Goal: Contribute content: Add original content to the website for others to see

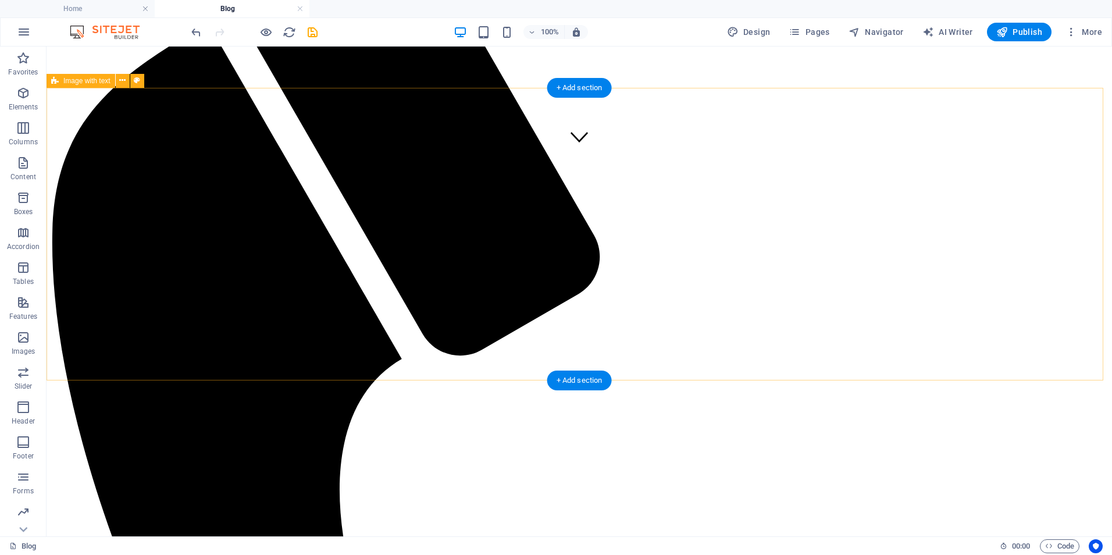
scroll to position [295, 0]
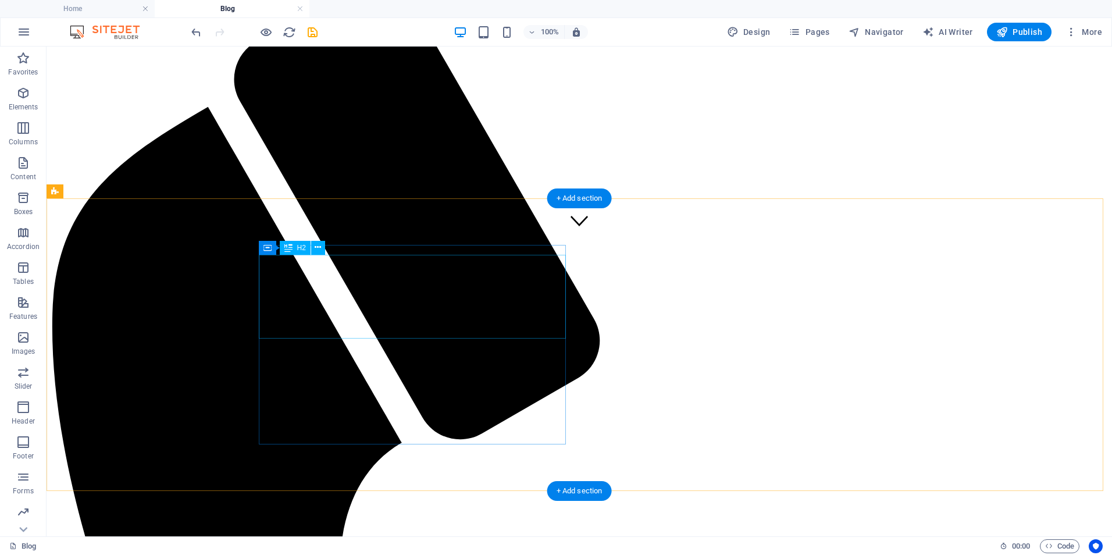
drag, startPoint x: 449, startPoint y: 305, endPoint x: 453, endPoint y: 317, distance: 12.5
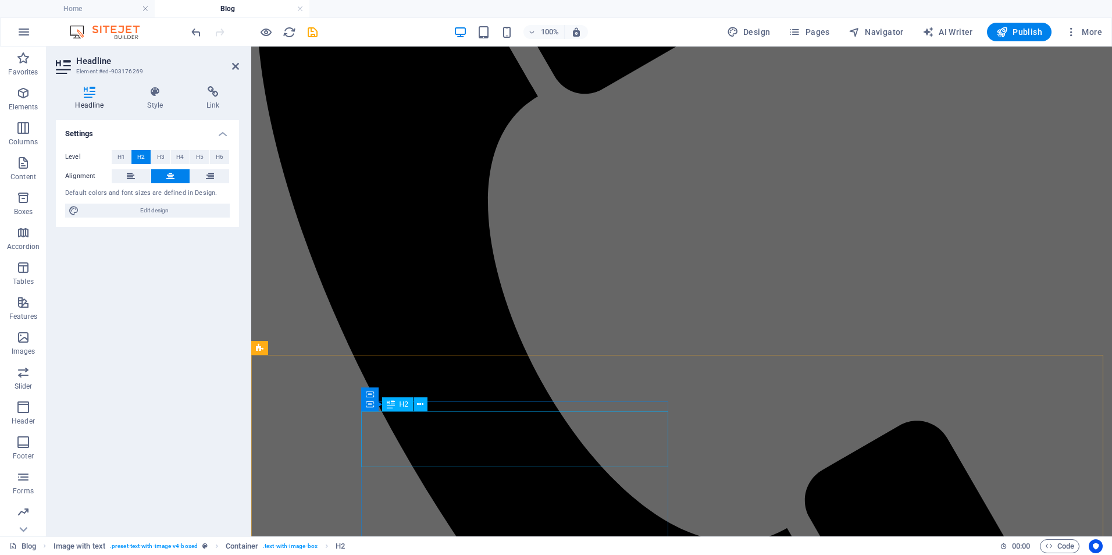
scroll to position [450, 0]
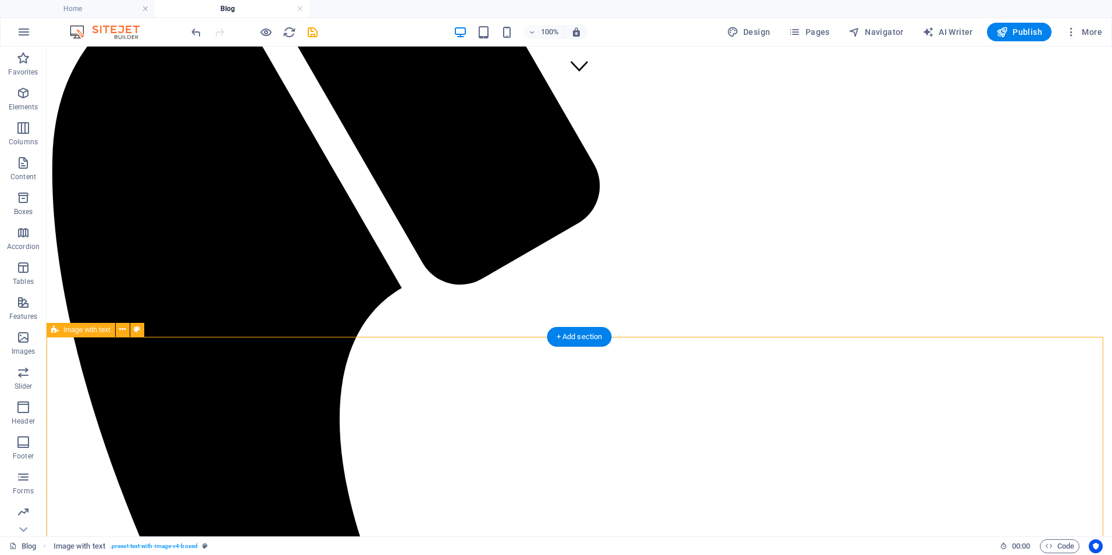
scroll to position [295, 0]
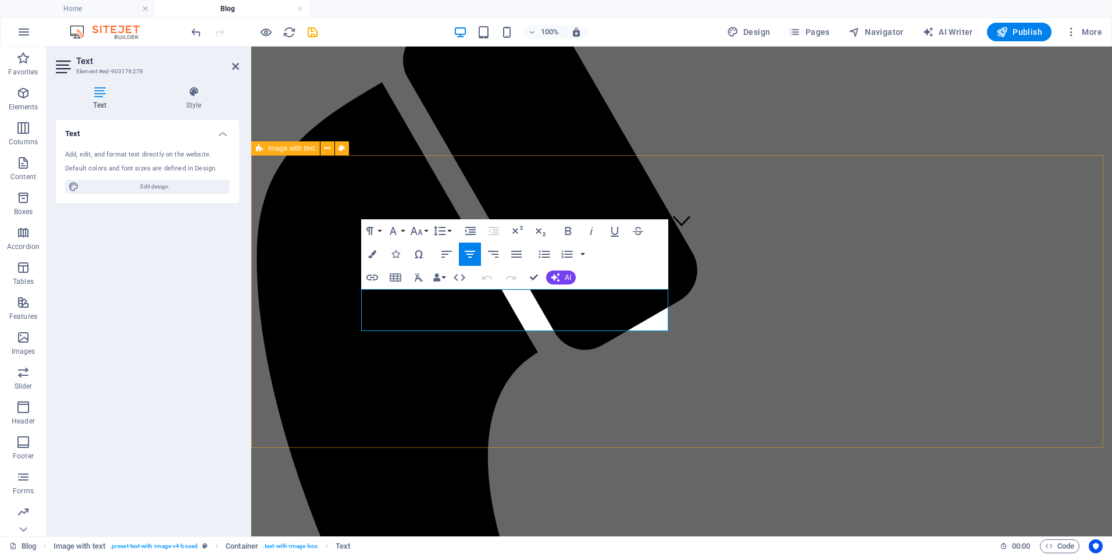
drag, startPoint x: 555, startPoint y: 318, endPoint x: 355, endPoint y: 292, distance: 201.7
drag, startPoint x: 553, startPoint y: 295, endPoint x: 476, endPoint y: 290, distance: 76.9
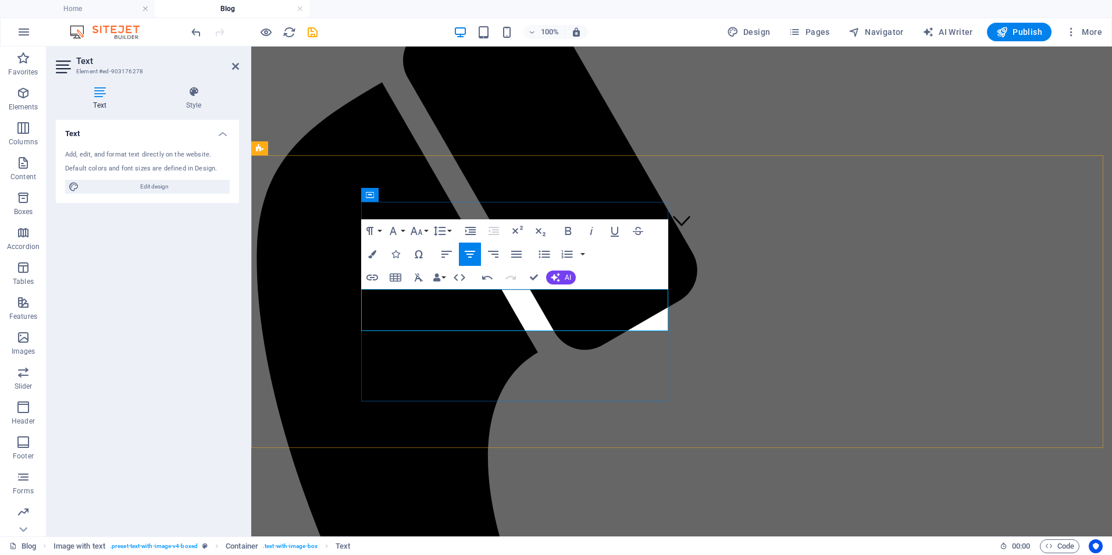
drag, startPoint x: 566, startPoint y: 311, endPoint x: 559, endPoint y: 312, distance: 7.1
drag, startPoint x: 569, startPoint y: 308, endPoint x: 496, endPoint y: 317, distance: 73.3
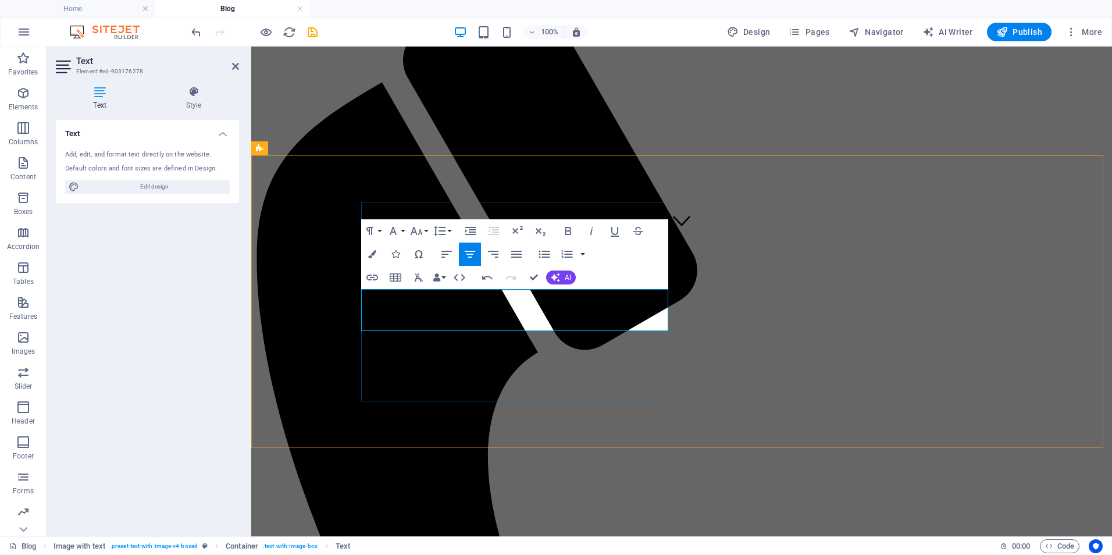
drag, startPoint x: 515, startPoint y: 310, endPoint x: 570, endPoint y: 310, distance: 55.8
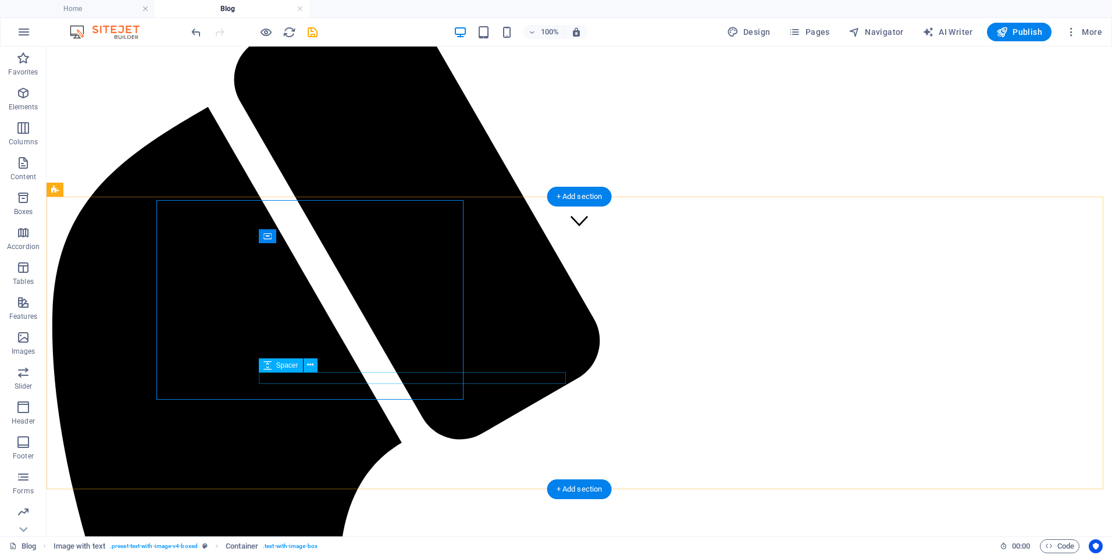
scroll to position [297, 0]
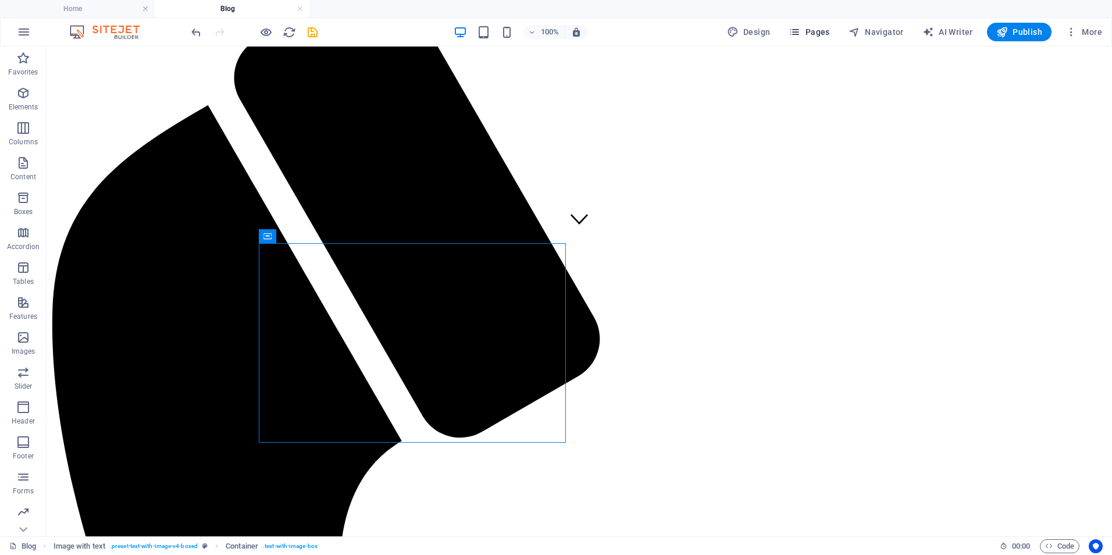
click at [806, 35] on span "Pages" at bounding box center [808, 32] width 41 height 12
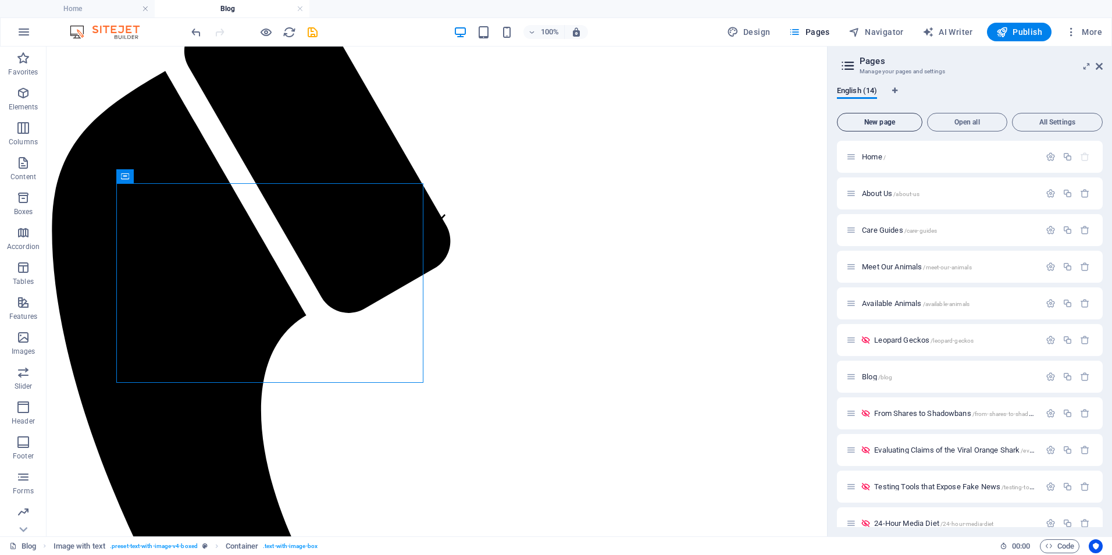
click at [871, 127] on button "New page" at bounding box center [879, 122] width 85 height 19
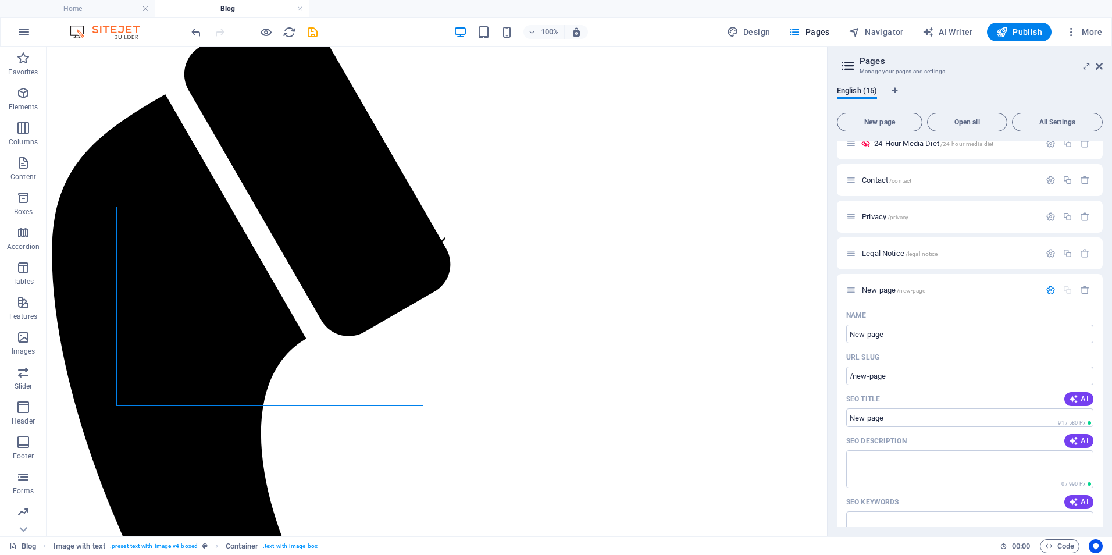
scroll to position [224, 0]
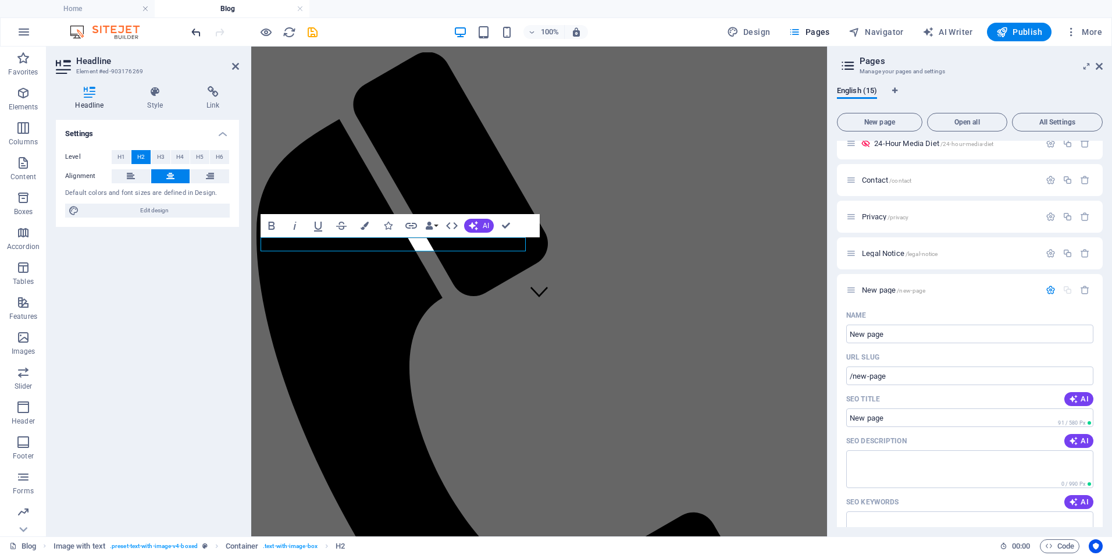
click at [193, 34] on icon "undo" at bounding box center [196, 32] width 13 height 13
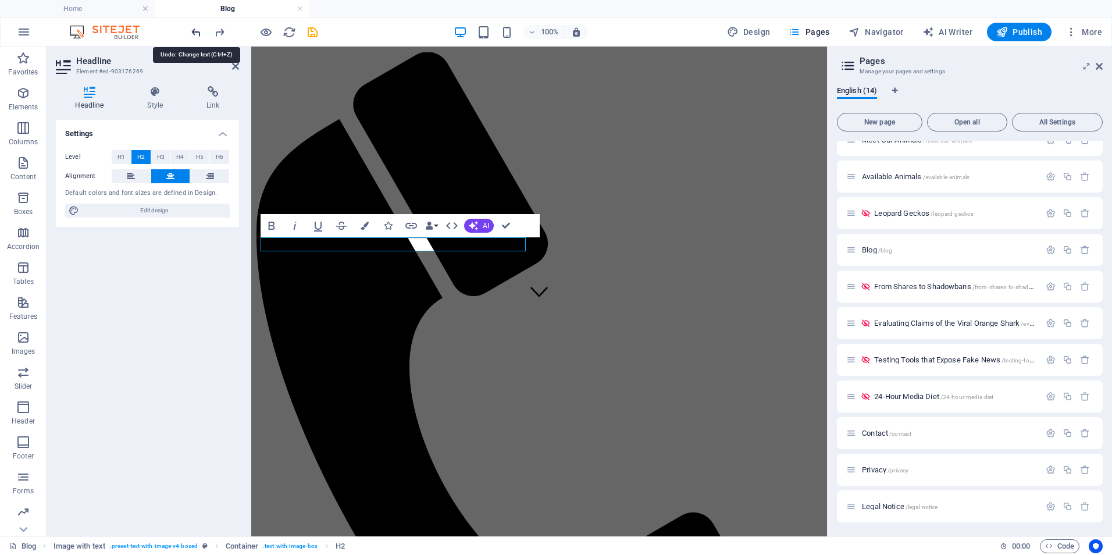
scroll to position [127, 0]
click at [227, 33] on div at bounding box center [254, 32] width 130 height 19
click at [126, 153] on button "H1" at bounding box center [121, 157] width 19 height 14
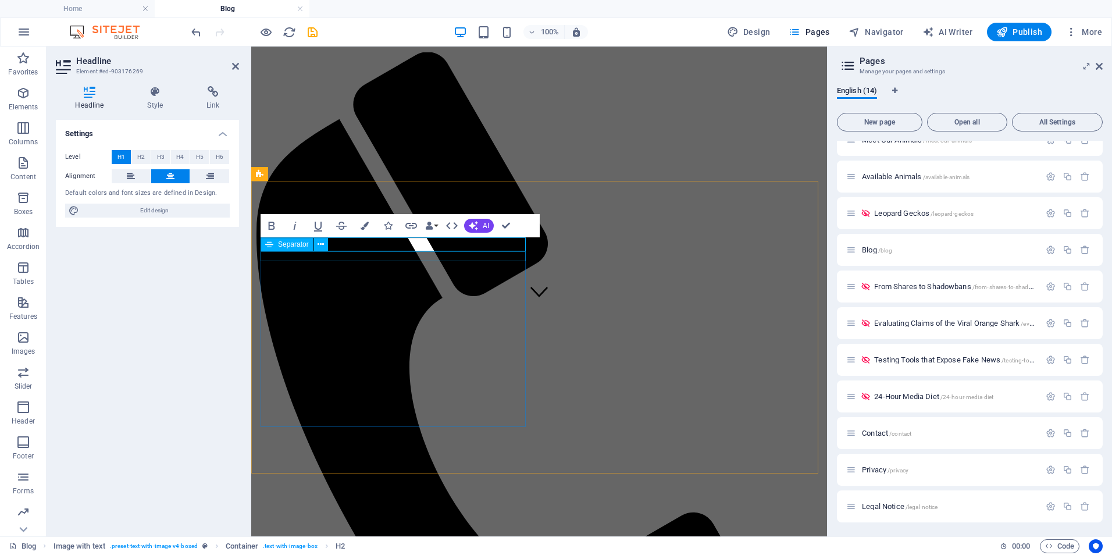
click at [287, 251] on div "Separator" at bounding box center [286, 244] width 53 height 14
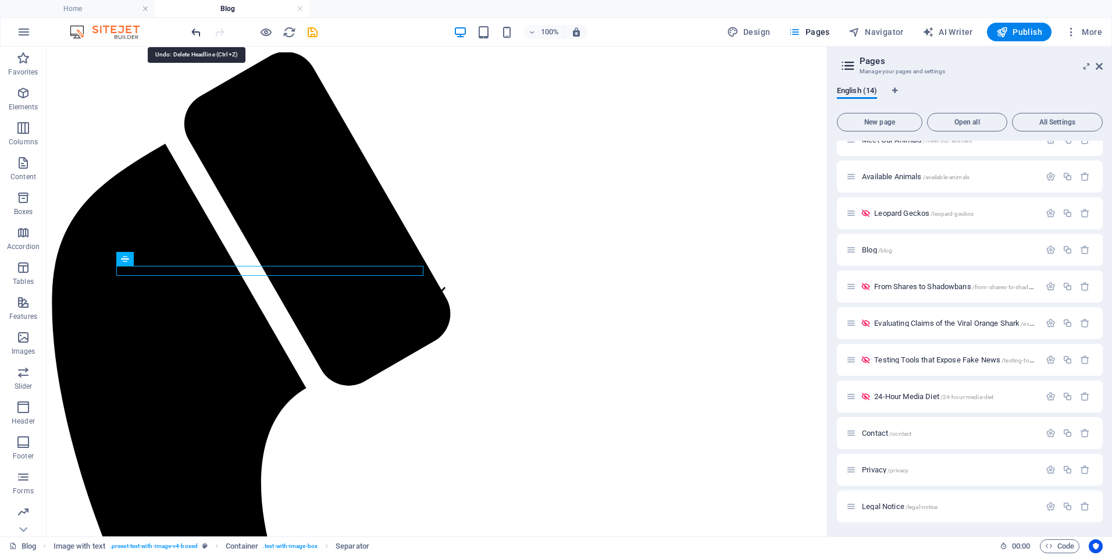
click at [199, 34] on icon "undo" at bounding box center [196, 32] width 13 height 13
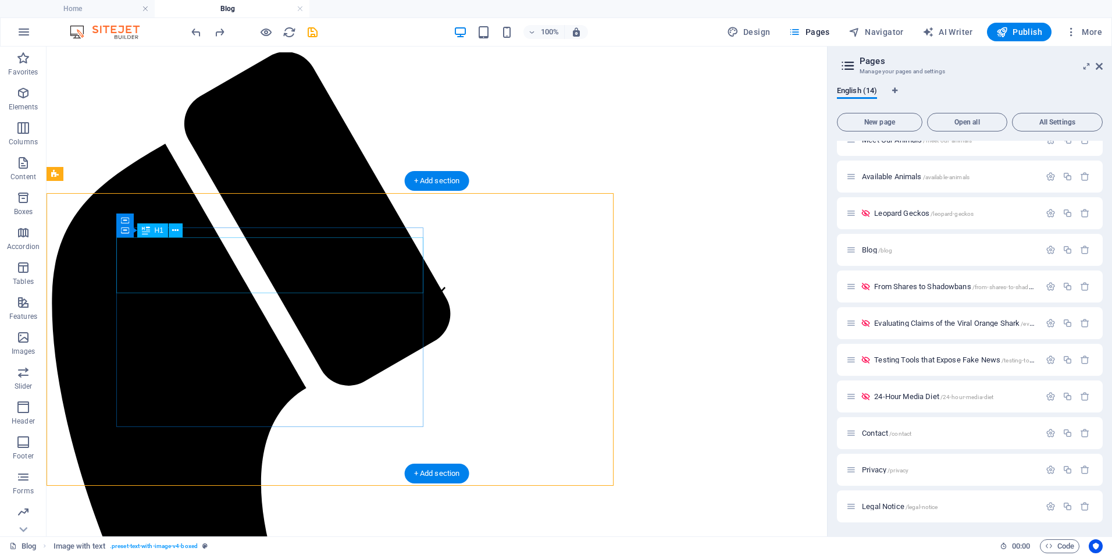
scroll to position [212, 0]
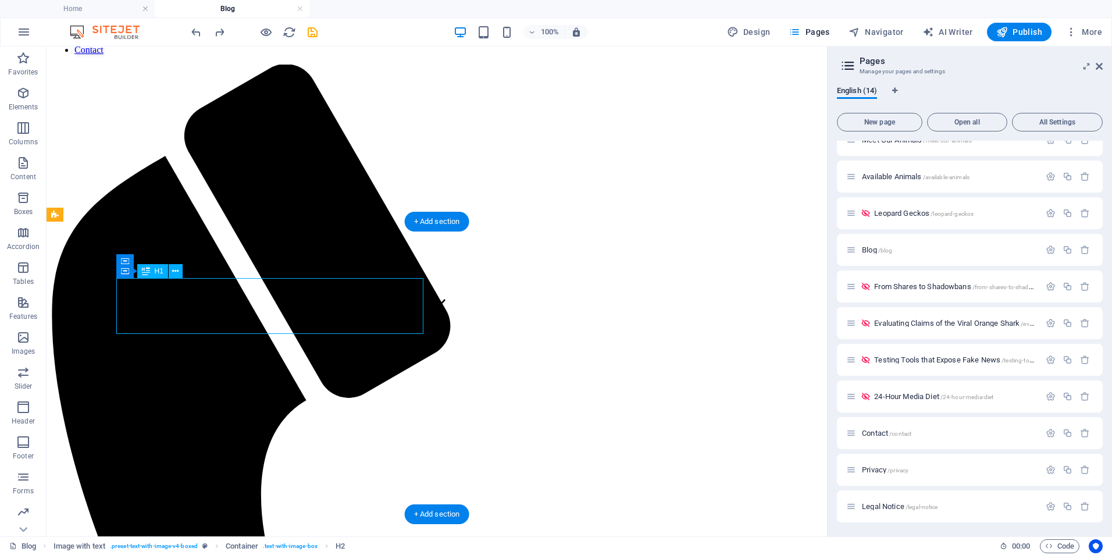
click at [0, 0] on div "Separator" at bounding box center [0, 0] width 0 height 0
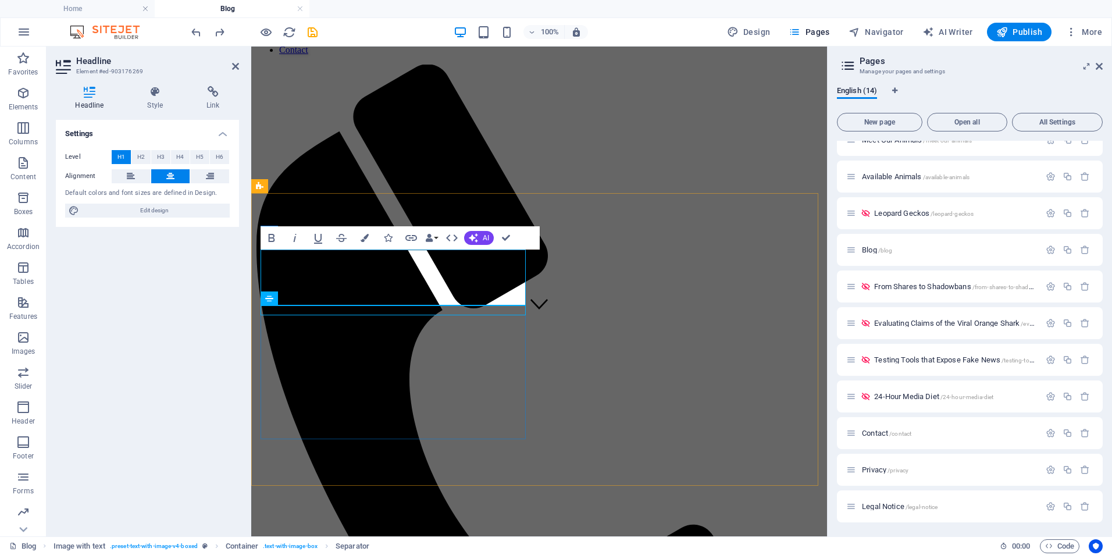
drag, startPoint x: 342, startPoint y: 279, endPoint x: 547, endPoint y: 279, distance: 205.2
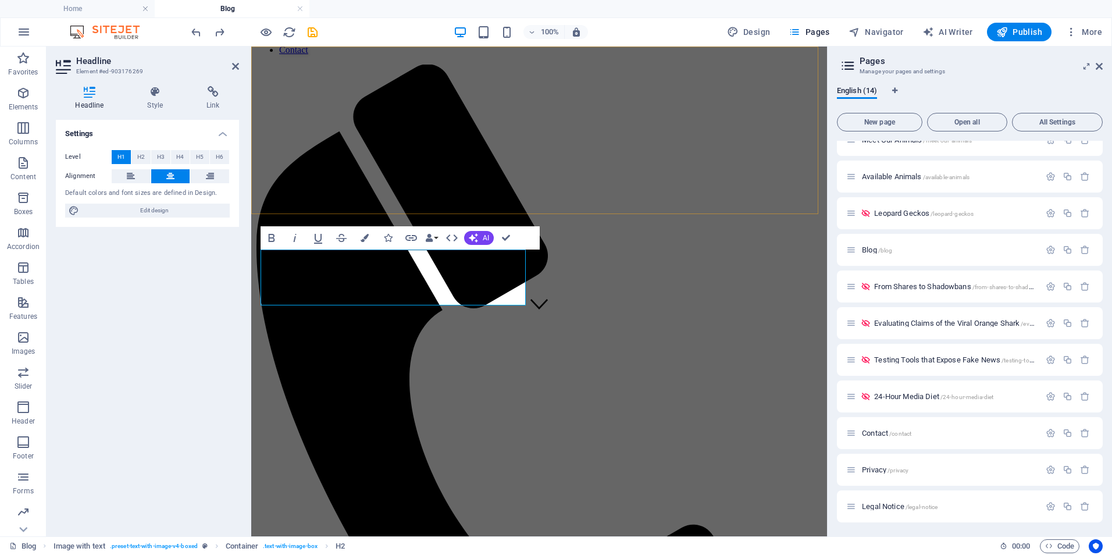
click at [655, 123] on div "Home About Us Care Guides Meet Our Animals Available Animals Blog Contact" at bounding box center [539, 332] width 566 height 967
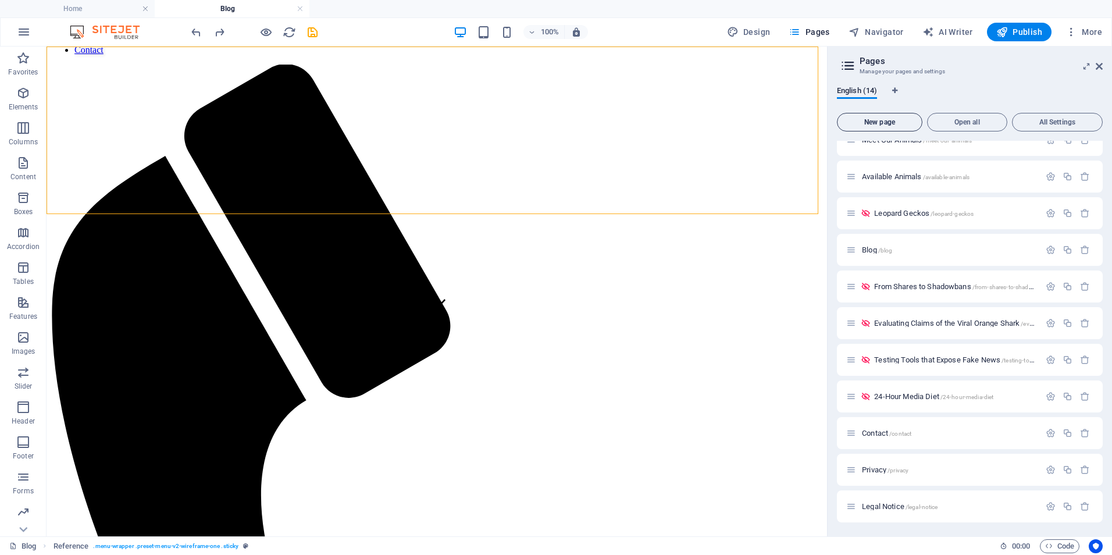
click at [868, 119] on span "New page" at bounding box center [879, 122] width 75 height 7
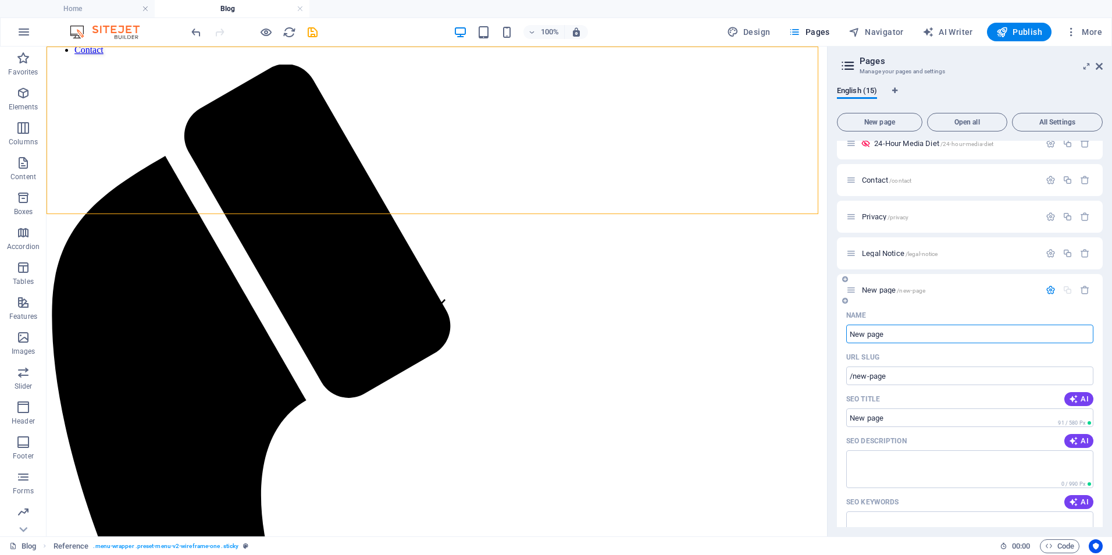
click at [886, 335] on input "New page" at bounding box center [969, 333] width 247 height 19
click at [883, 335] on input "New page" at bounding box center [969, 333] width 247 height 19
click at [898, 333] on input "New page" at bounding box center [969, 333] width 247 height 19
type input "N"
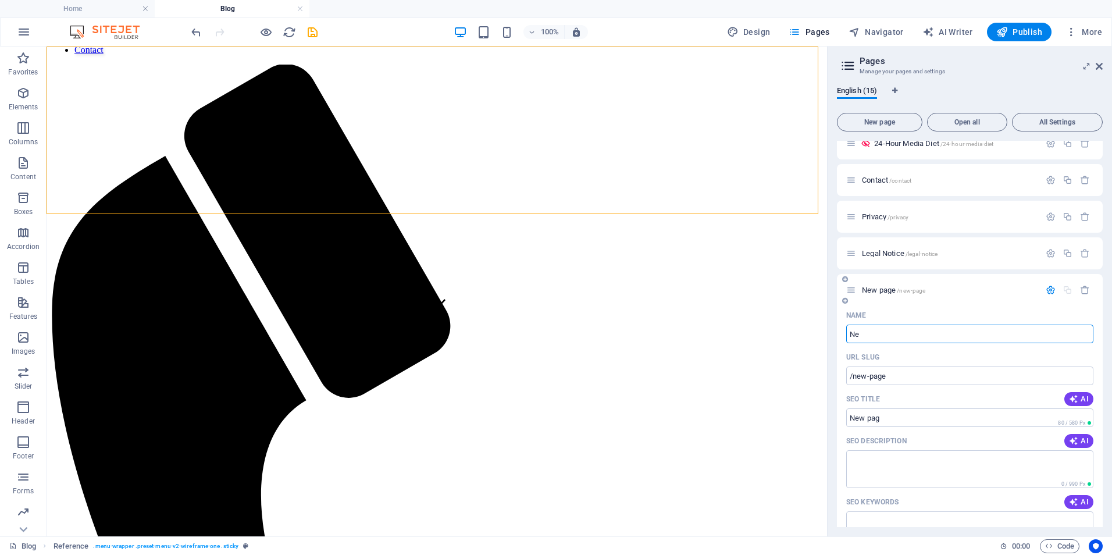
type input "/new-pag"
type input "/"
type input "8 Memes to Show You Tricks Behind Misinformation"
type input "/8-memes-to-show-you-tricks-behind-misinformation"
type input "8 Memes to Show You Tricks Behind Misinformation"
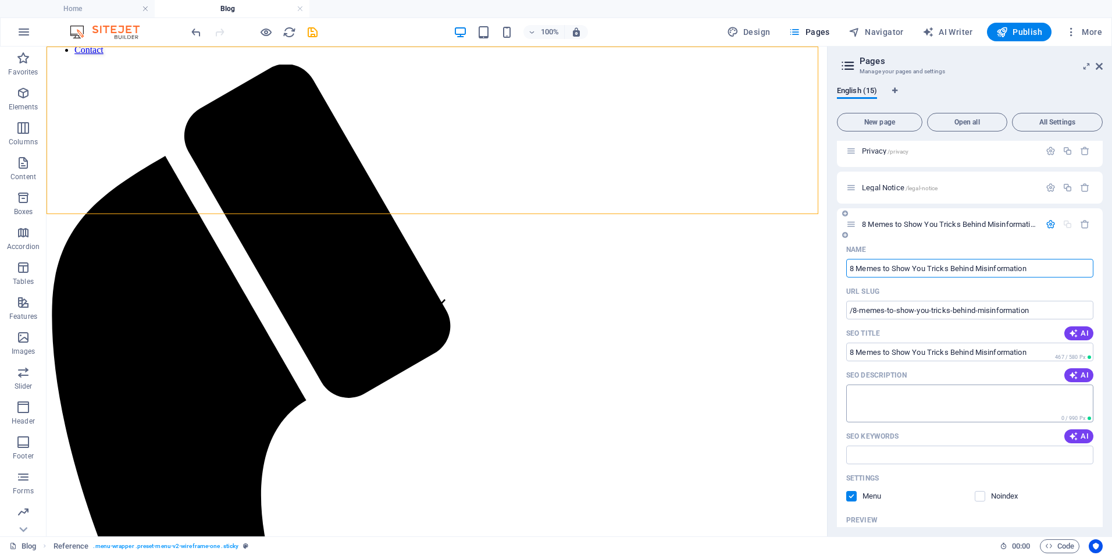
scroll to position [535, 0]
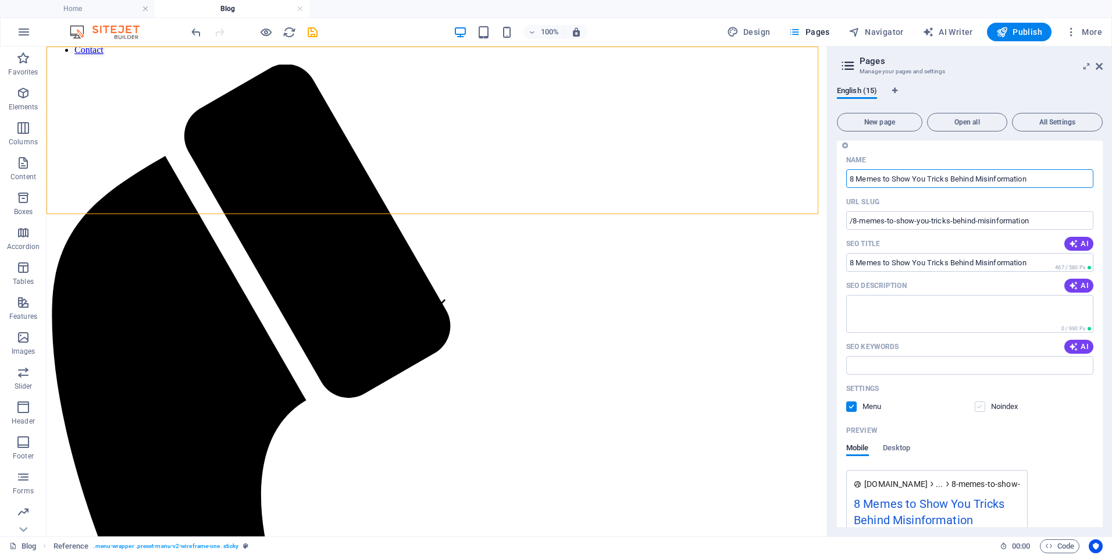
type input "8 Memes to Show You Tricks Behind Misinformation"
click at [978, 403] on label at bounding box center [979, 406] width 10 height 10
click at [0, 0] on input "checkbox" at bounding box center [0, 0] width 0 height 0
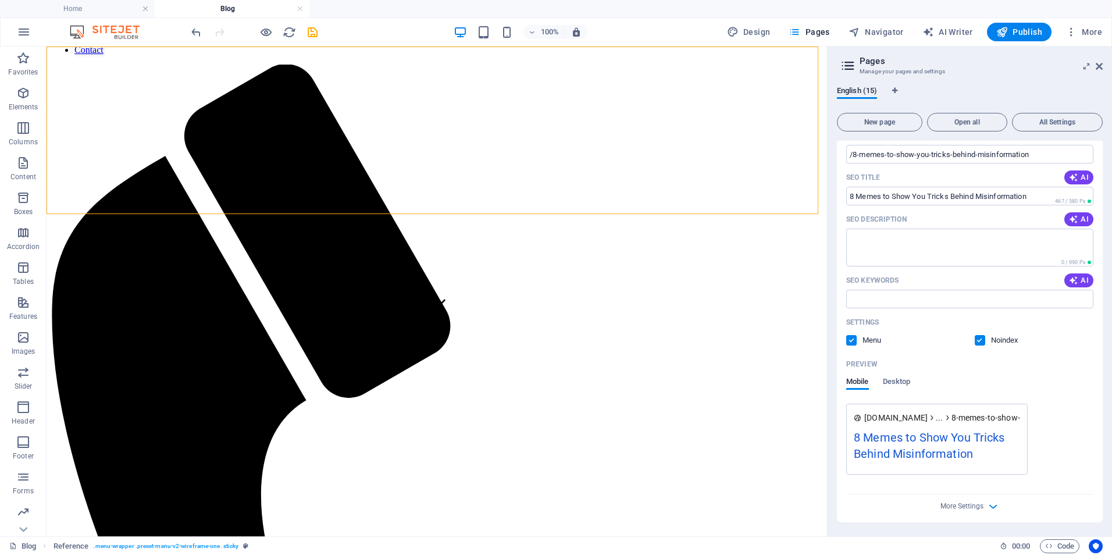
click at [852, 341] on label at bounding box center [851, 340] width 10 height 10
click at [0, 0] on input "checkbox" at bounding box center [0, 0] width 0 height 0
click at [1052, 76] on h3 "Manage your pages and settings" at bounding box center [969, 71] width 220 height 10
click at [1087, 60] on h2 "Pages" at bounding box center [980, 61] width 243 height 10
click at [1086, 66] on icon at bounding box center [1086, 66] width 0 height 9
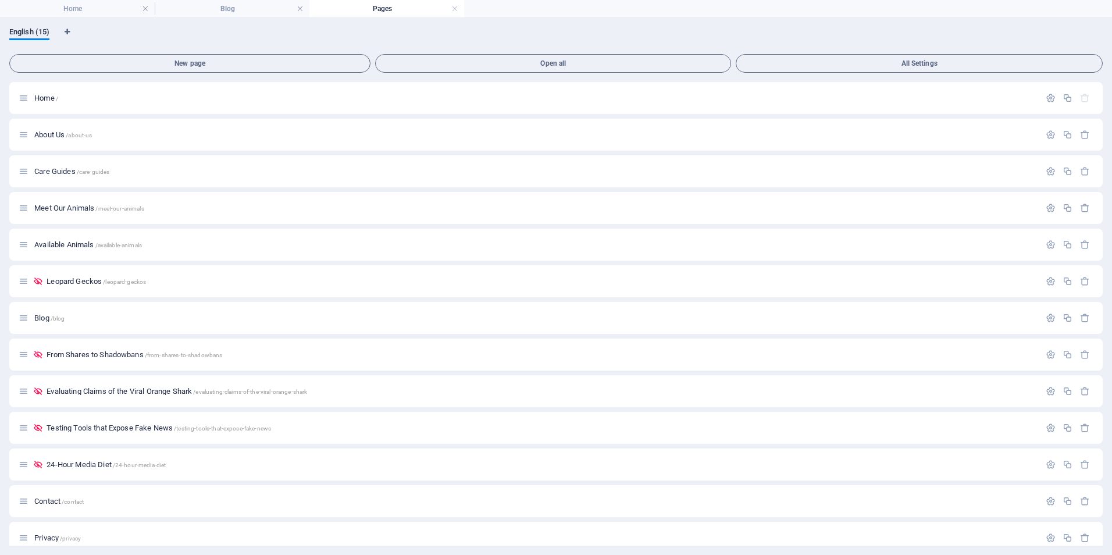
scroll to position [0, 0]
click at [104, 13] on h4 "Home" at bounding box center [77, 8] width 155 height 13
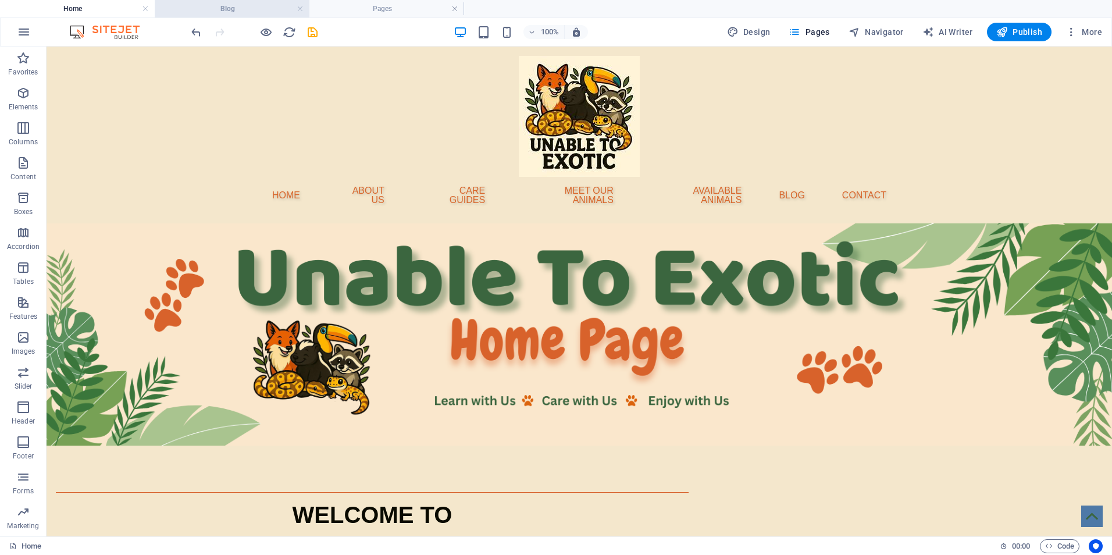
click at [202, 10] on h4 "Blog" at bounding box center [232, 8] width 155 height 13
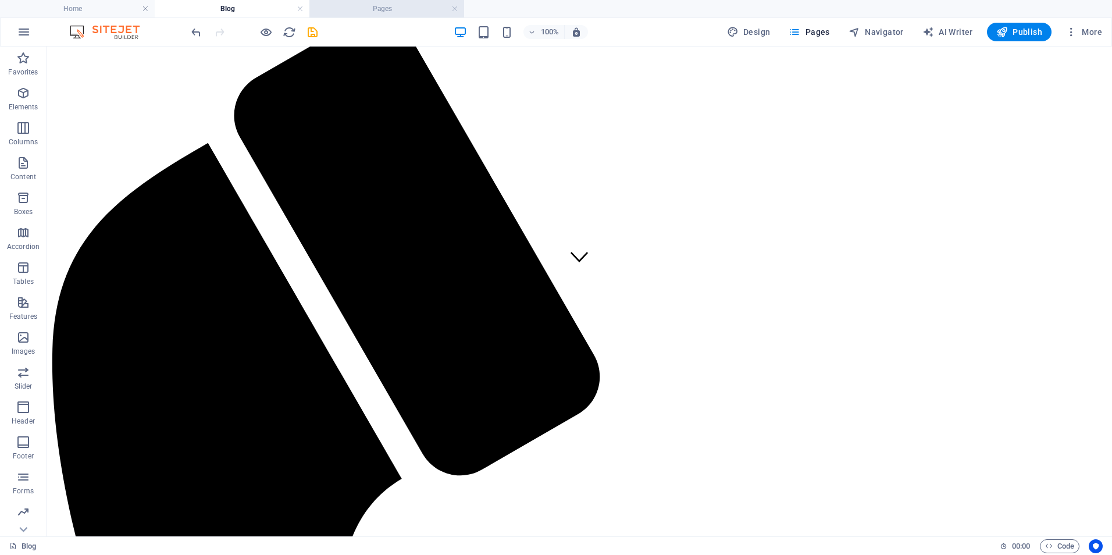
click at [341, 8] on h4 "Pages" at bounding box center [386, 8] width 155 height 13
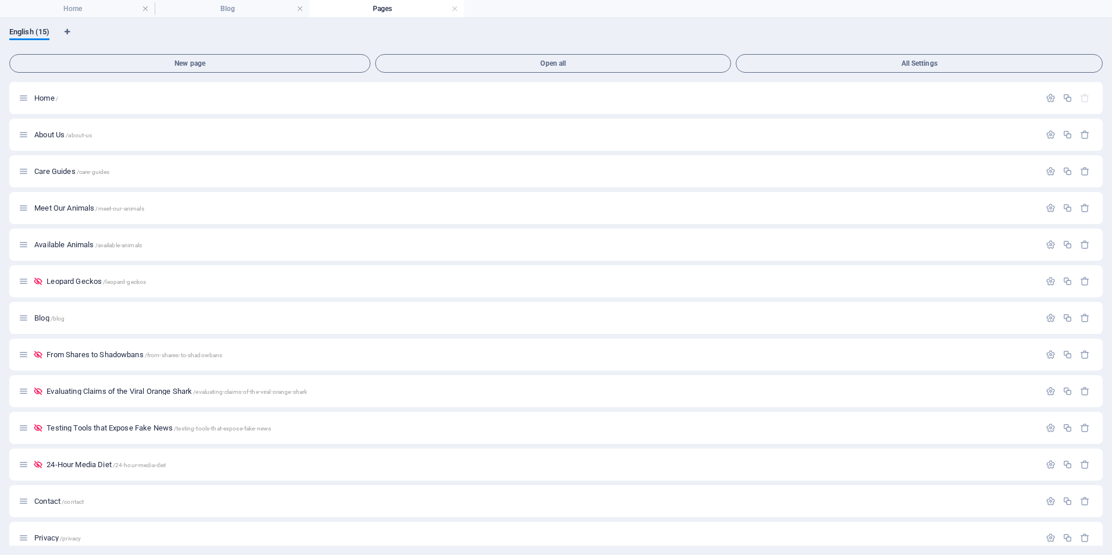
scroll to position [0, 0]
click at [454, 8] on link at bounding box center [454, 8] width 7 height 11
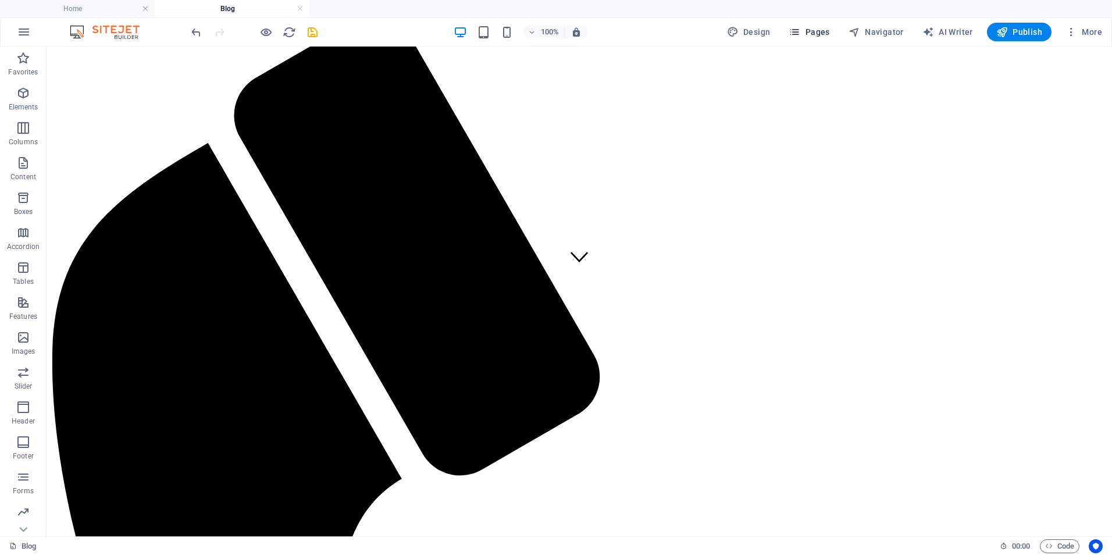
click at [799, 34] on icon "button" at bounding box center [794, 32] width 12 height 12
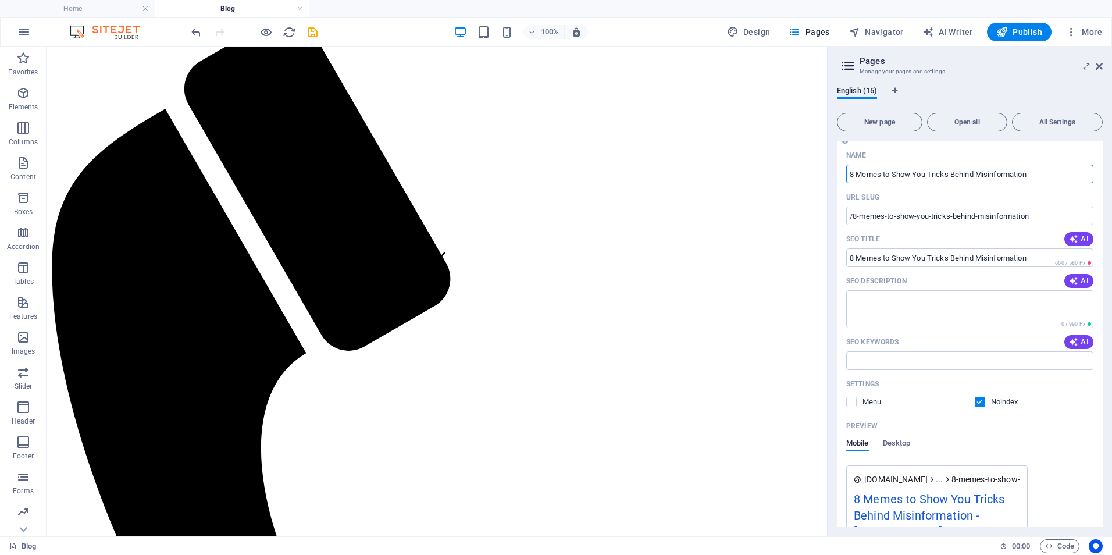
scroll to position [617, 0]
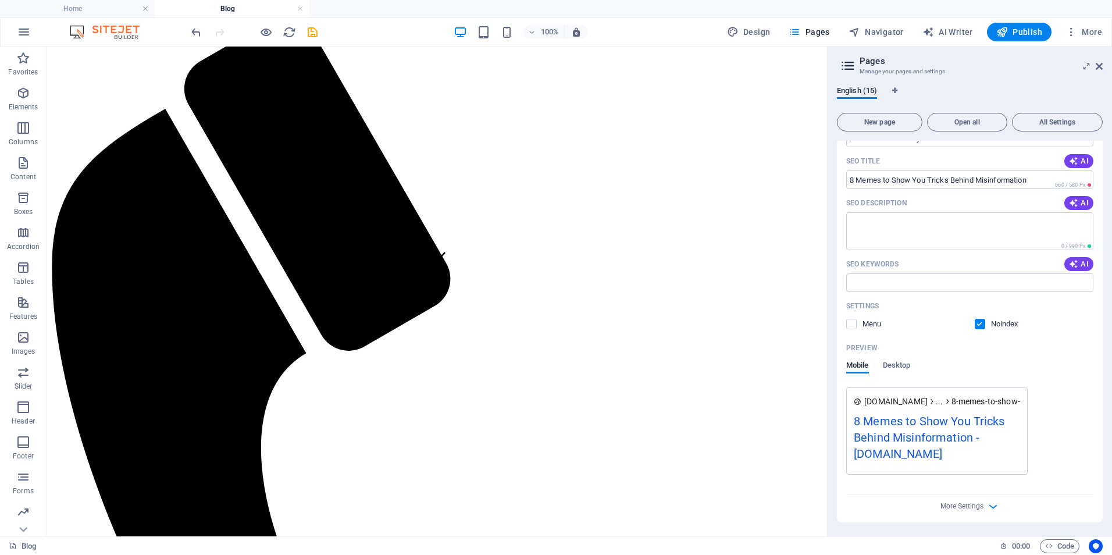
click at [983, 513] on div "More Settings" at bounding box center [969, 503] width 247 height 19
click at [991, 506] on icon "button" at bounding box center [992, 505] width 13 height 13
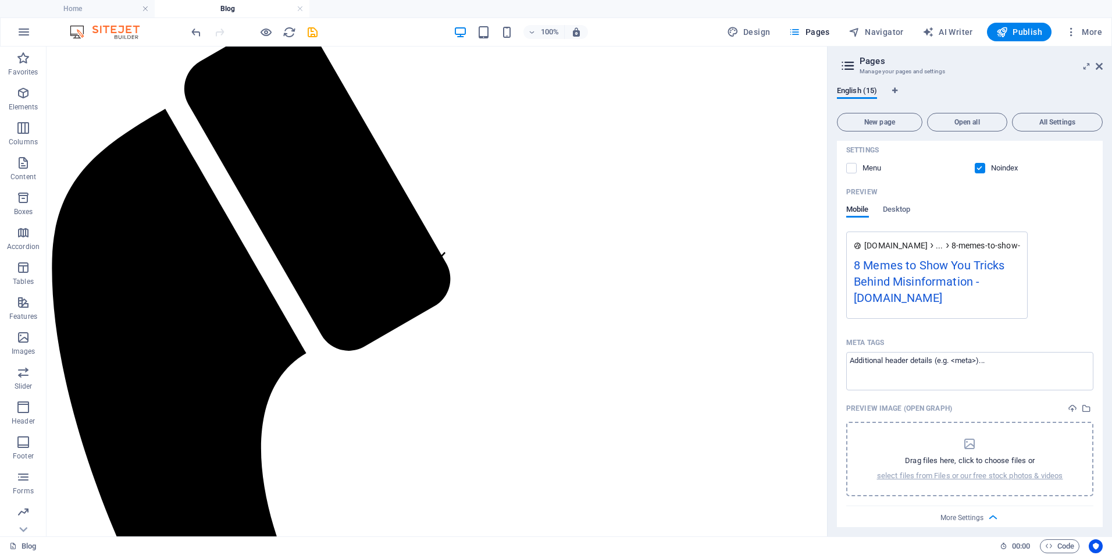
scroll to position [785, 0]
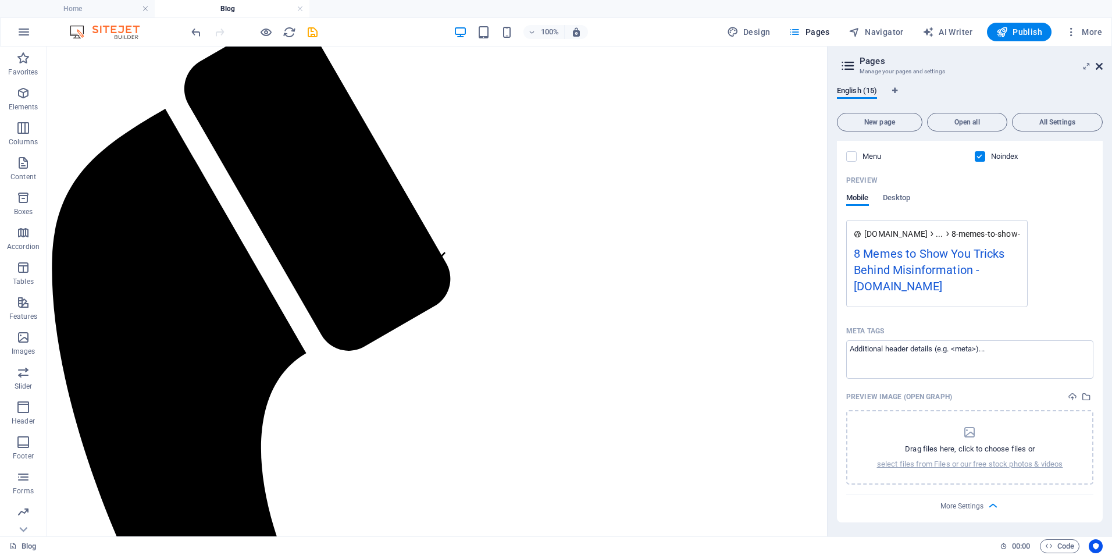
click at [1102, 63] on icon at bounding box center [1098, 66] width 7 height 9
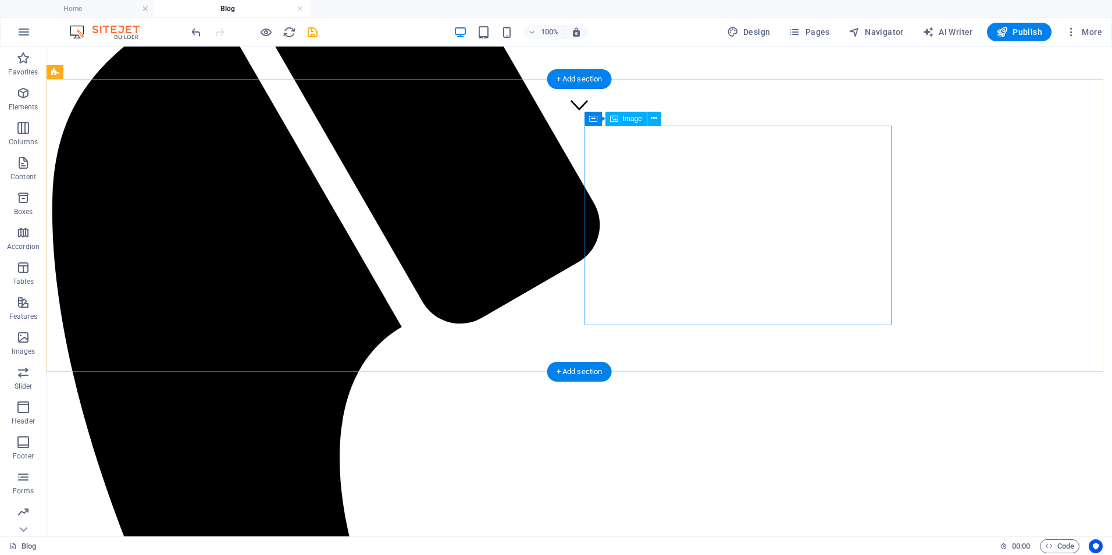
scroll to position [259, 0]
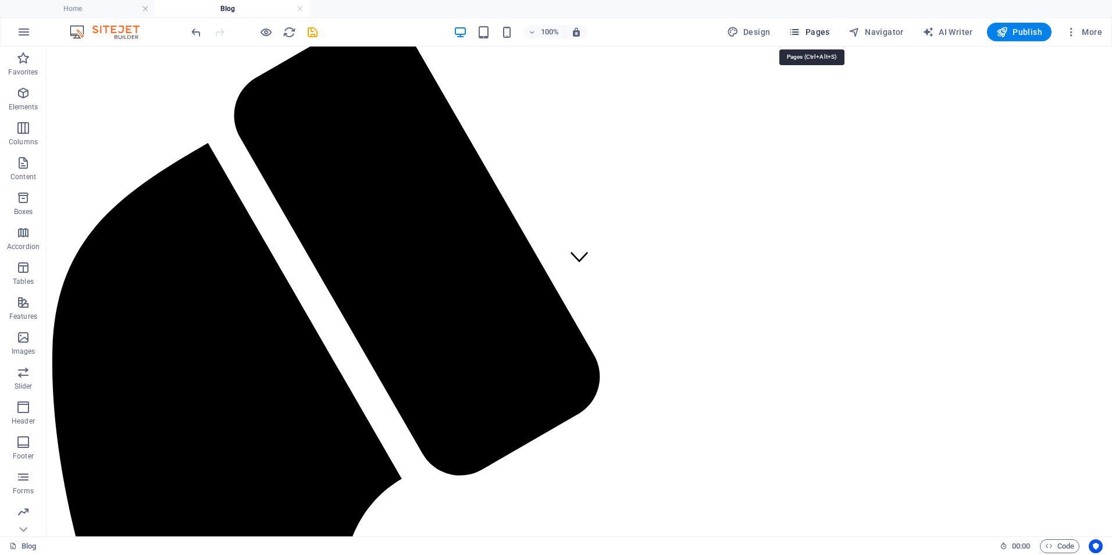
click at [794, 31] on icon "button" at bounding box center [794, 32] width 12 height 12
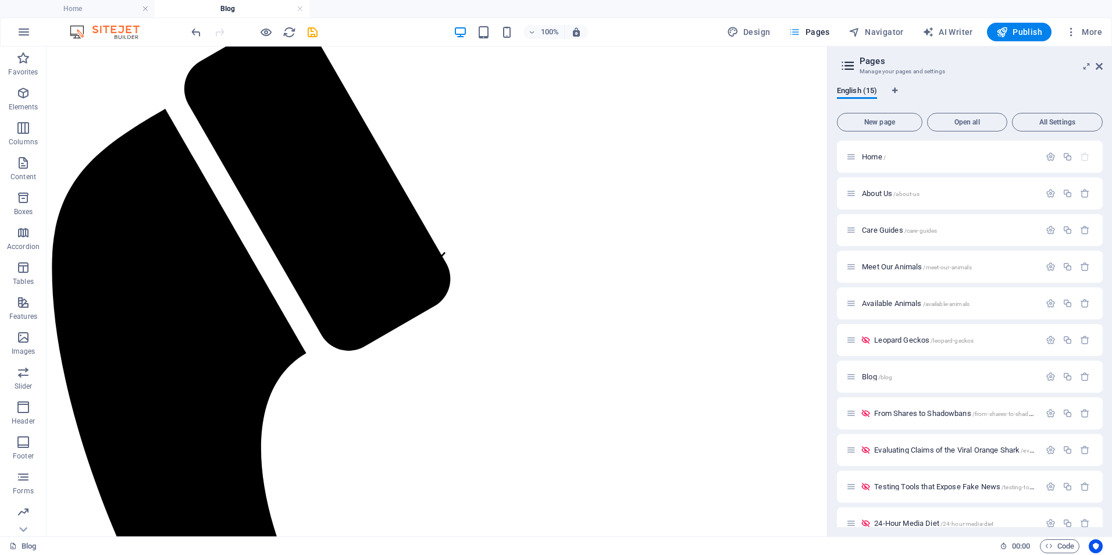
scroll to position [380, 0]
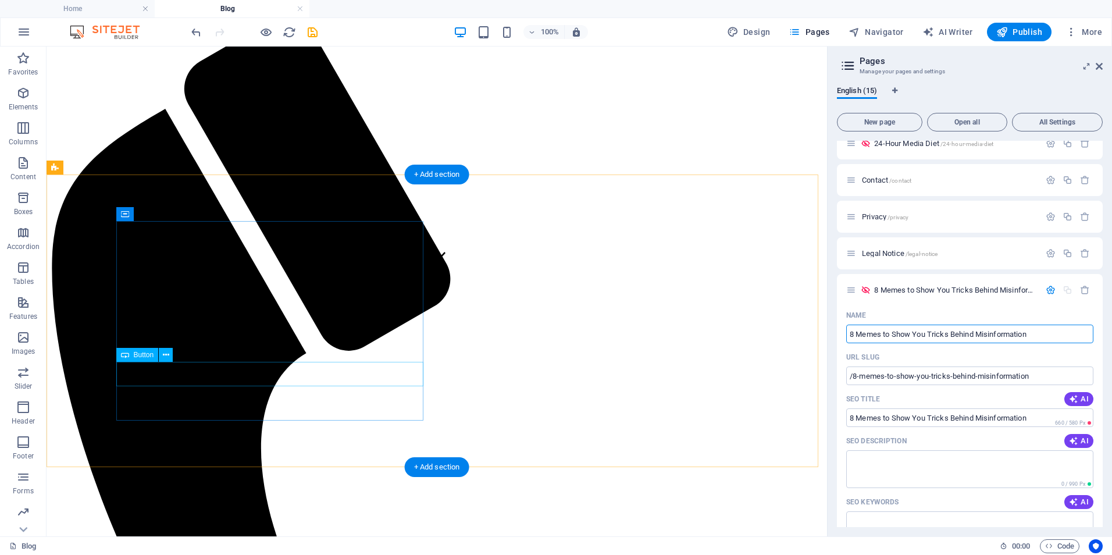
select select "7"
select select
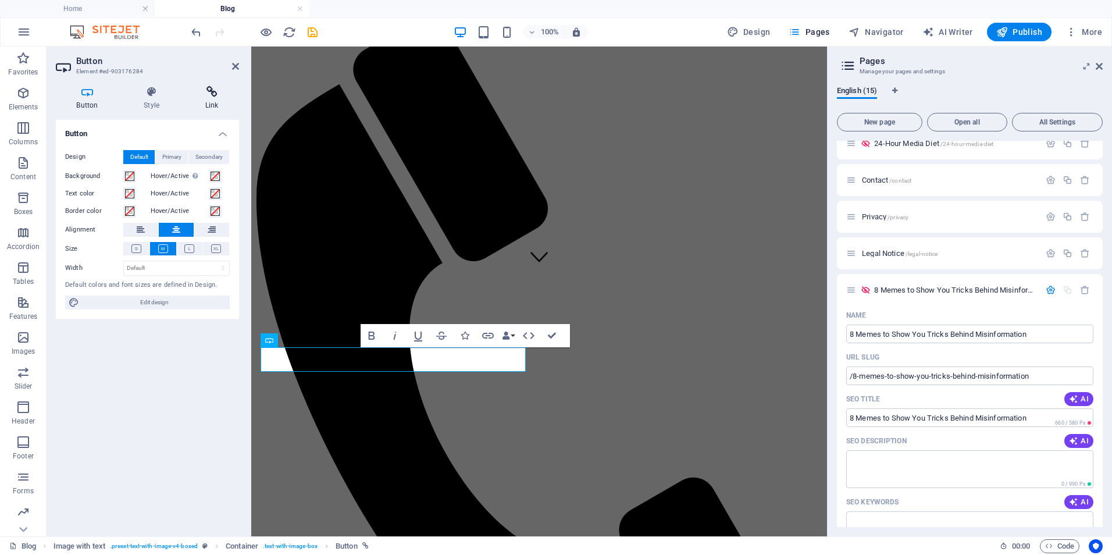
click at [216, 101] on h4 "Link" at bounding box center [211, 98] width 55 height 24
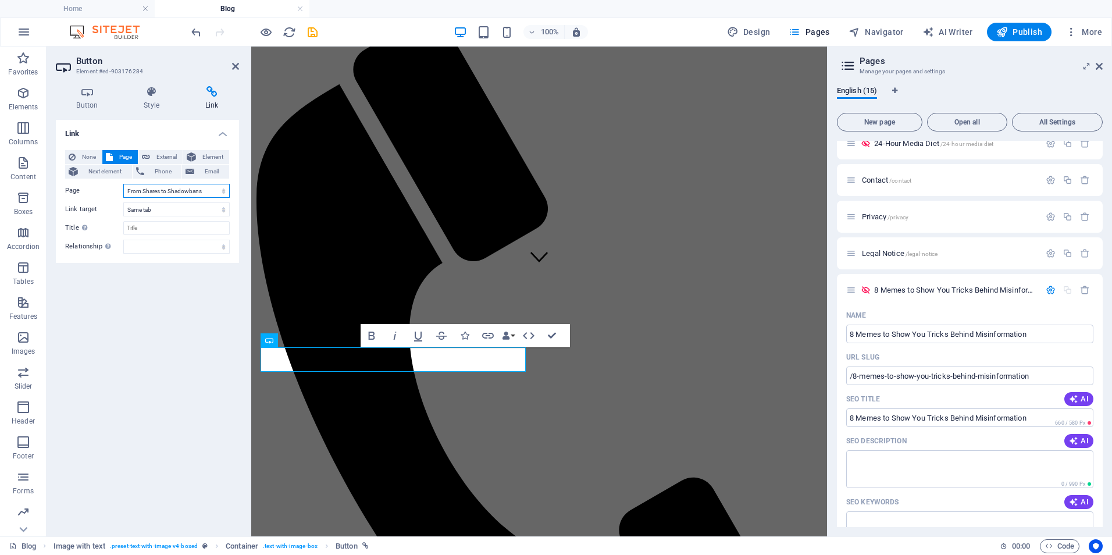
click at [171, 190] on select "Home About Us Care Guides Meet Our Animals Available Animals Leopard Geckos Blo…" at bounding box center [176, 191] width 106 height 14
select select "14"
click at [123, 184] on select "Home About Us Care Guides Meet Our Animals Available Animals Leopard Geckos Blo…" at bounding box center [176, 191] width 106 height 14
click at [471, 95] on div "Home About Us Care Guides Meet Our Animals Available Animals Blog Contact" at bounding box center [539, 285] width 566 height 967
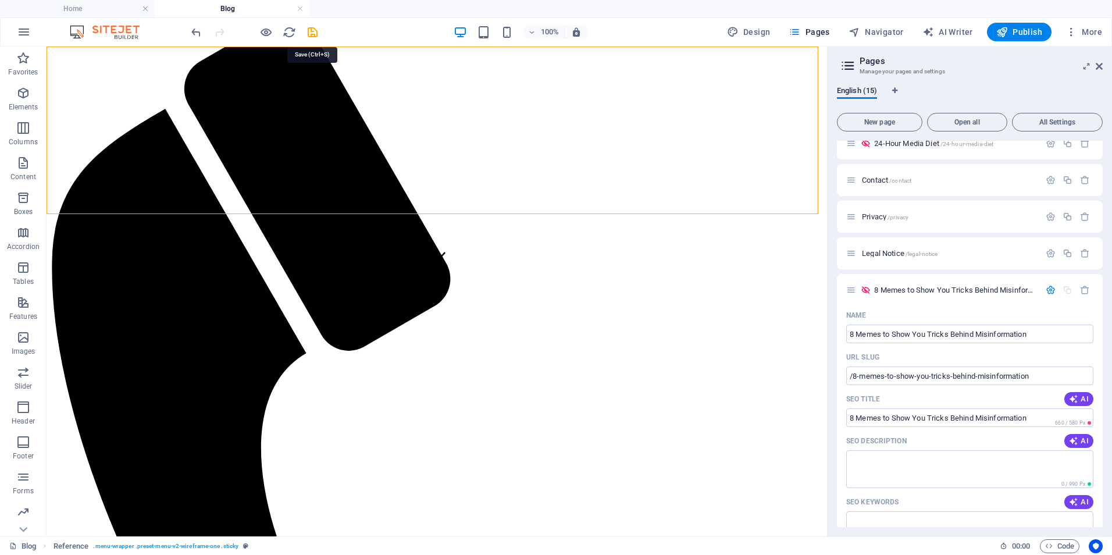
click at [312, 28] on icon "save" at bounding box center [312, 32] width 13 height 13
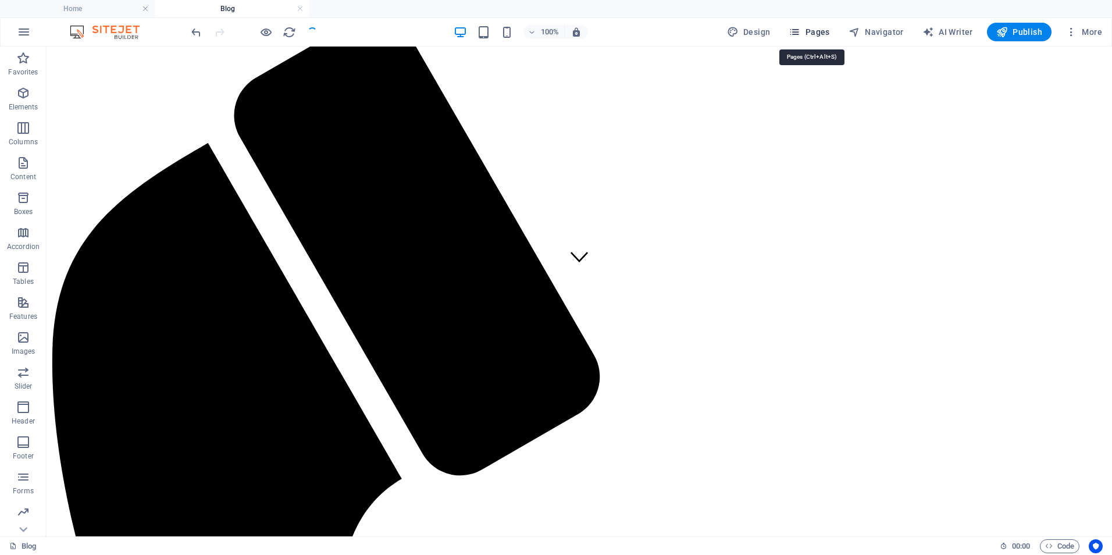
click at [806, 27] on span "Pages" at bounding box center [808, 32] width 41 height 12
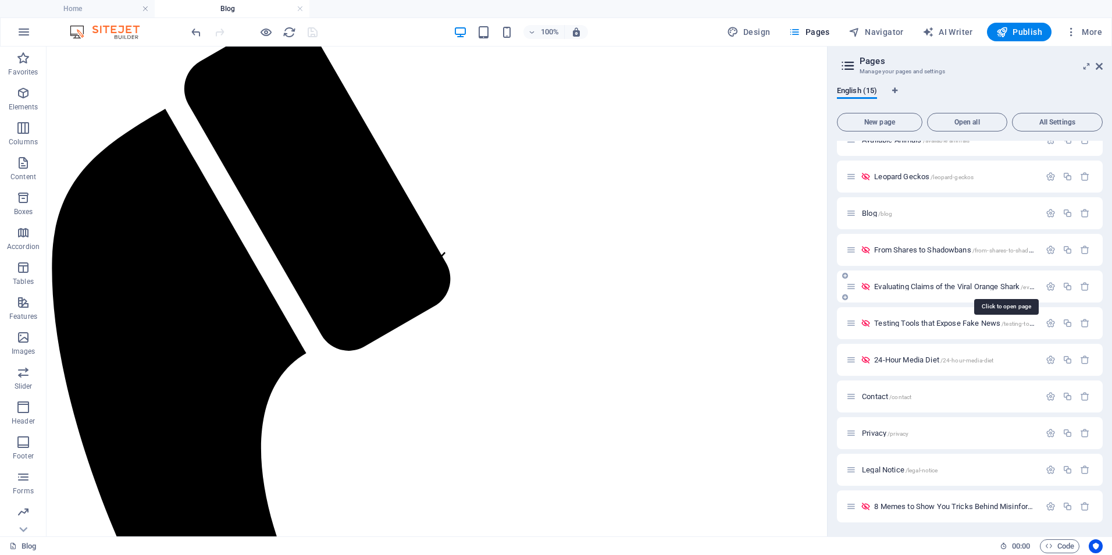
click at [952, 283] on span "Evaluating Claims of the Viral Orange Shark /evaluating-claims-of-the-viral-ora…" at bounding box center [1004, 286] width 260 height 9
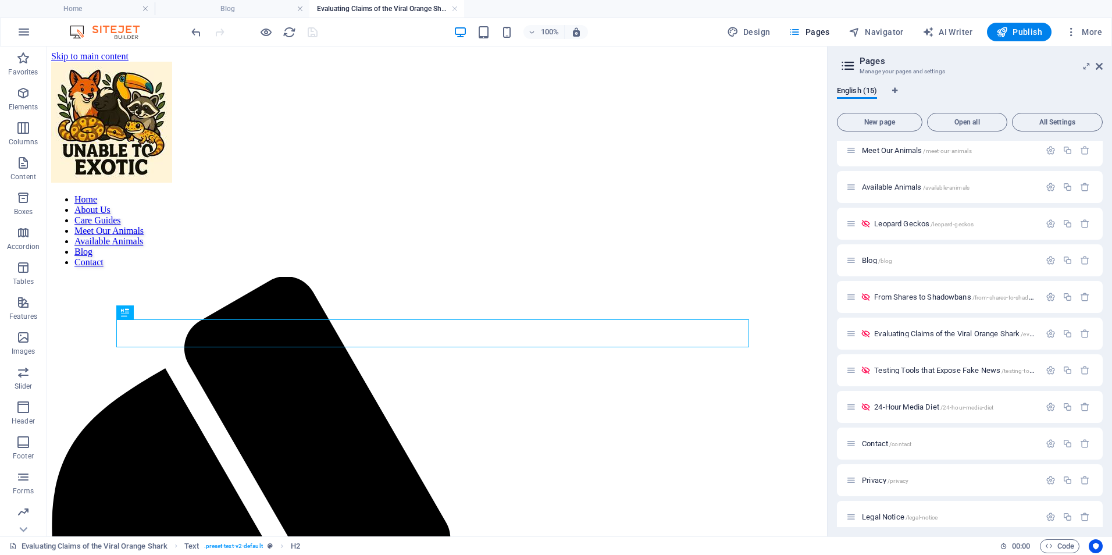
scroll to position [0, 0]
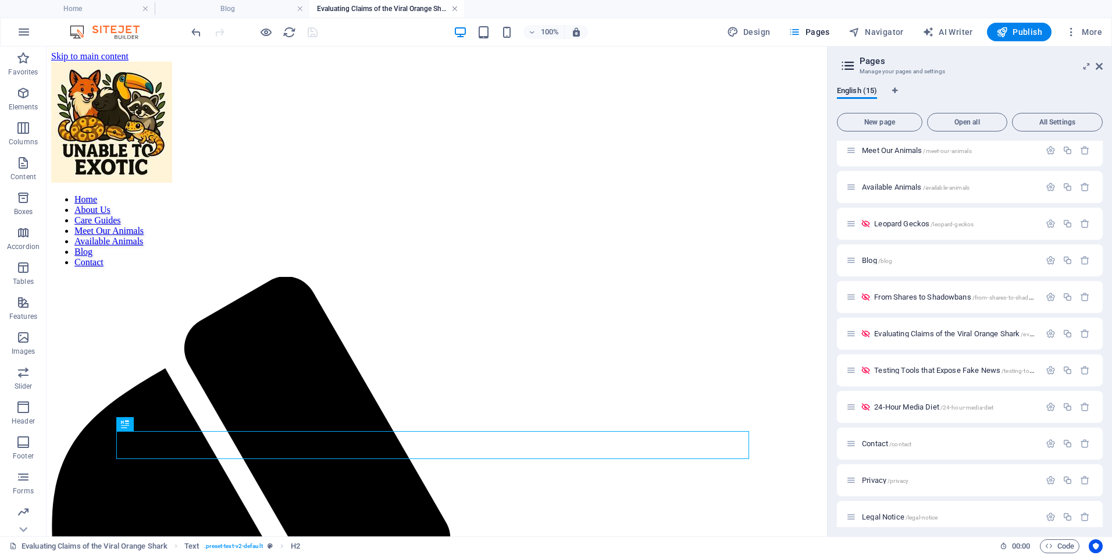
click at [455, 9] on link at bounding box center [454, 8] width 7 height 11
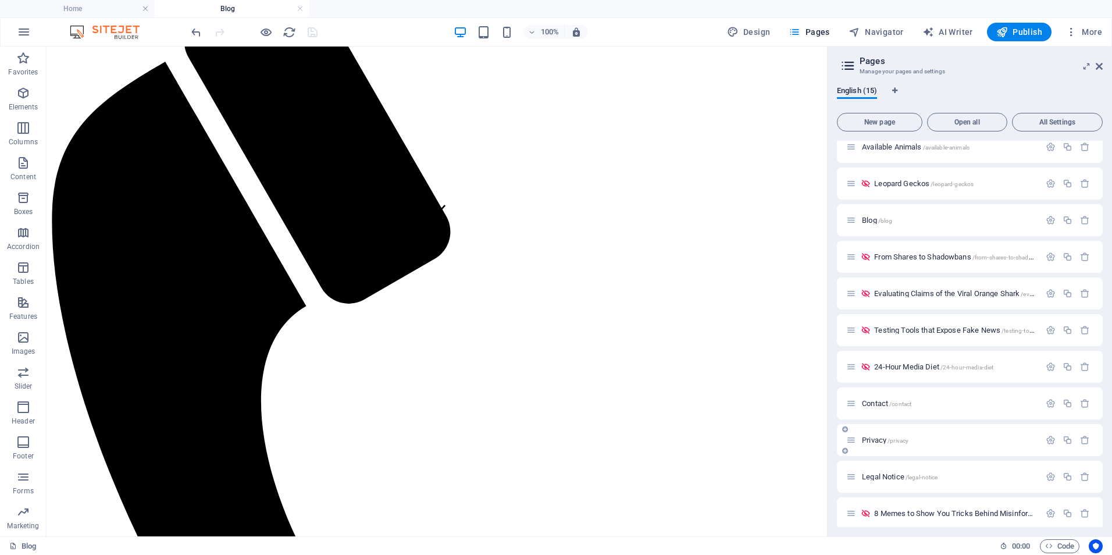
scroll to position [163, 0]
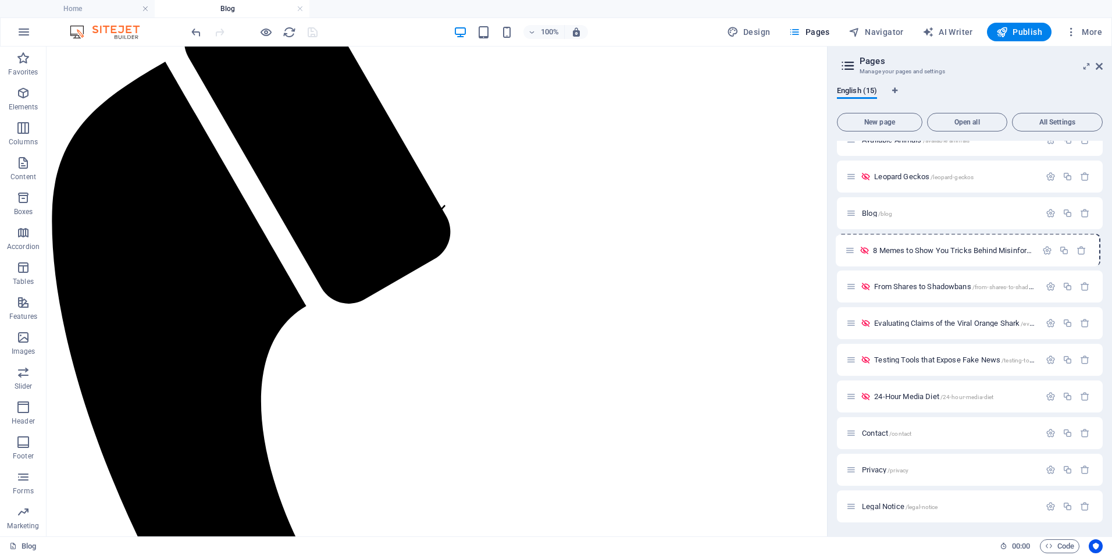
drag, startPoint x: 852, startPoint y: 508, endPoint x: 852, endPoint y: 249, distance: 258.7
click at [852, 249] on div "Home / About Us /about-us Care Guides /care-guides Meet Our Animals /meet-our-a…" at bounding box center [970, 249] width 266 height 545
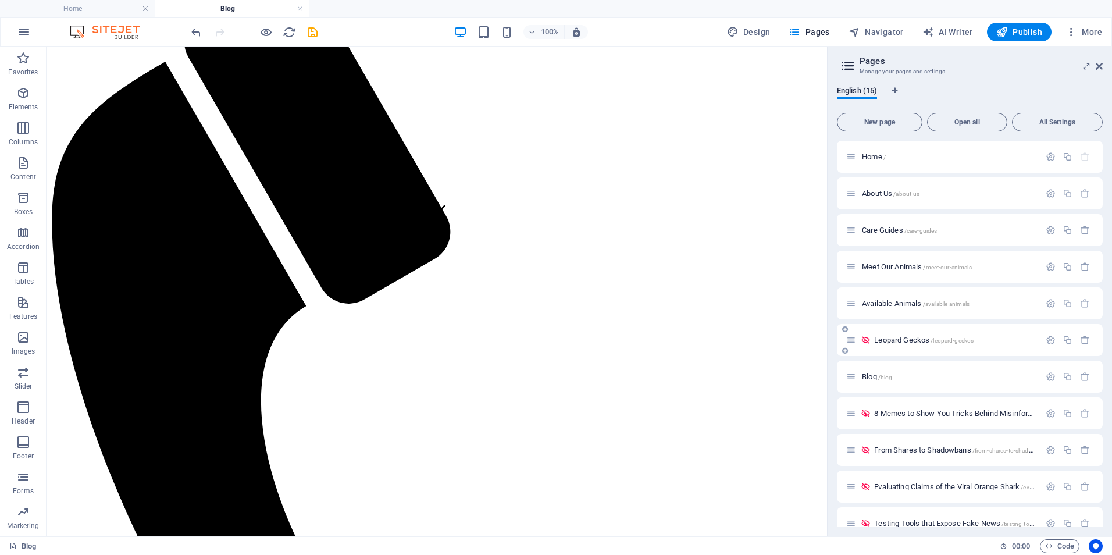
click at [871, 340] on div "Leopard Geckos /leopard-geckos" at bounding box center [954, 340] width 169 height 8
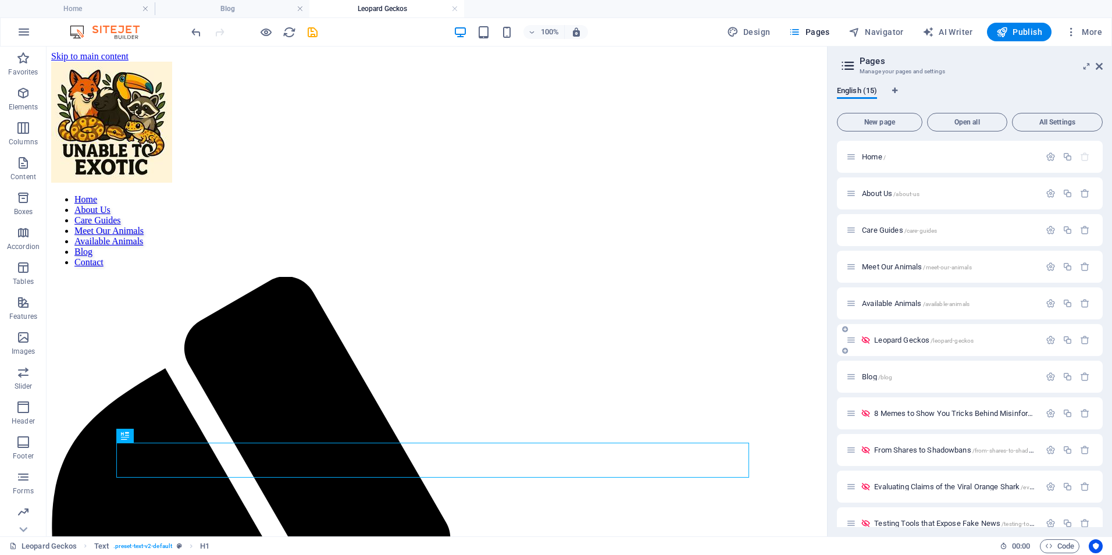
click at [903, 338] on span "Leopard Geckos /leopard-geckos" at bounding box center [923, 339] width 99 height 9
drag, startPoint x: 1098, startPoint y: 67, endPoint x: 932, endPoint y: 22, distance: 172.3
click at [1098, 67] on icon at bounding box center [1098, 66] width 7 height 9
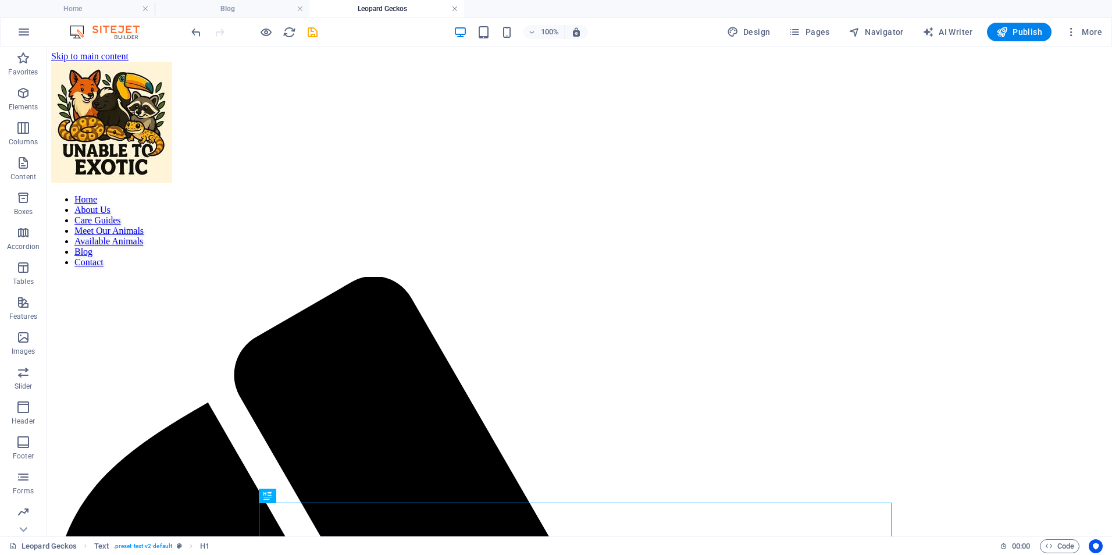
click at [455, 6] on link at bounding box center [454, 8] width 7 height 11
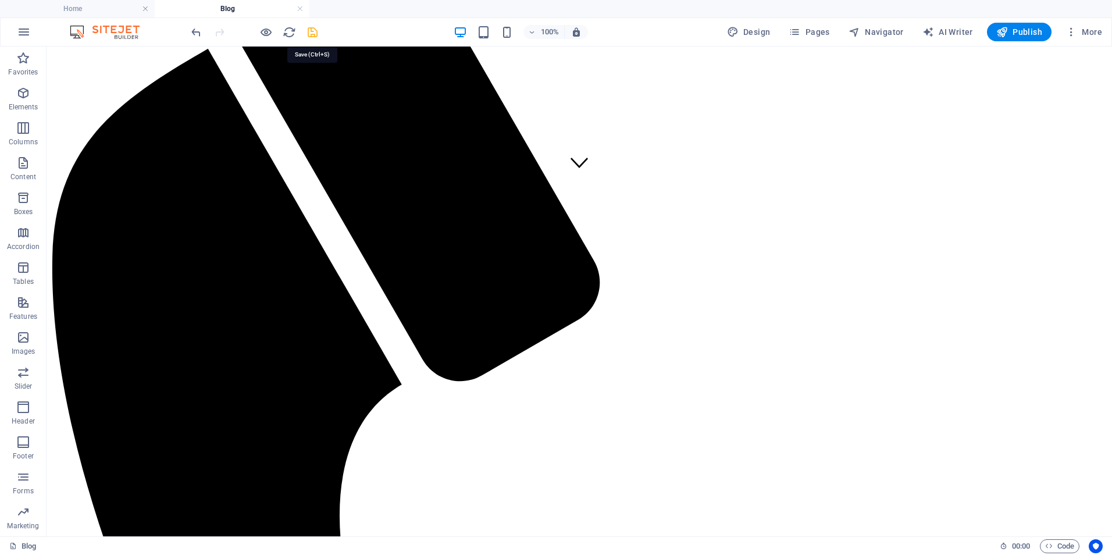
click at [316, 26] on icon "save" at bounding box center [312, 32] width 13 height 13
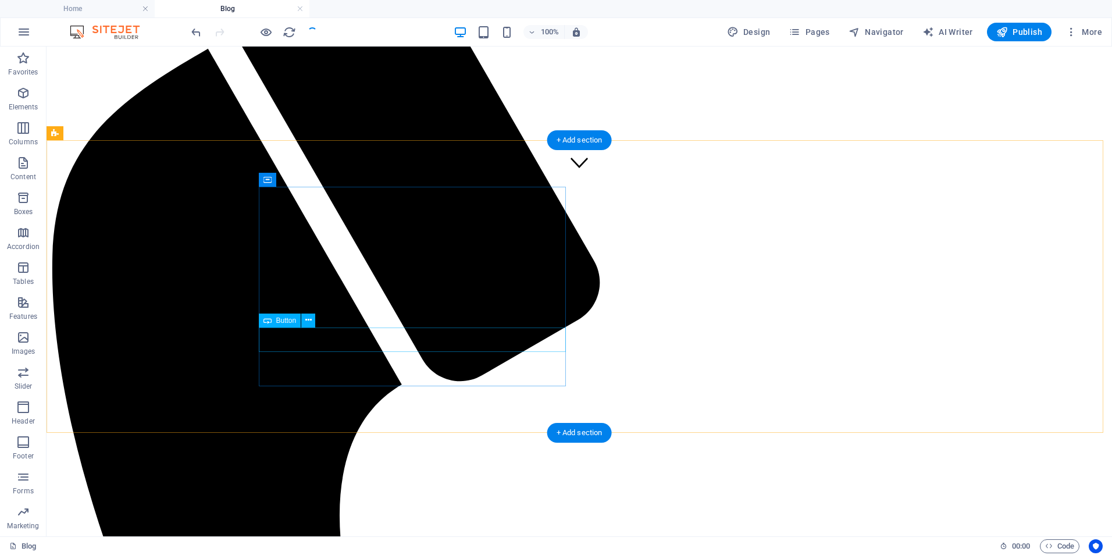
select select "14"
select select
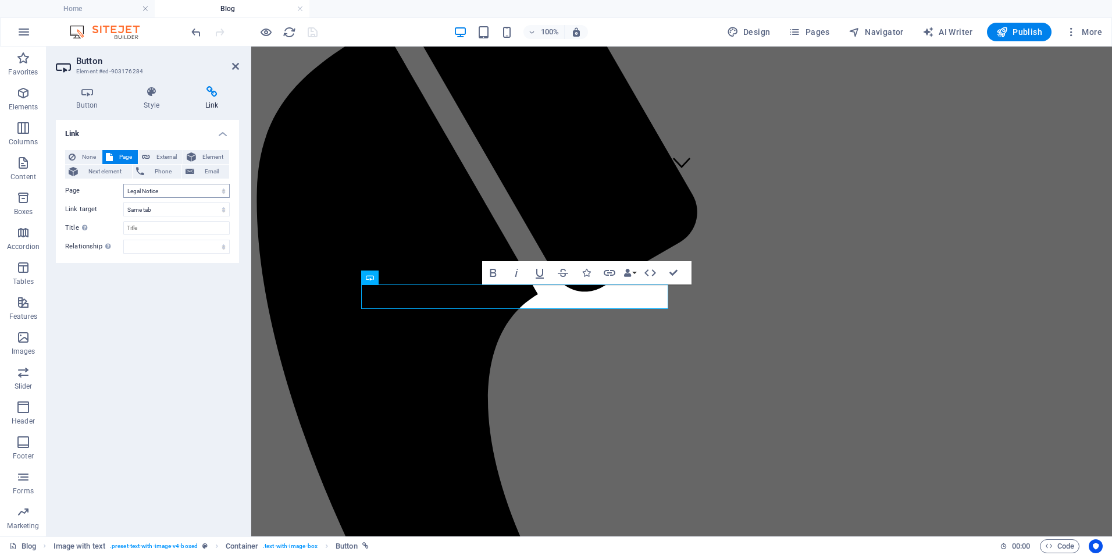
click at [188, 192] on select "Home About Us Care Guides Meet Our Animals Available Animals Leopard Geckos Blo…" at bounding box center [176, 191] width 106 height 14
select select "7"
click at [123, 184] on select "Home About Us Care Guides Meet Our Animals Available Animals Leopard Geckos Blo…" at bounding box center [176, 191] width 106 height 14
click at [294, 153] on div "Home About Us Care Guides Meet Our Animals Available Animals Blog Contact" at bounding box center [681, 381] width 851 height 1346
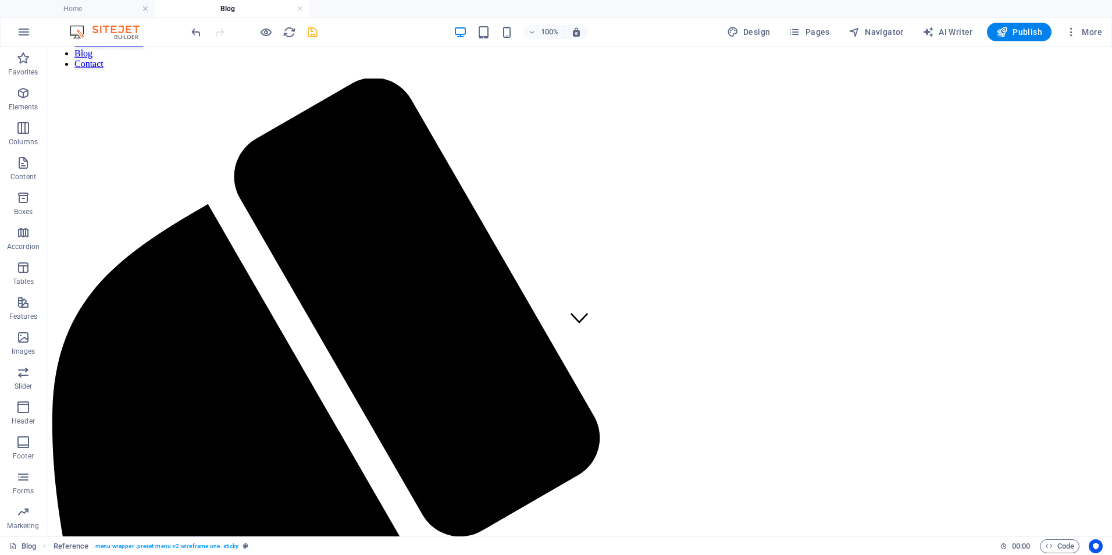
scroll to position [44, 0]
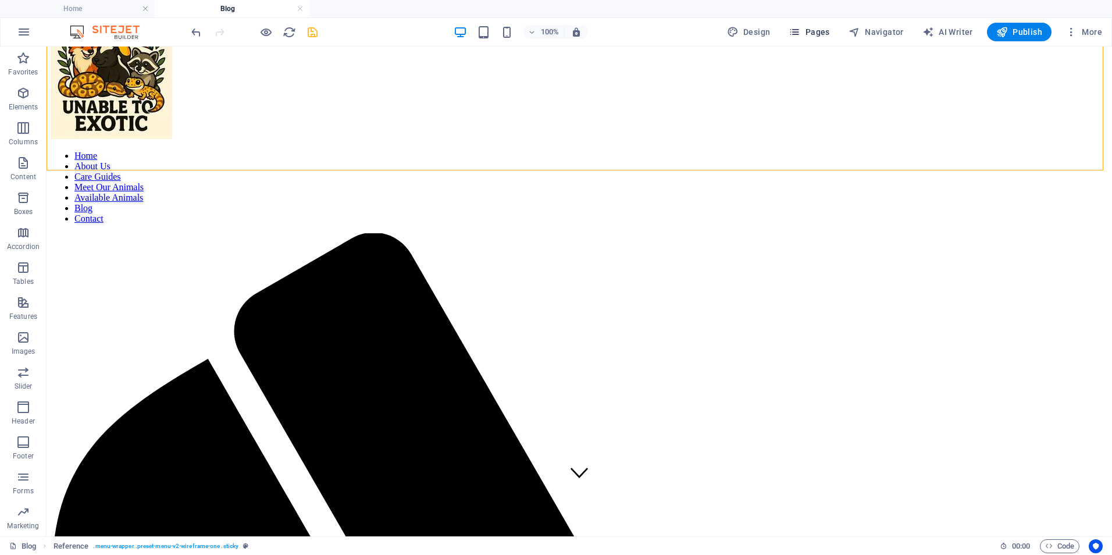
click at [796, 27] on icon "button" at bounding box center [794, 32] width 12 height 12
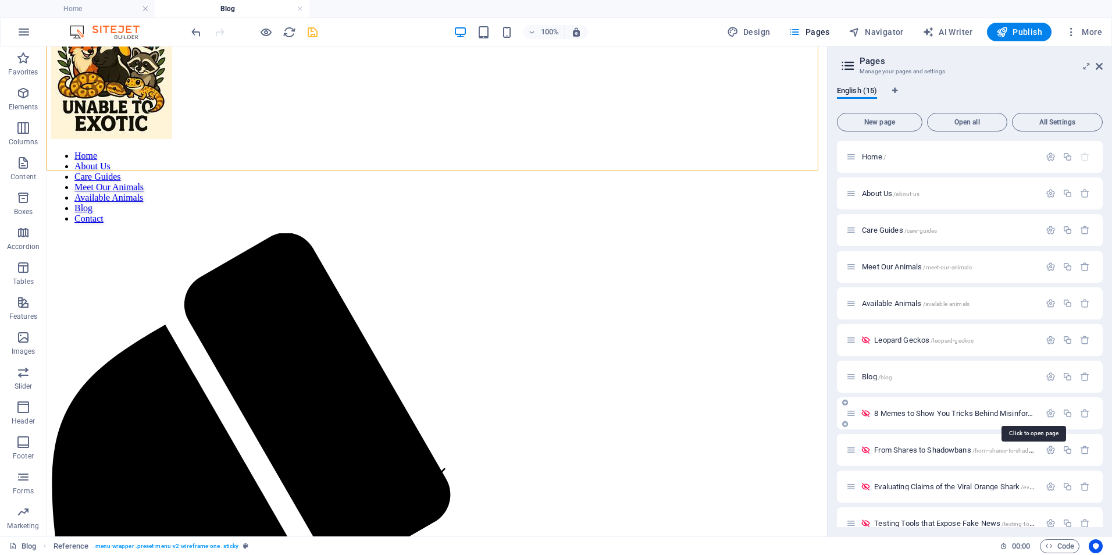
click at [877, 413] on span "8 Memes to Show You Tricks Behind Misinformation /8-memes-to-show-you-tricks-be…" at bounding box center [1033, 413] width 319 height 9
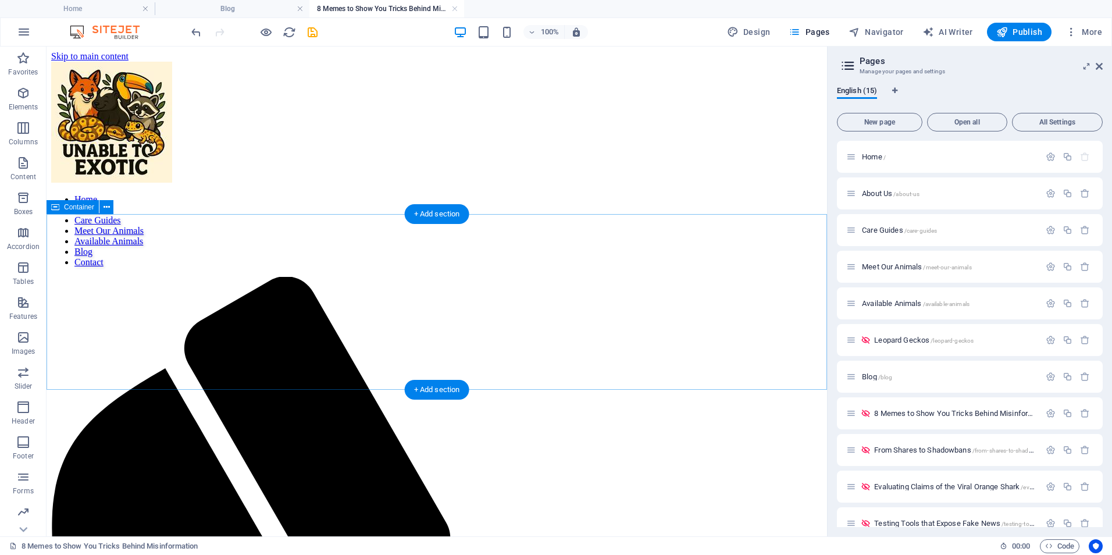
scroll to position [0, 0]
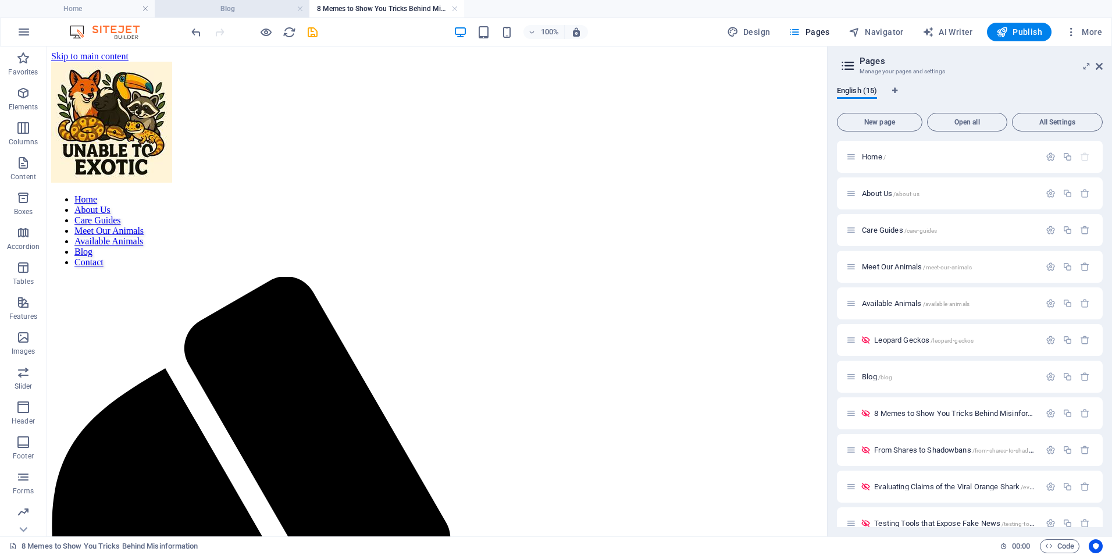
click at [255, 6] on h4 "Blog" at bounding box center [232, 8] width 155 height 13
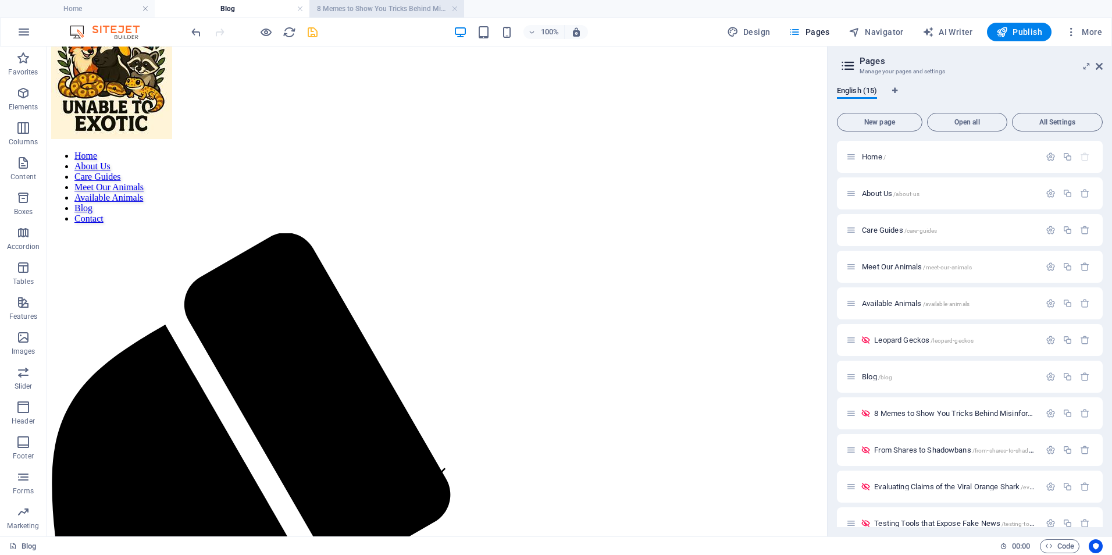
click at [378, 9] on h4 "8 Memes to Show You Tricks Behind Misinformation" at bounding box center [386, 8] width 155 height 13
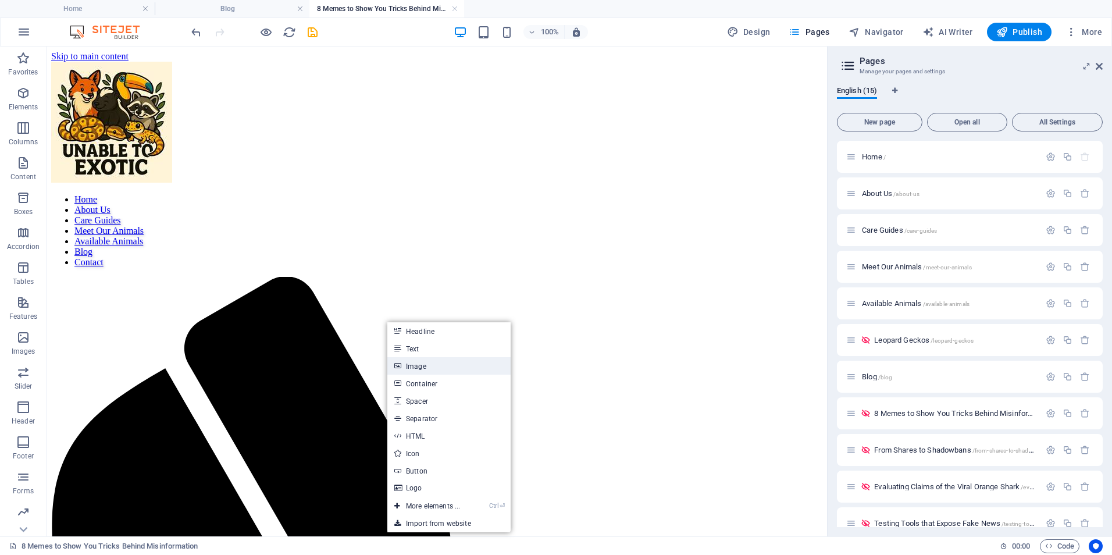
drag, startPoint x: 419, startPoint y: 366, endPoint x: 168, endPoint y: 317, distance: 255.2
click at [419, 366] on link "Image" at bounding box center [448, 365] width 123 height 17
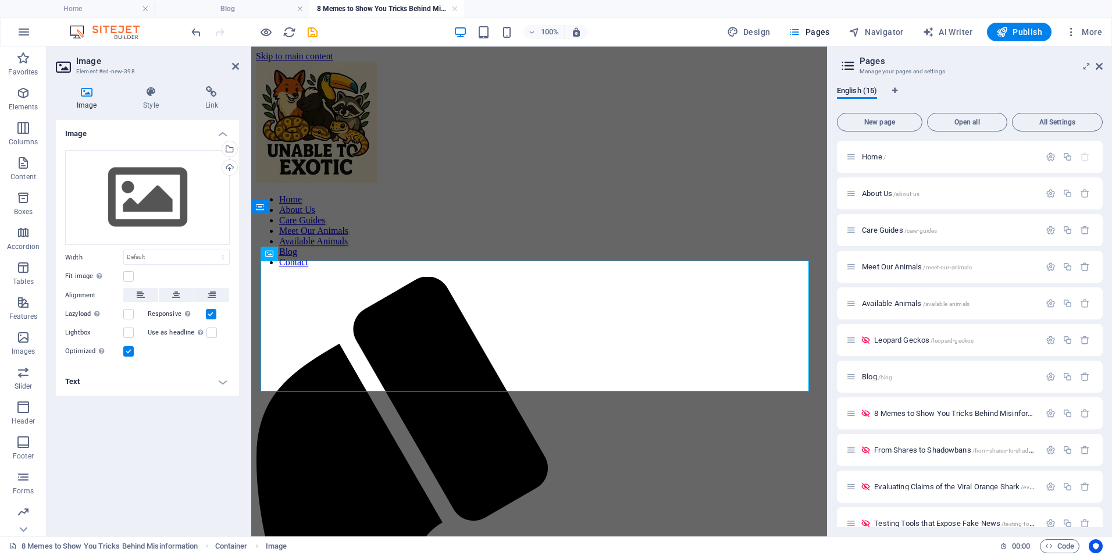
click at [239, 63] on aside "Image Element #ed-new-398 Image Style Link Image Drag files here, click to choo…" at bounding box center [149, 292] width 205 height 490
click at [233, 68] on icon at bounding box center [235, 66] width 7 height 9
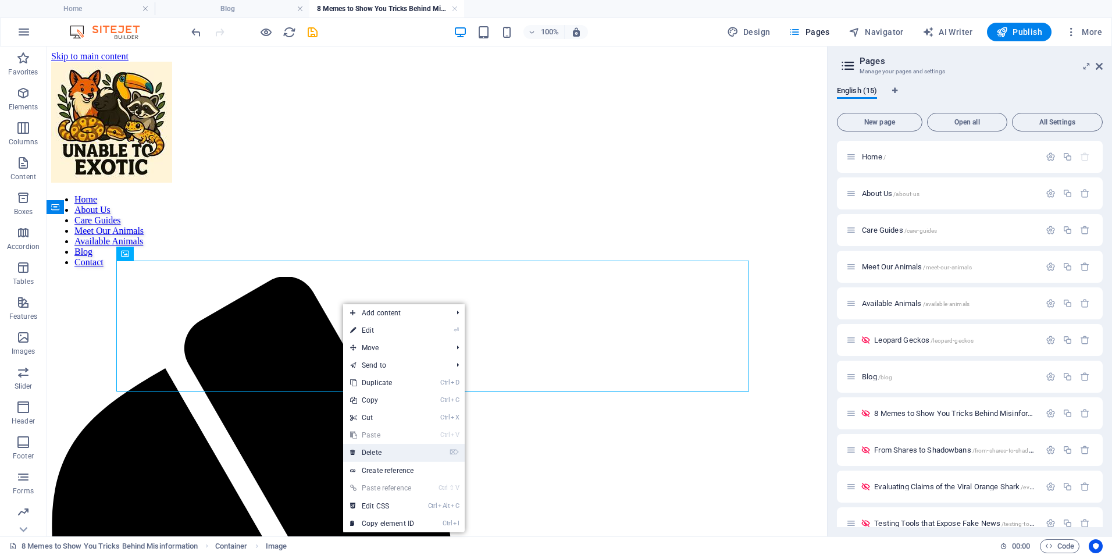
click at [363, 455] on link "⌦ Delete" at bounding box center [382, 452] width 78 height 17
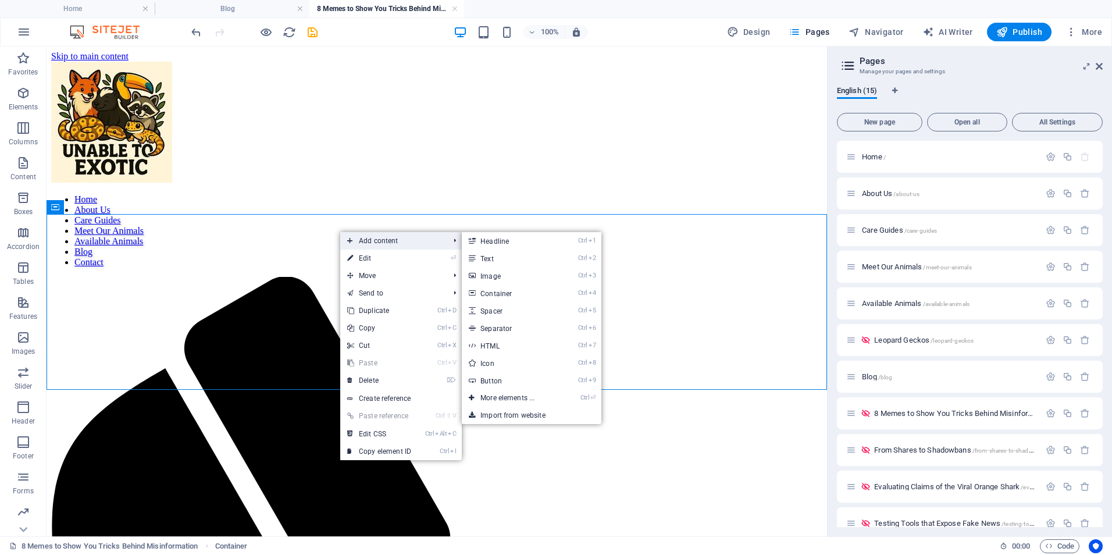
click at [373, 237] on span "Add content" at bounding box center [392, 240] width 104 height 17
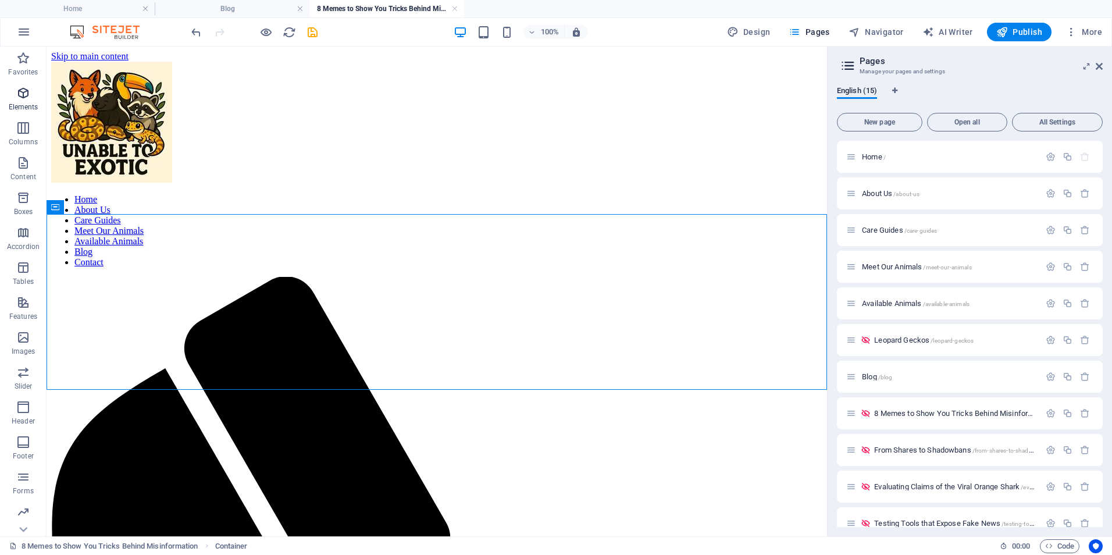
click at [20, 87] on icon "button" at bounding box center [23, 93] width 14 height 14
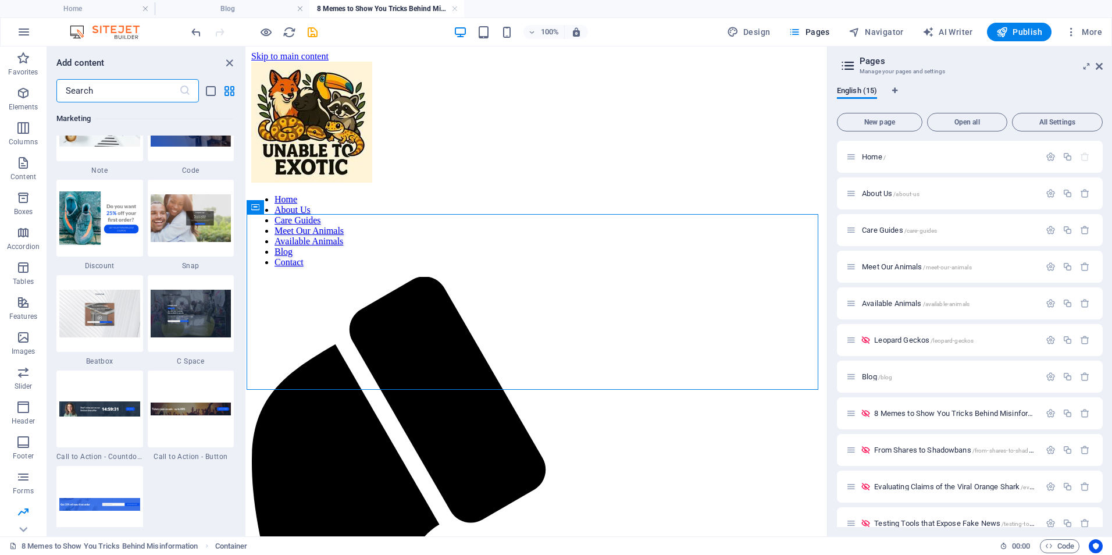
scroll to position [10201, 0]
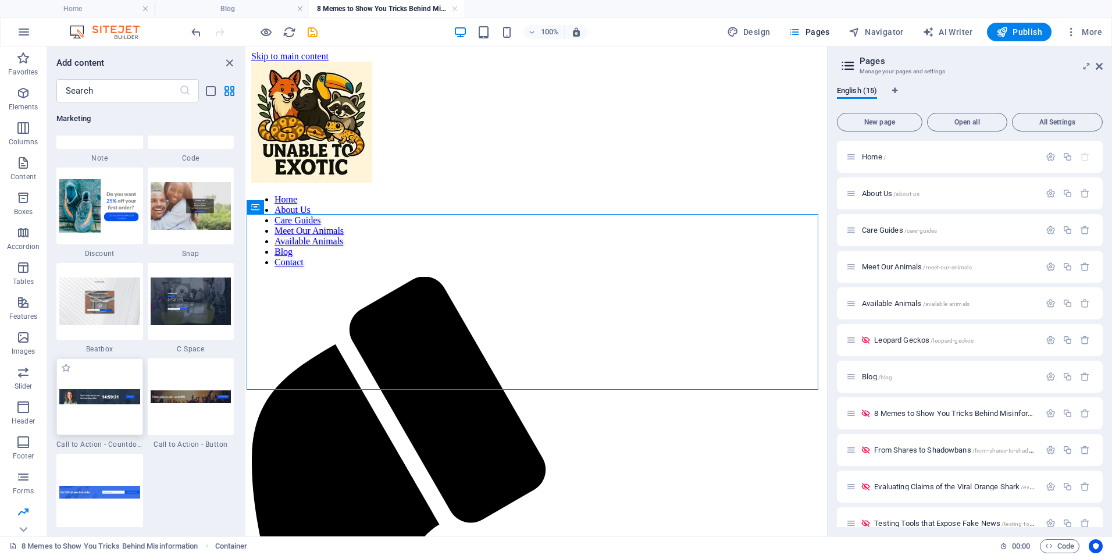
click at [87, 369] on div at bounding box center [99, 396] width 87 height 77
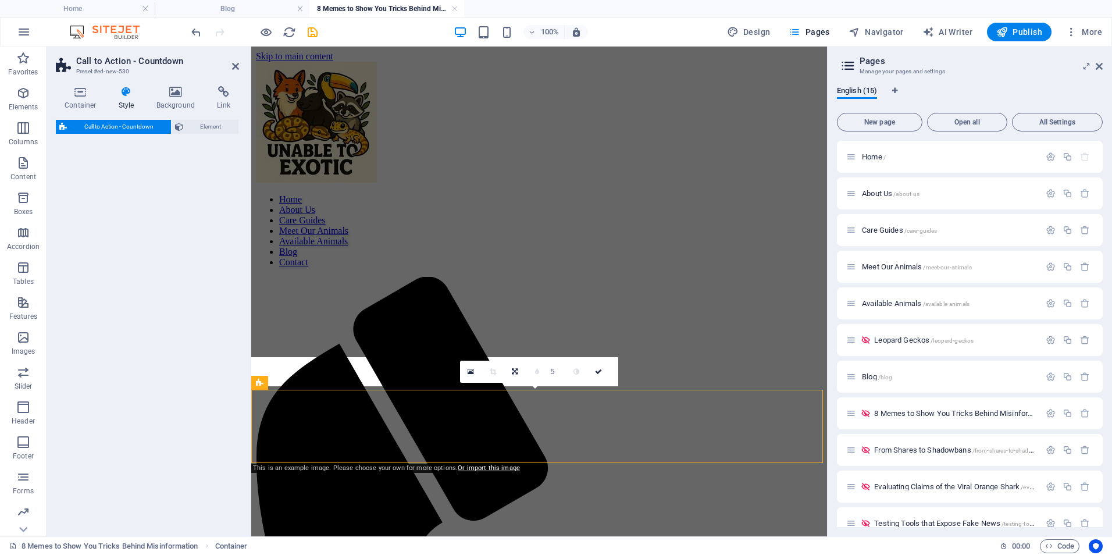
select select "rem"
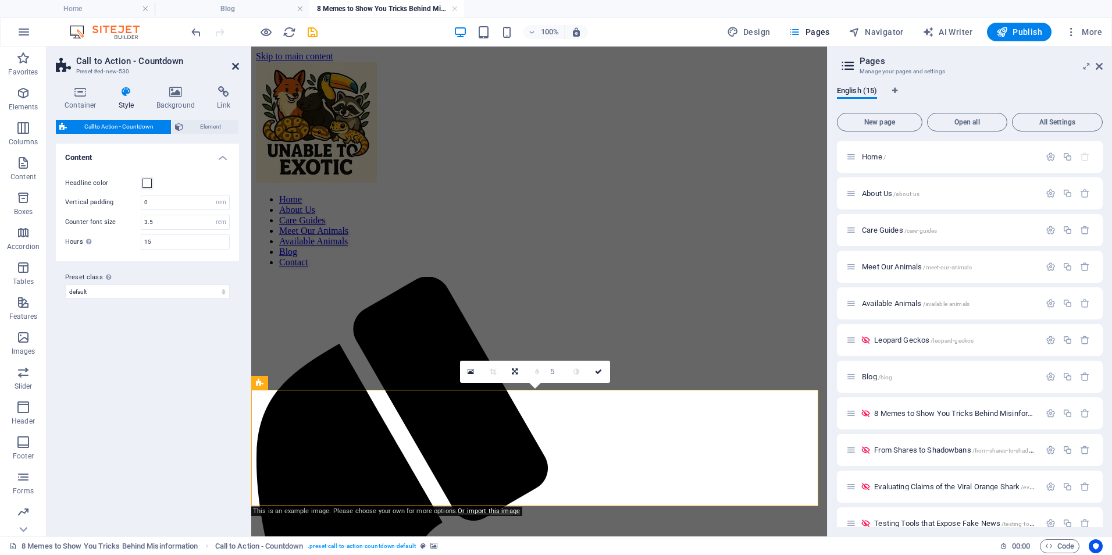
click at [233, 63] on icon at bounding box center [235, 66] width 7 height 9
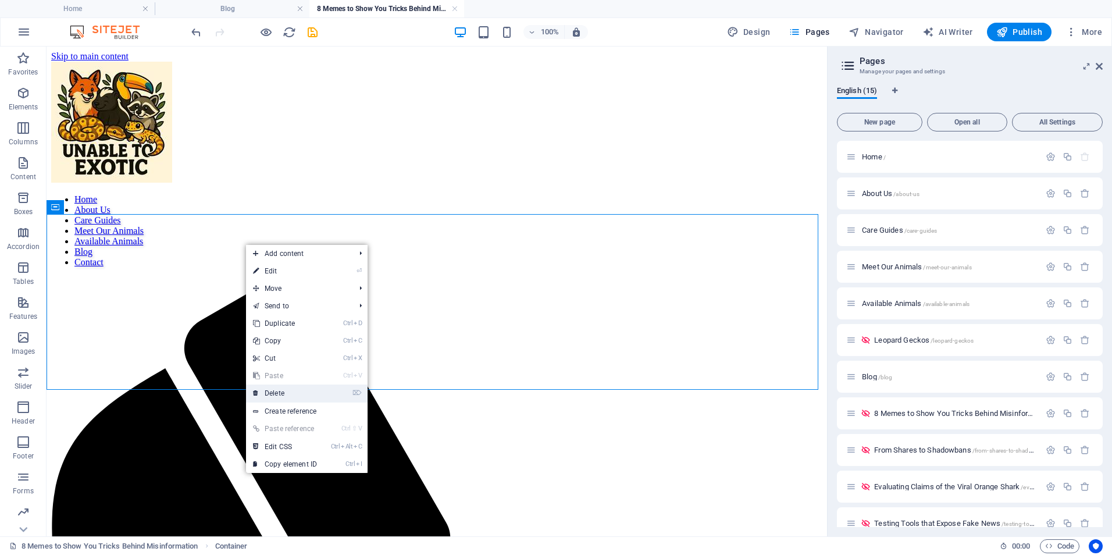
drag, startPoint x: 288, startPoint y: 392, endPoint x: 238, endPoint y: 339, distance: 72.4
click at [288, 392] on link "⌦ Delete" at bounding box center [285, 392] width 78 height 17
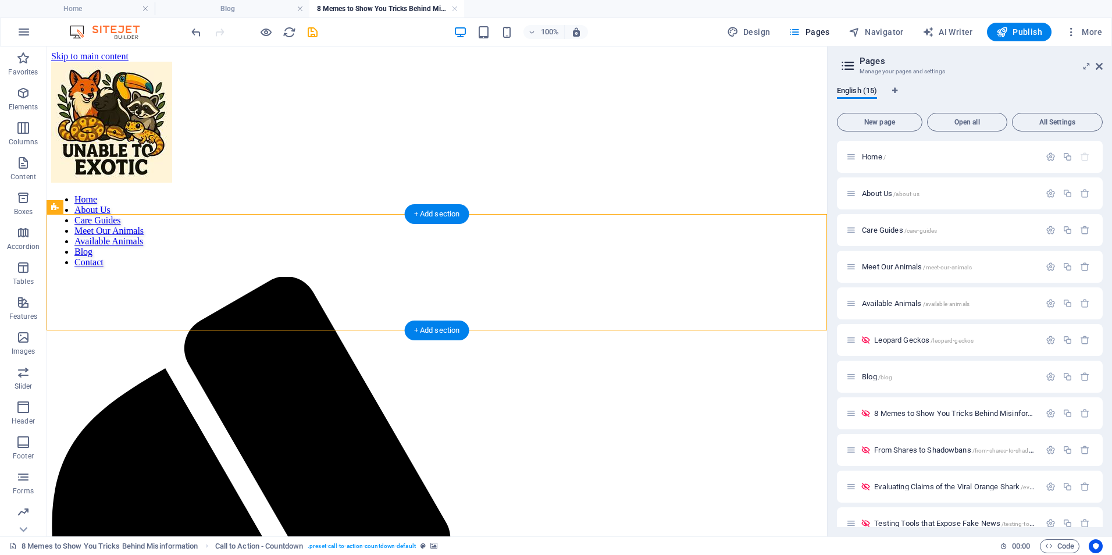
select select "rem"
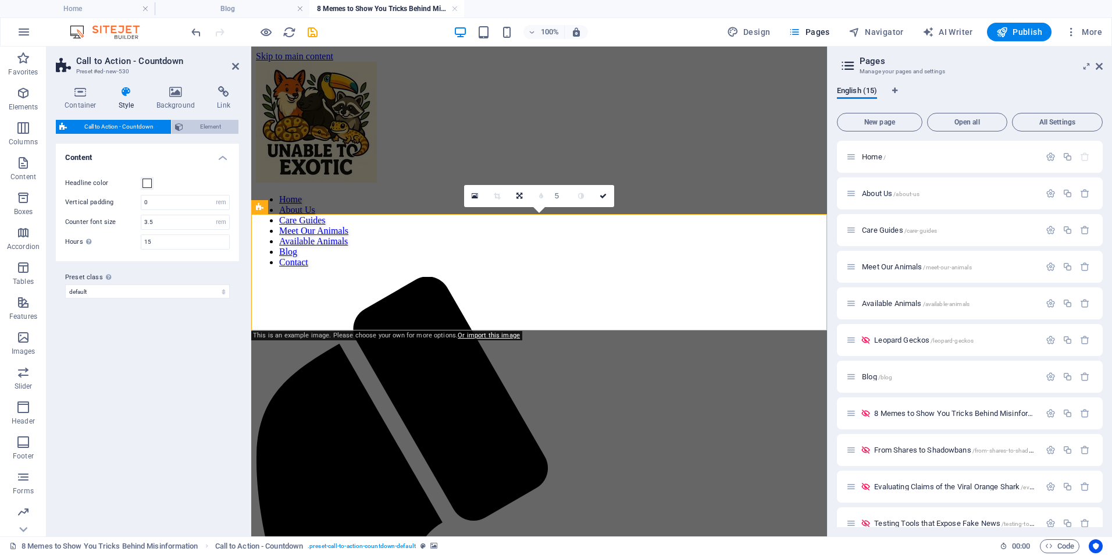
click at [197, 122] on span "Element" at bounding box center [211, 127] width 49 height 14
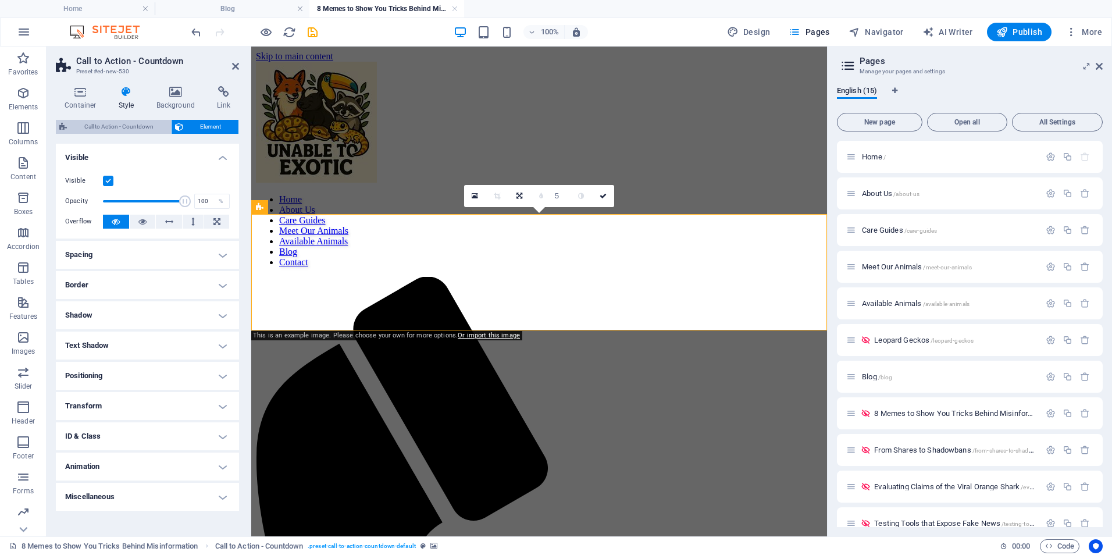
click at [148, 125] on span "Call to Action - Countdown" at bounding box center [118, 127] width 97 height 14
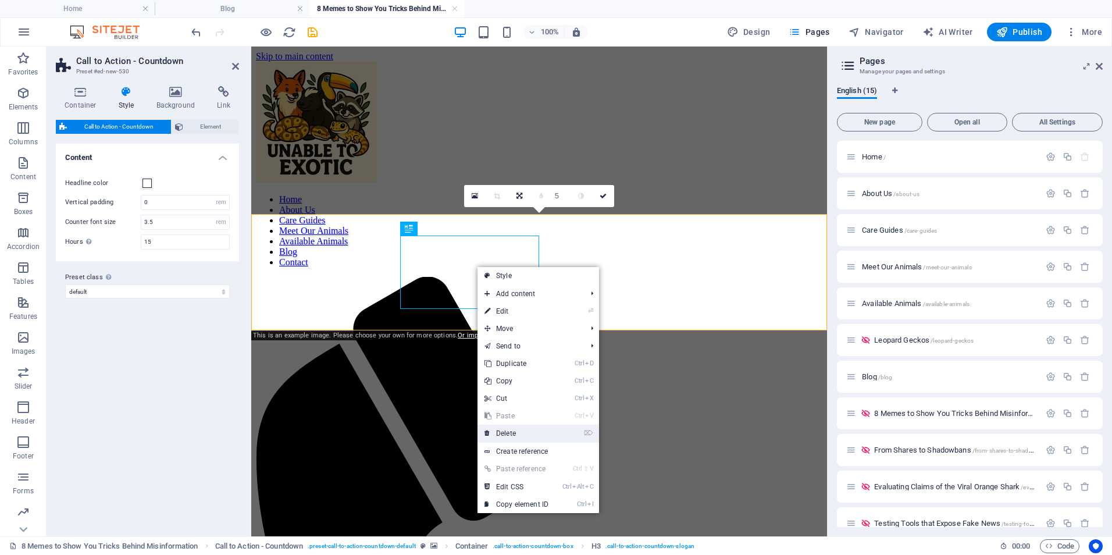
drag, startPoint x: 517, startPoint y: 427, endPoint x: 266, endPoint y: 377, distance: 256.1
click at [517, 427] on link "⌦ Delete" at bounding box center [516, 432] width 78 height 17
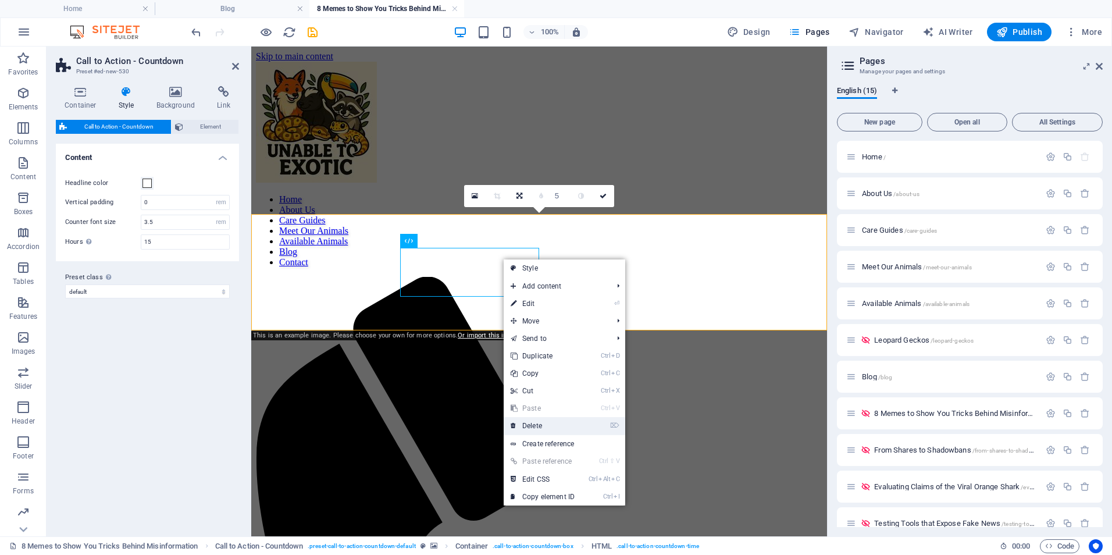
drag, startPoint x: 513, startPoint y: 432, endPoint x: 263, endPoint y: 385, distance: 254.8
click at [514, 432] on icon at bounding box center [513, 425] width 6 height 17
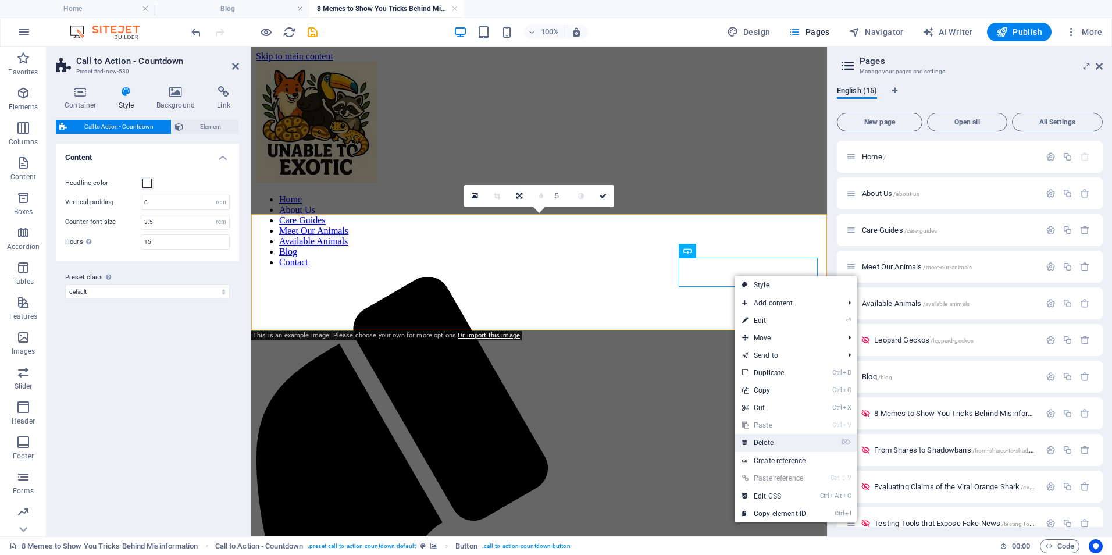
click at [771, 442] on link "⌦ Delete" at bounding box center [774, 442] width 78 height 17
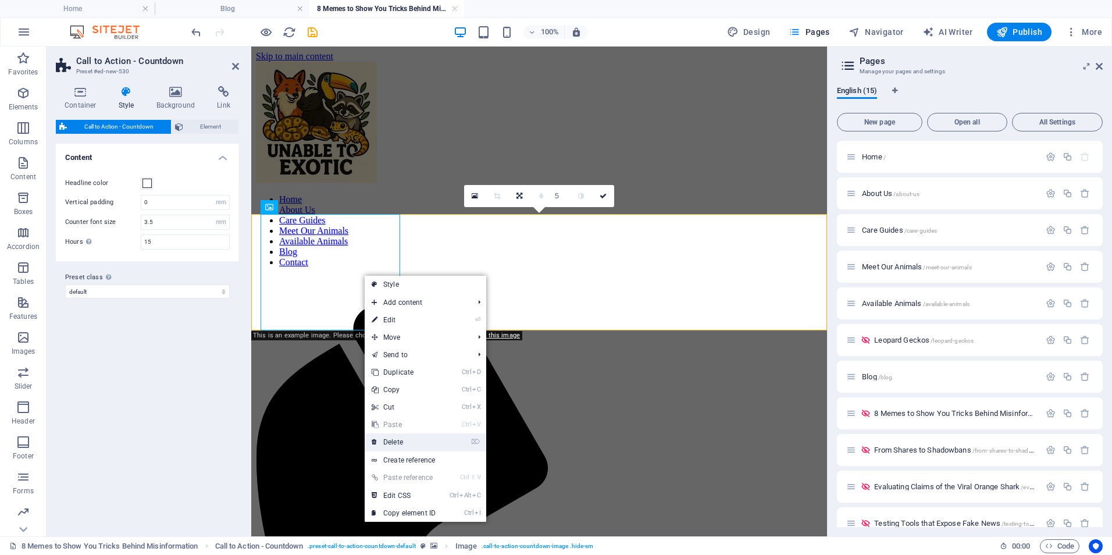
click at [424, 443] on link "⌦ Delete" at bounding box center [404, 441] width 78 height 17
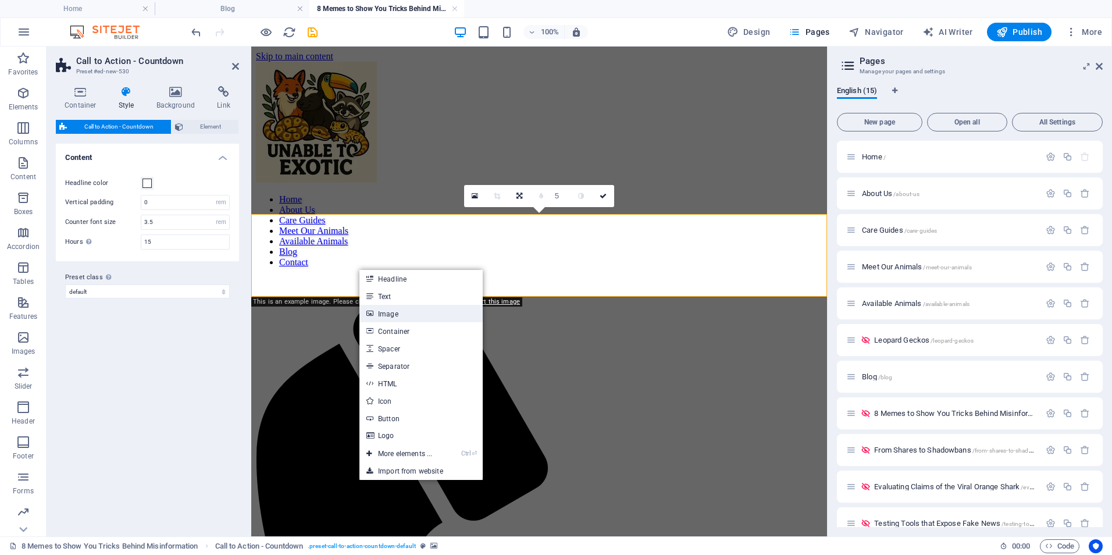
click at [380, 314] on link "Image" at bounding box center [420, 313] width 123 height 17
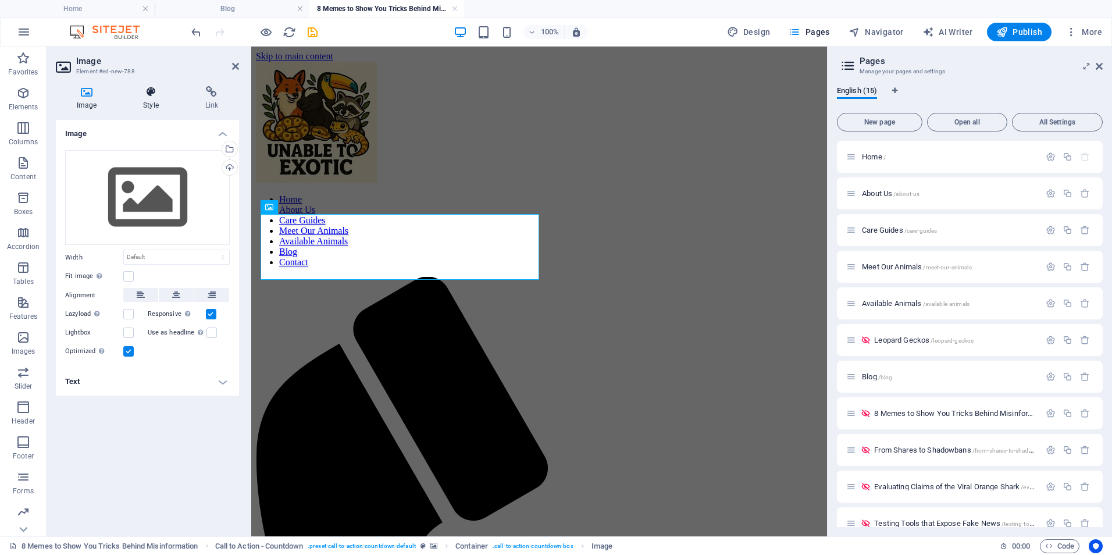
click at [153, 89] on icon at bounding box center [150, 92] width 57 height 12
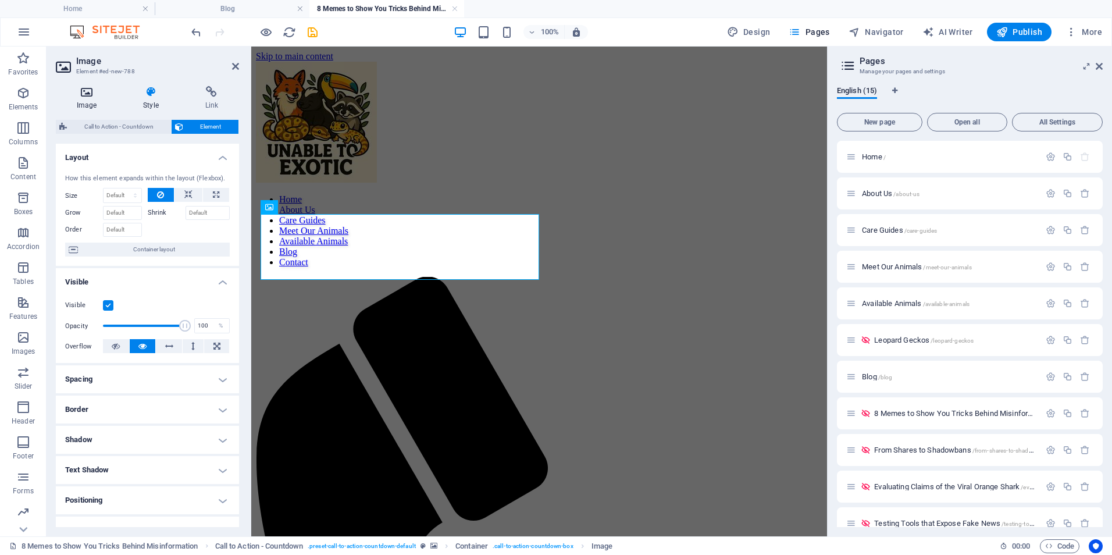
click at [79, 103] on h4 "Image" at bounding box center [89, 98] width 66 height 24
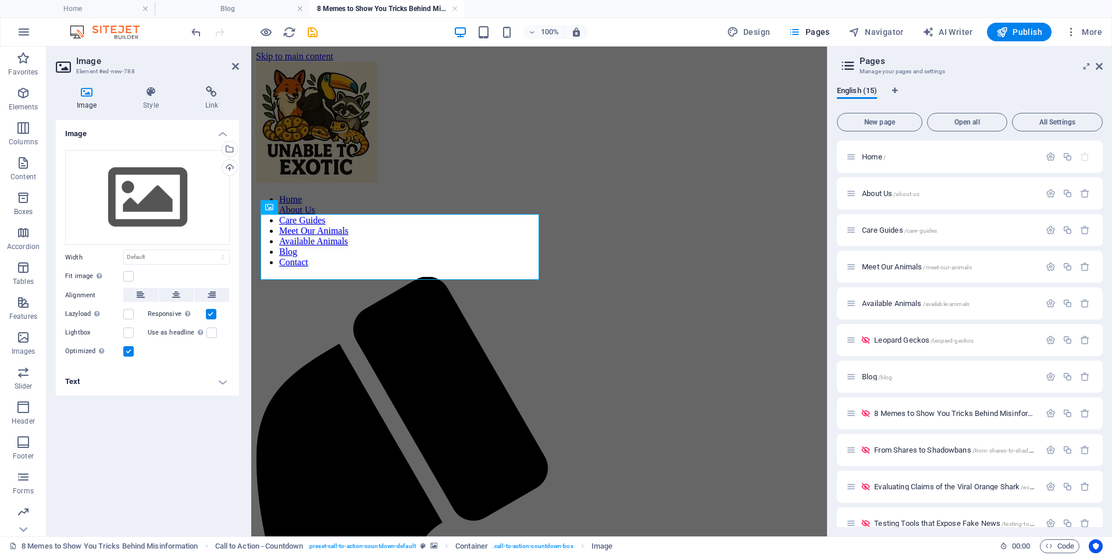
click at [79, 103] on h4 "Image" at bounding box center [89, 98] width 66 height 24
click at [140, 231] on div "Drag files here, click to choose files or select files from Files or our free s…" at bounding box center [147, 197] width 165 height 95
click at [140, 231] on body "Unable To Exotic Home Blog 8 Memes to Show You Tricks Behind Misinformation Fav…" at bounding box center [556, 277] width 1112 height 555
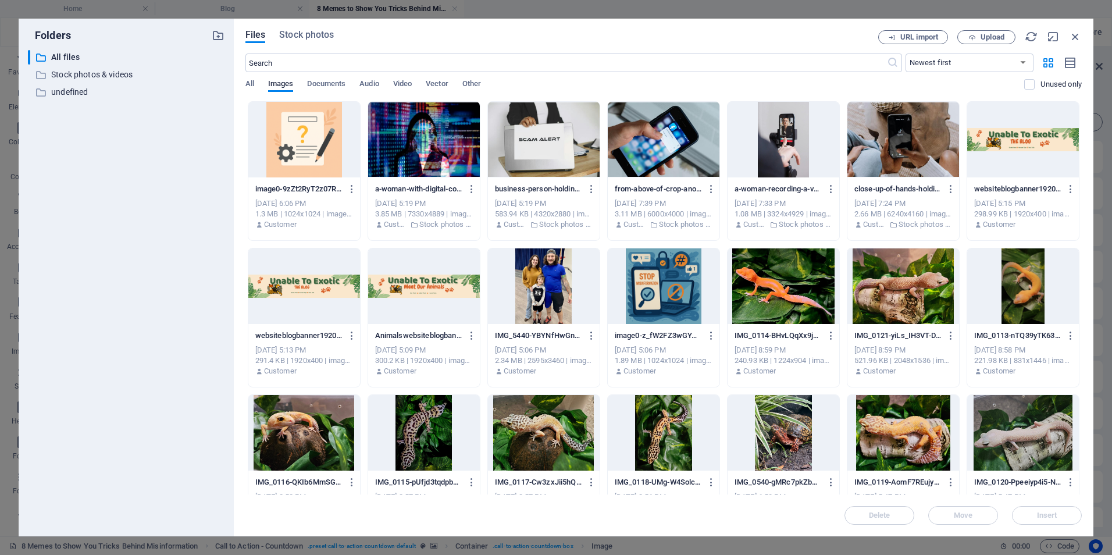
click at [291, 302] on div at bounding box center [304, 286] width 112 height 76
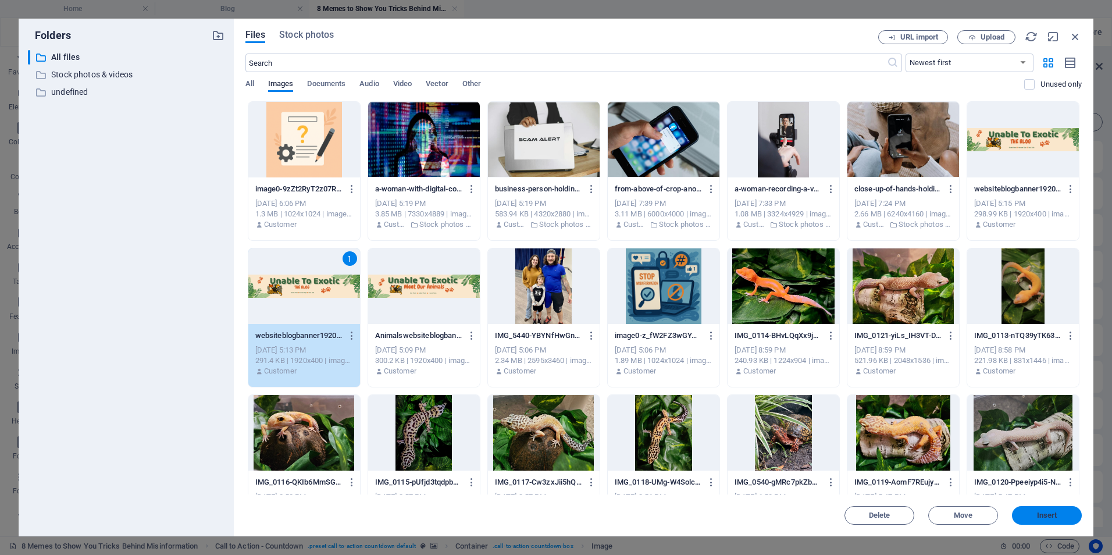
click at [1037, 514] on span "Insert" at bounding box center [1047, 515] width 20 height 7
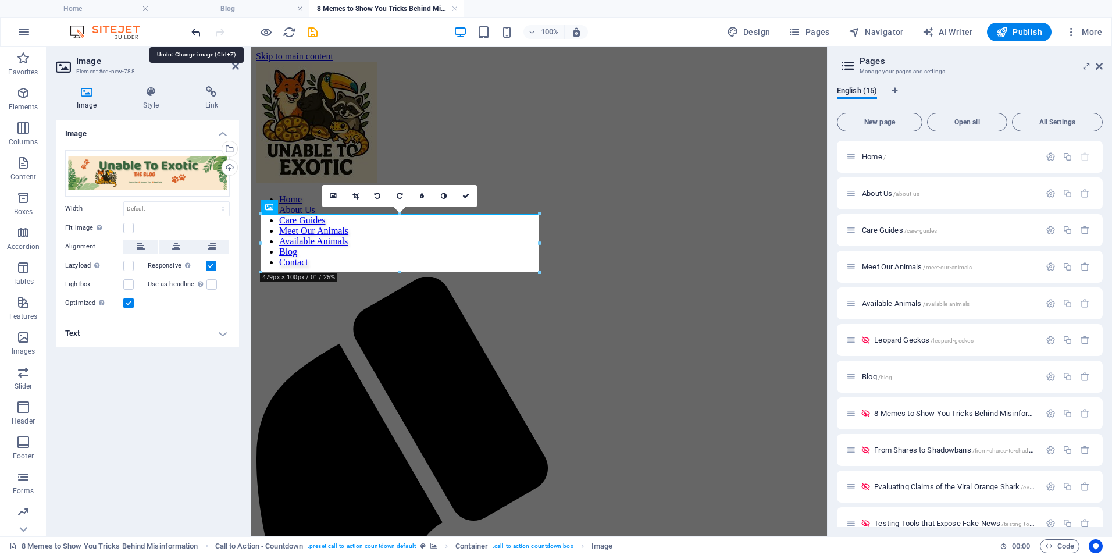
click at [197, 35] on icon "undo" at bounding box center [196, 32] width 13 height 13
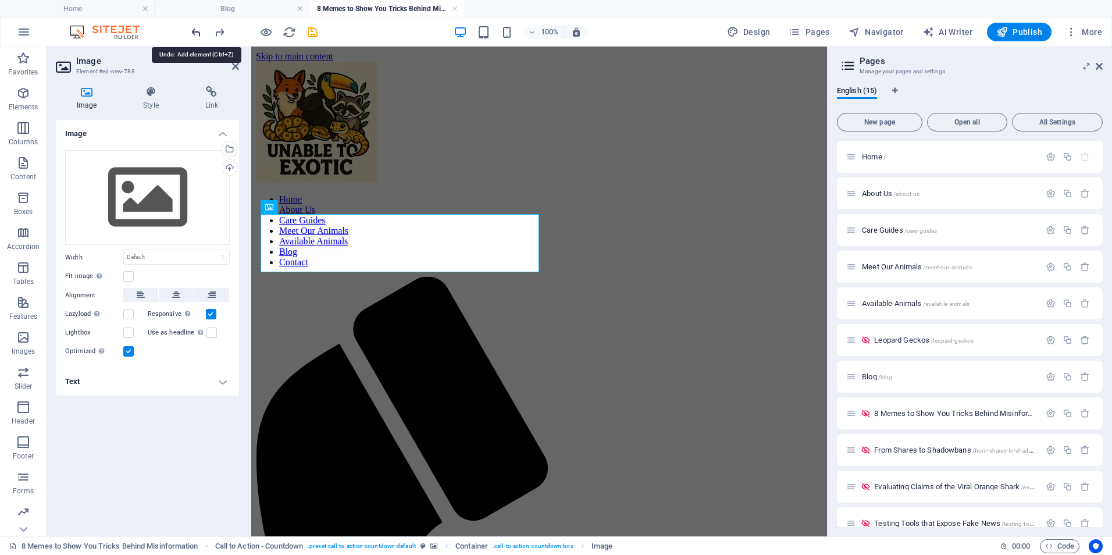
click at [197, 35] on icon "undo" at bounding box center [196, 32] width 13 height 13
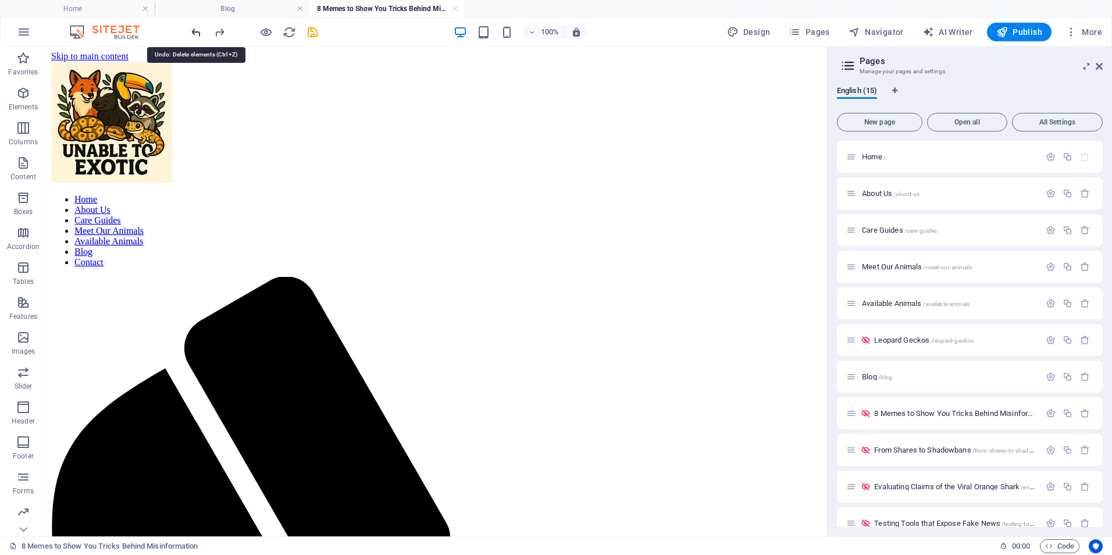
click at [192, 36] on icon "undo" at bounding box center [196, 32] width 13 height 13
click at [193, 36] on icon "undo" at bounding box center [196, 32] width 13 height 13
click at [333, 226] on button at bounding box center [338, 224] width 14 height 14
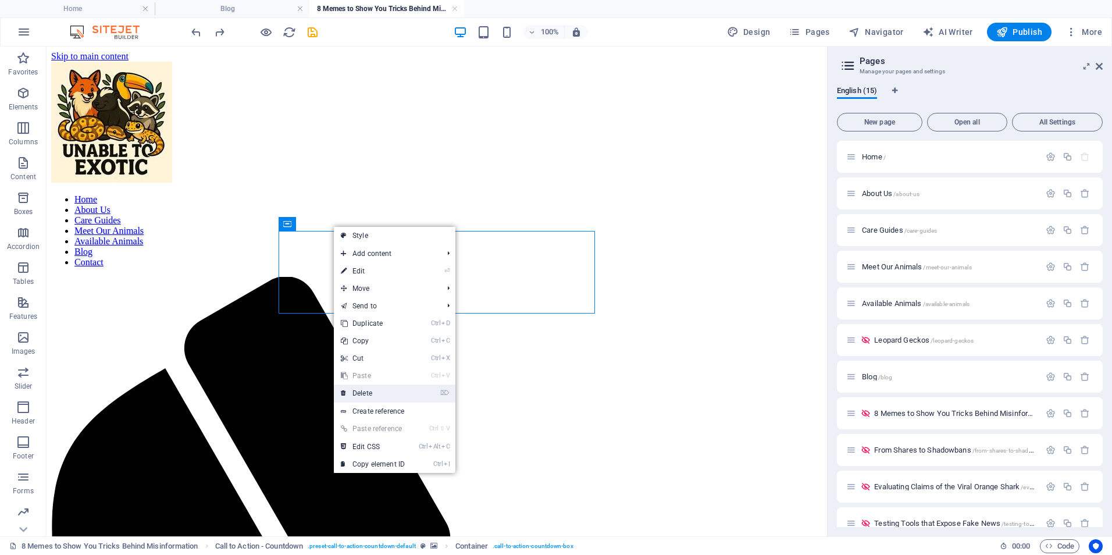
click at [366, 396] on link "⌦ Delete" at bounding box center [373, 392] width 78 height 17
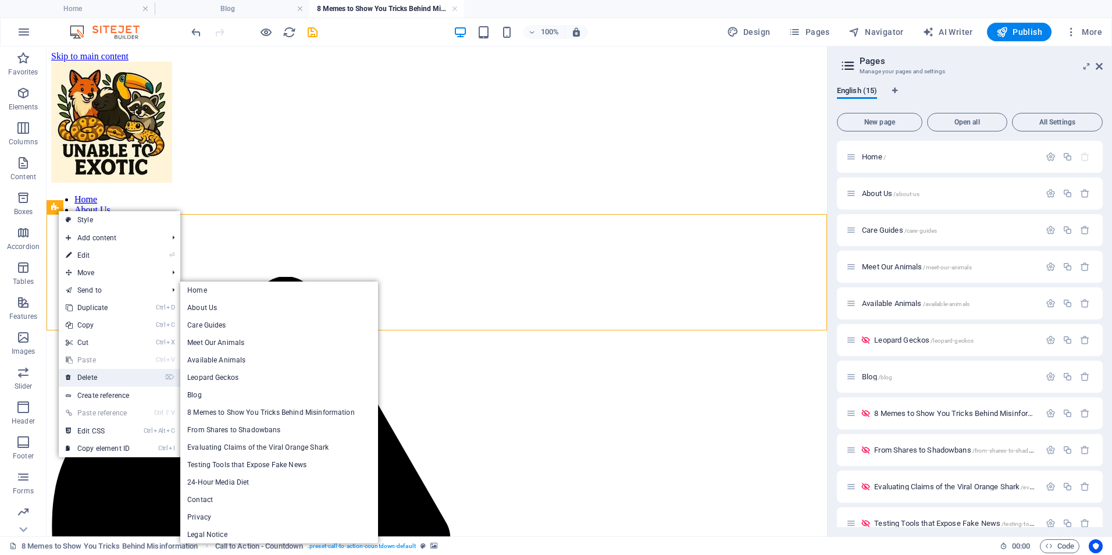
click at [77, 380] on link "⌦ Delete" at bounding box center [98, 377] width 78 height 17
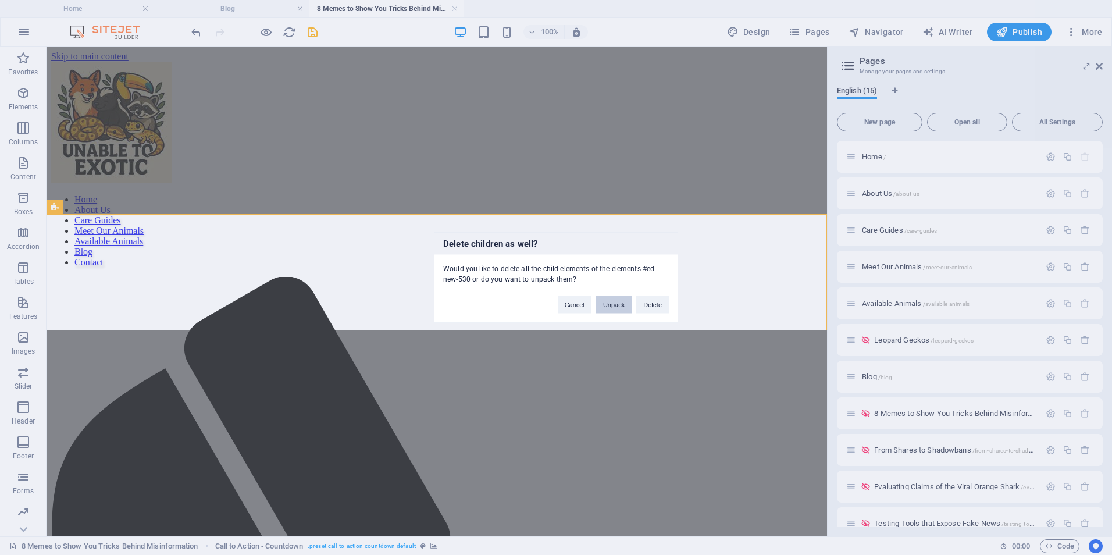
click at [625, 308] on button "Unpack" at bounding box center [613, 304] width 35 height 17
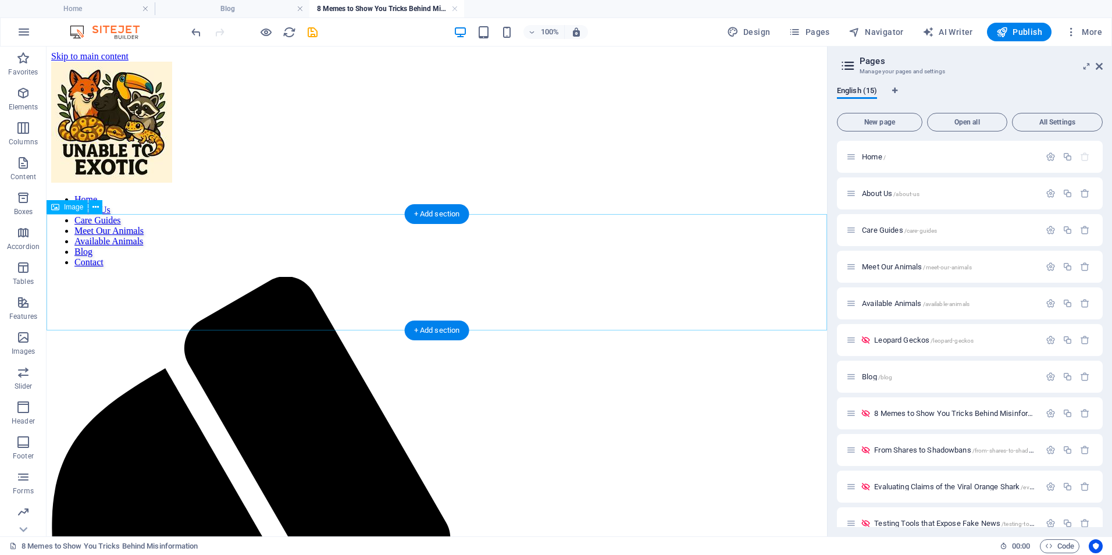
click at [67, 209] on span "Image" at bounding box center [73, 206] width 19 height 7
select select "px"
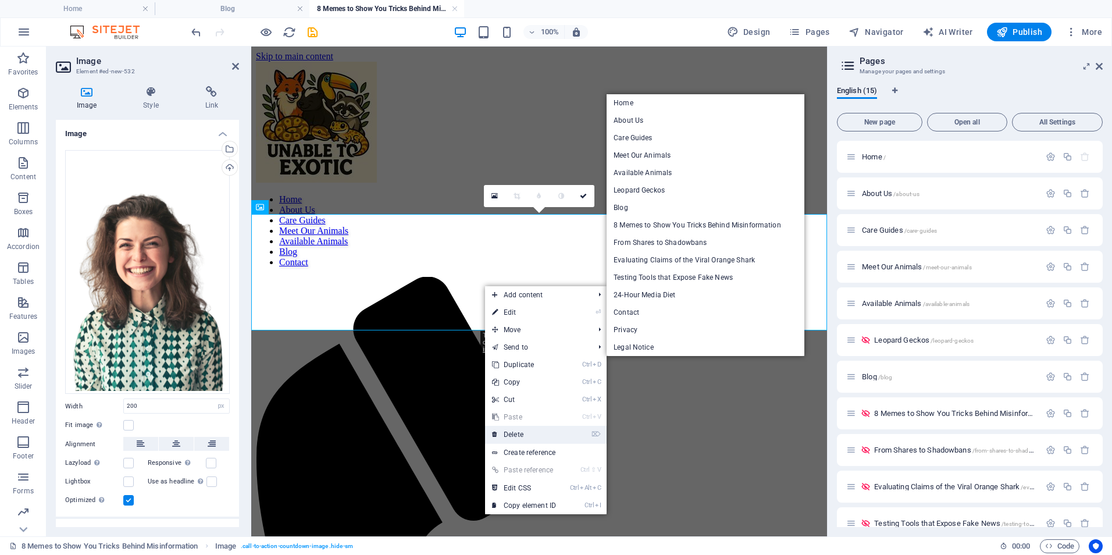
click at [528, 430] on link "⌦ Delete" at bounding box center [524, 434] width 78 height 17
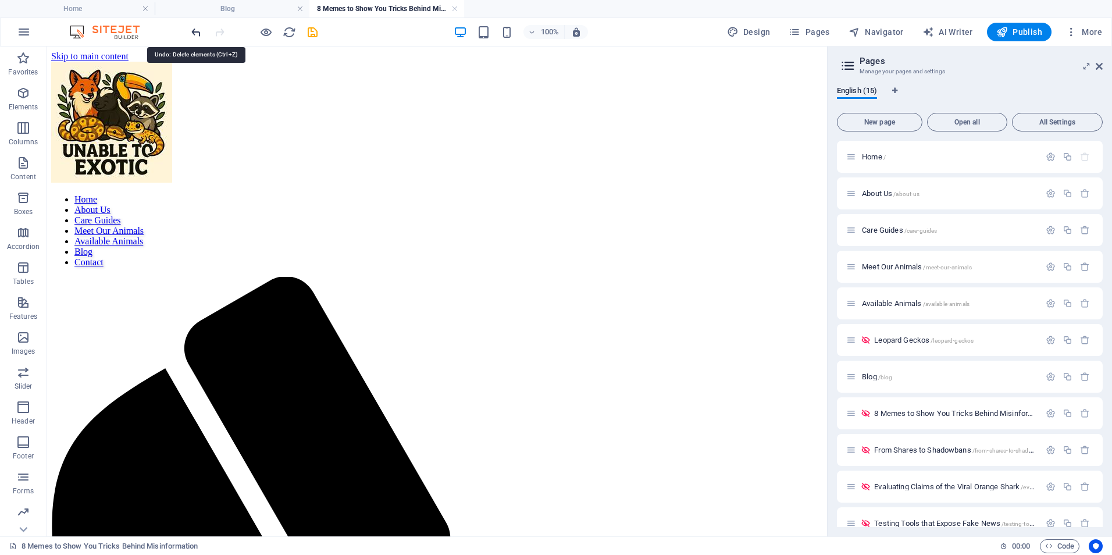
click at [199, 34] on icon "undo" at bounding box center [196, 32] width 13 height 13
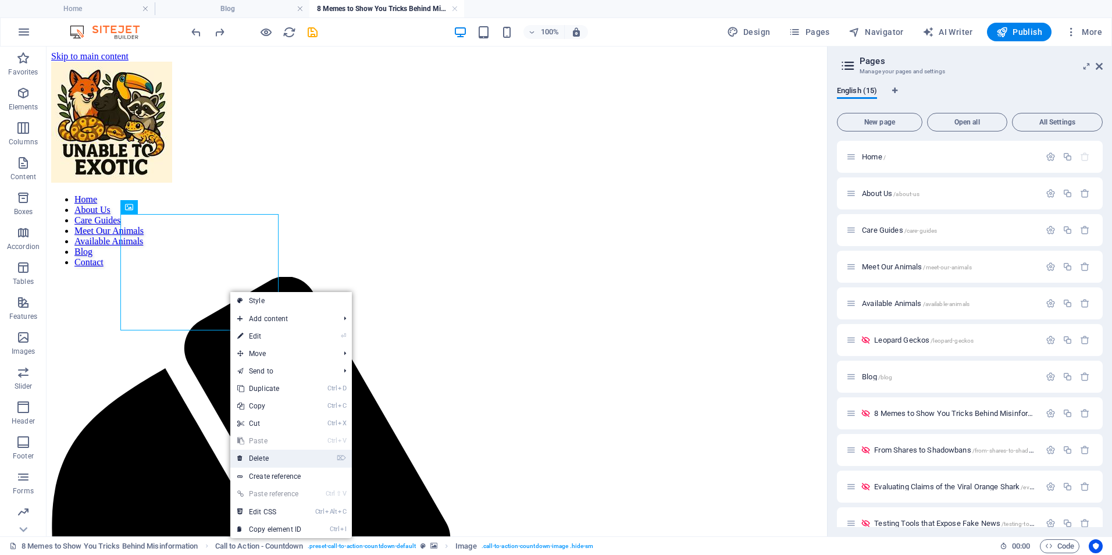
drag, startPoint x: 262, startPoint y: 462, endPoint x: 219, endPoint y: 397, distance: 77.2
click at [262, 462] on link "⌦ Delete" at bounding box center [269, 457] width 78 height 17
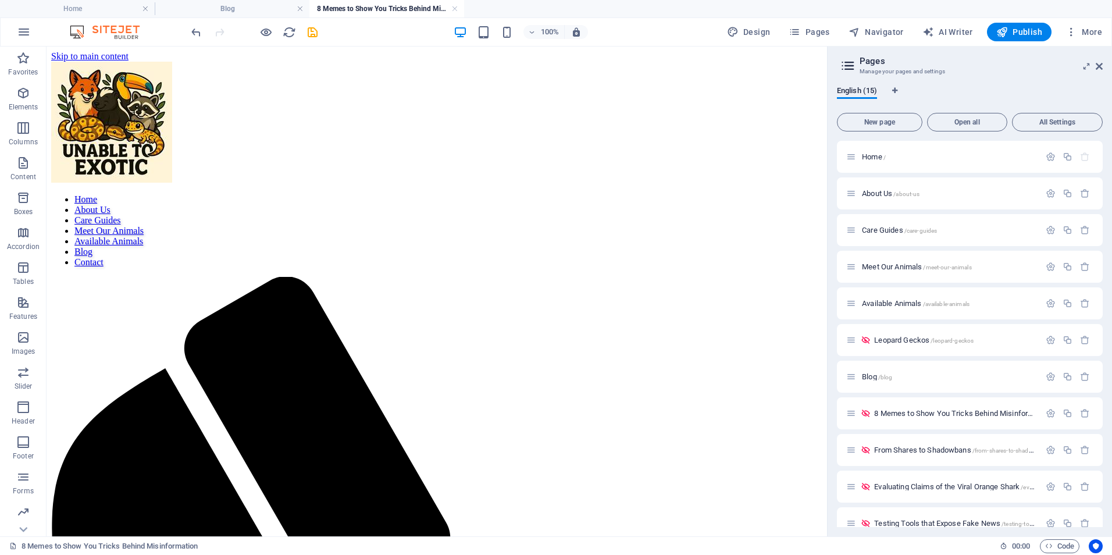
click at [195, 40] on div at bounding box center [254, 32] width 130 height 19
click at [196, 34] on icon "undo" at bounding box center [196, 32] width 13 height 13
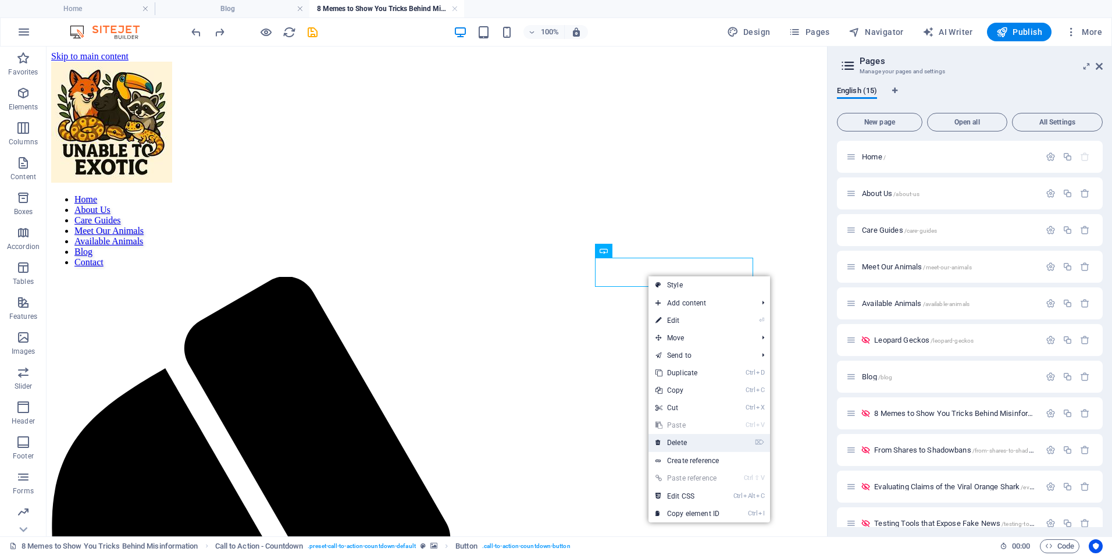
click at [690, 444] on link "⌦ Delete" at bounding box center [687, 442] width 78 height 17
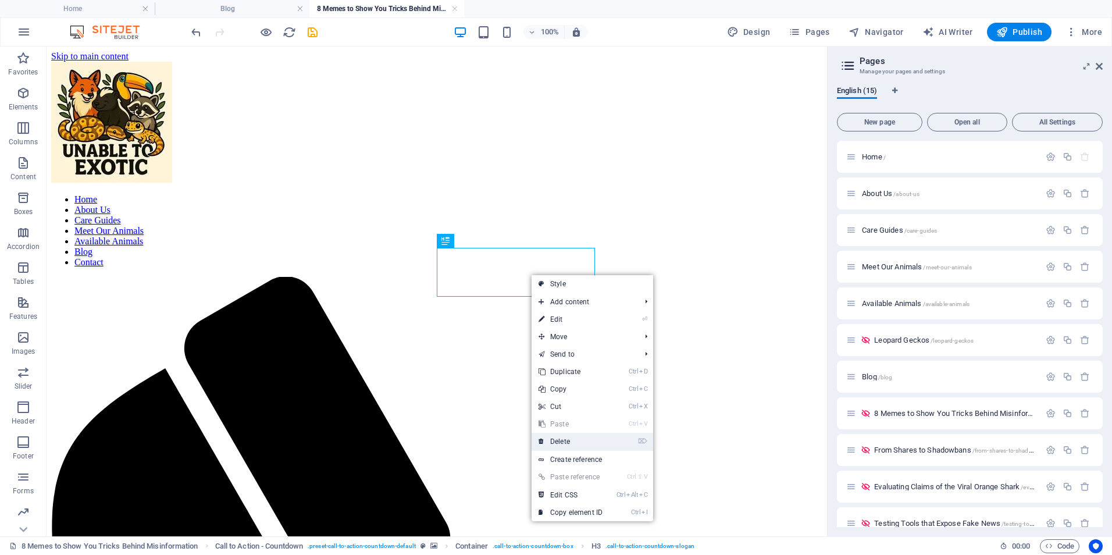
drag, startPoint x: 577, startPoint y: 434, endPoint x: 597, endPoint y: 278, distance: 157.1
click at [577, 434] on link "⌦ Delete" at bounding box center [570, 441] width 78 height 17
click at [589, 439] on link "⌦ Delete" at bounding box center [570, 438] width 78 height 17
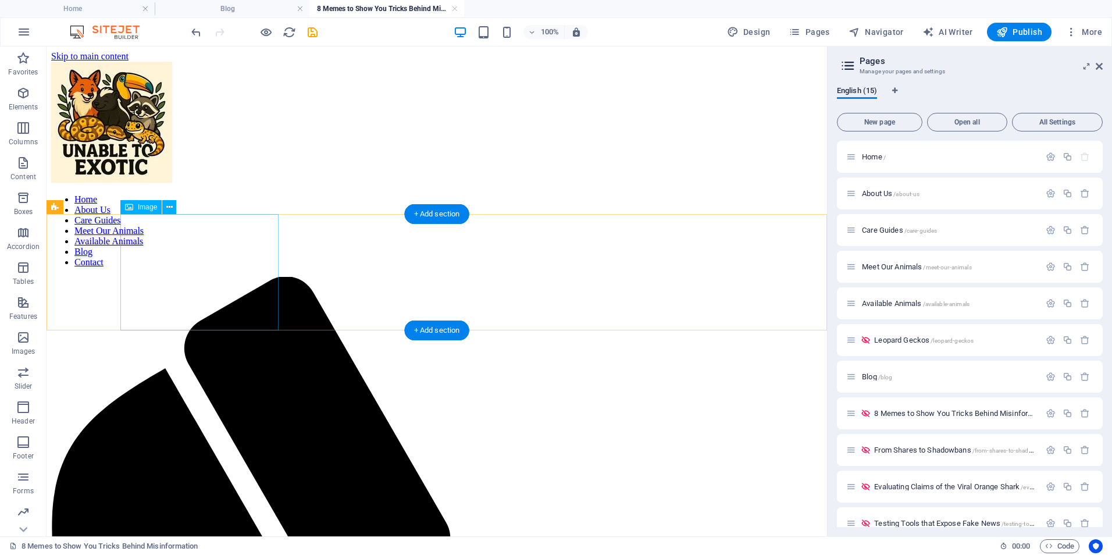
drag, startPoint x: 276, startPoint y: 286, endPoint x: 301, endPoint y: 284, distance: 25.7
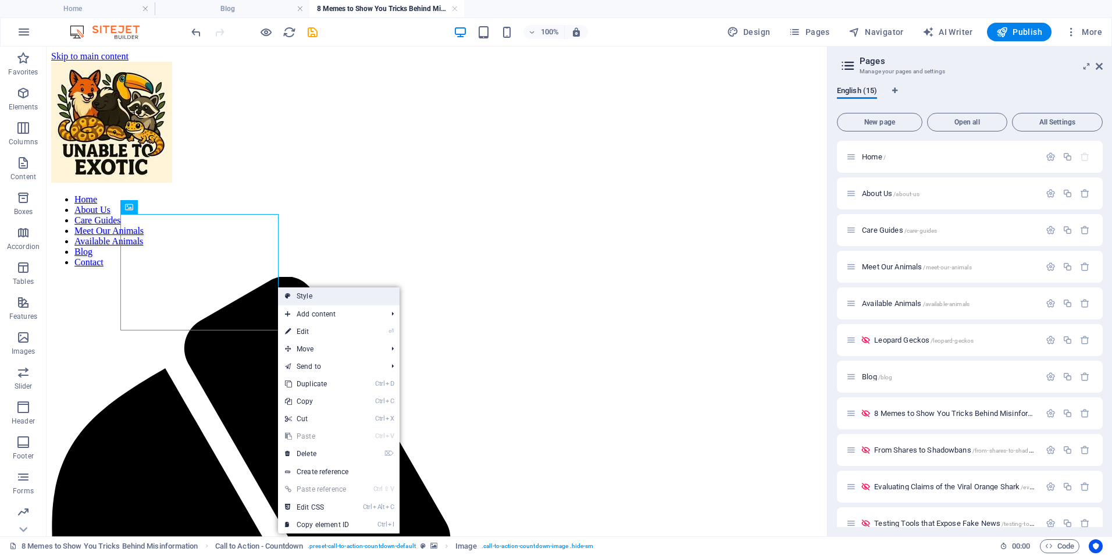
drag, startPoint x: 260, startPoint y: 239, endPoint x: 344, endPoint y: 294, distance: 100.3
drag, startPoint x: 390, startPoint y: 341, endPoint x: 357, endPoint y: 260, distance: 86.8
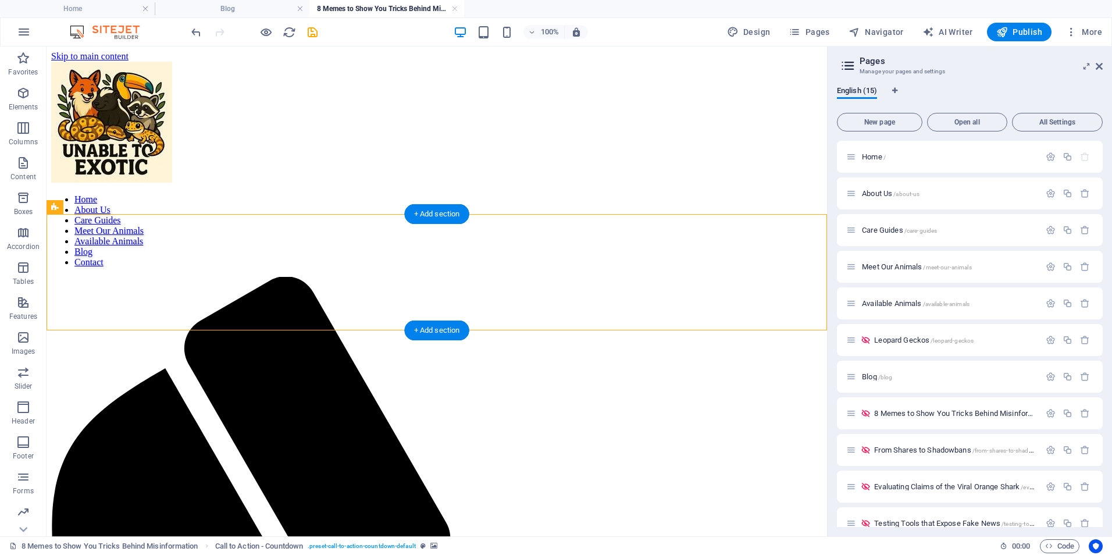
select select "rem"
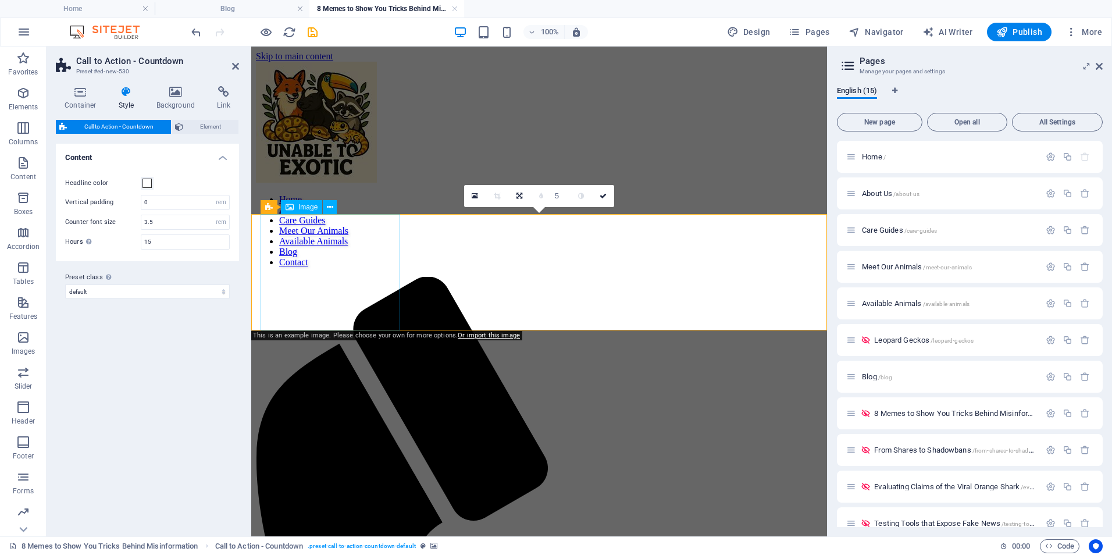
click at [174, 95] on icon at bounding box center [176, 92] width 56 height 12
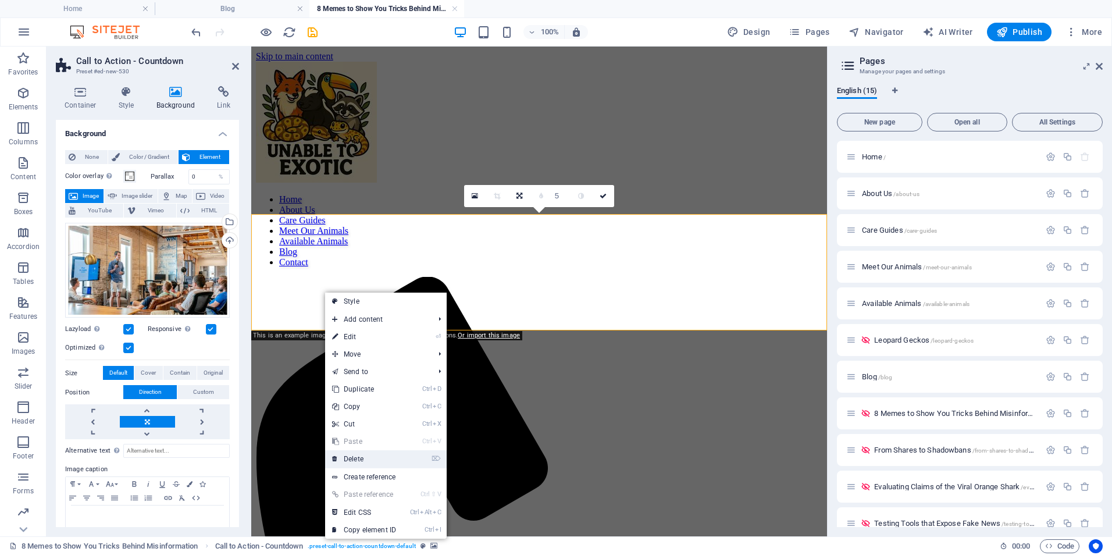
click at [365, 456] on link "⌦ Delete" at bounding box center [364, 458] width 78 height 17
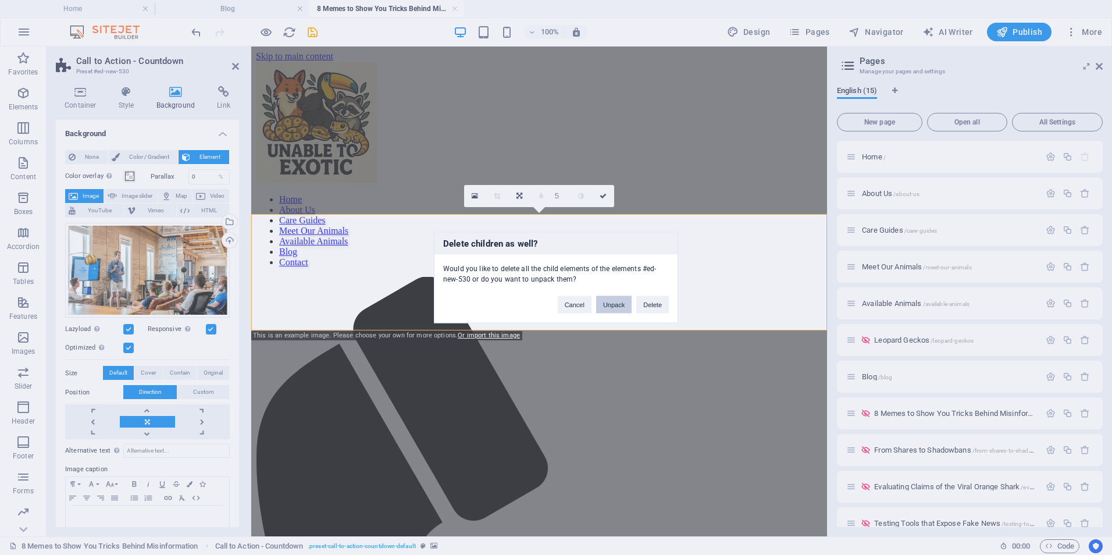
click at [599, 303] on button "Unpack" at bounding box center [613, 304] width 35 height 17
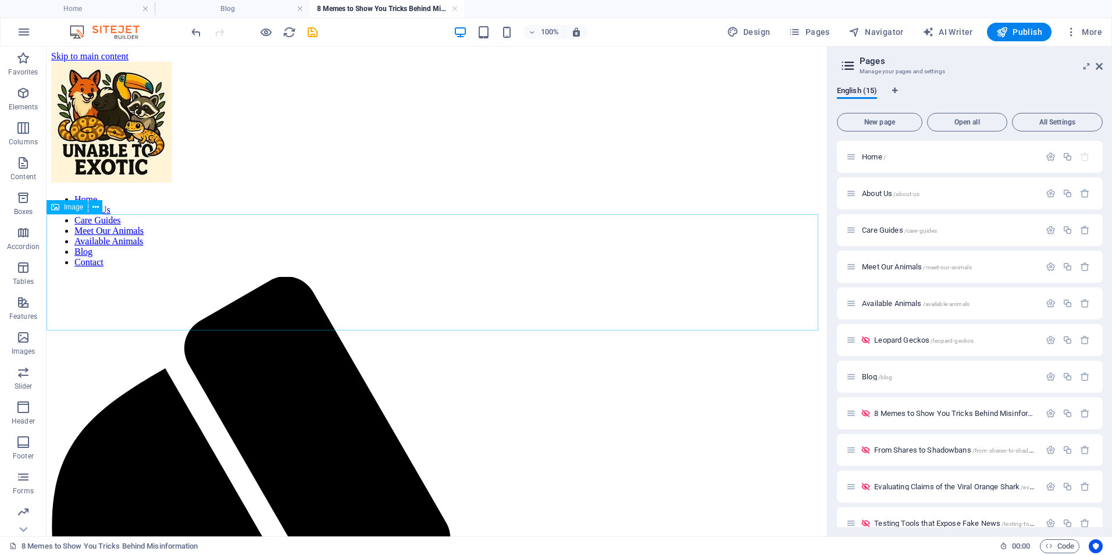
select select "px"
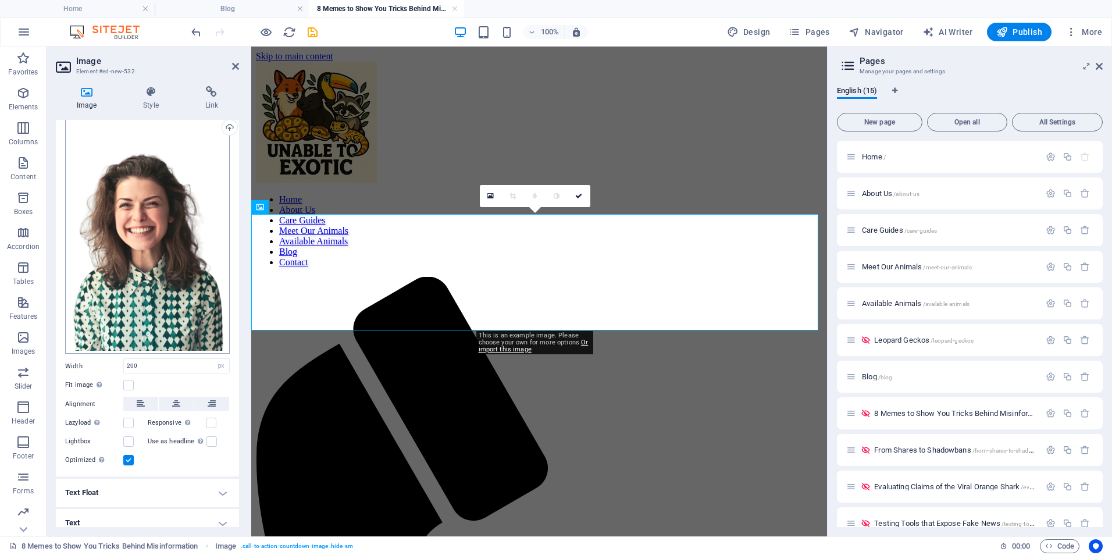
scroll to position [47, 0]
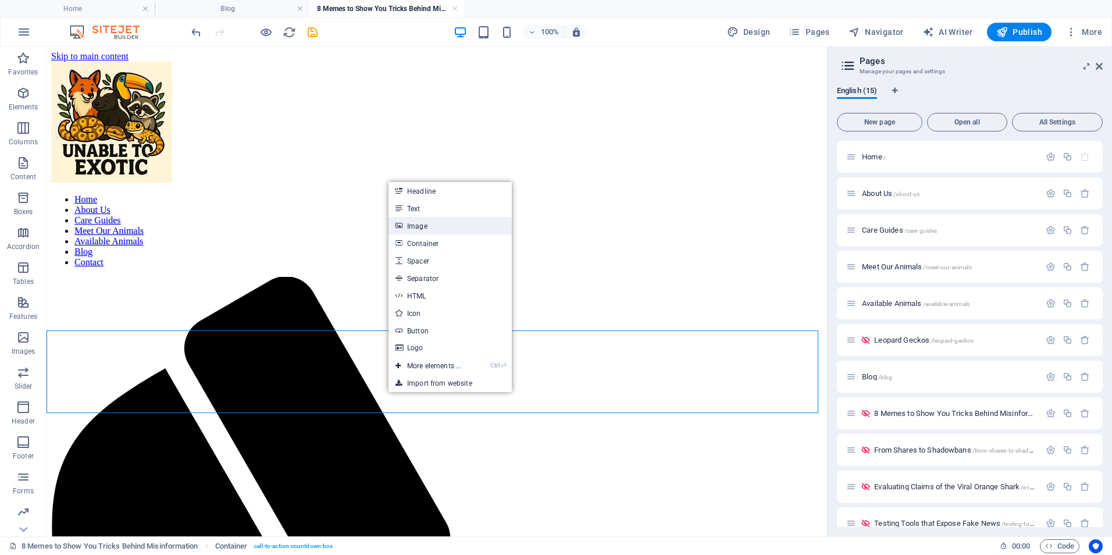
click at [406, 227] on link "Image" at bounding box center [449, 225] width 123 height 17
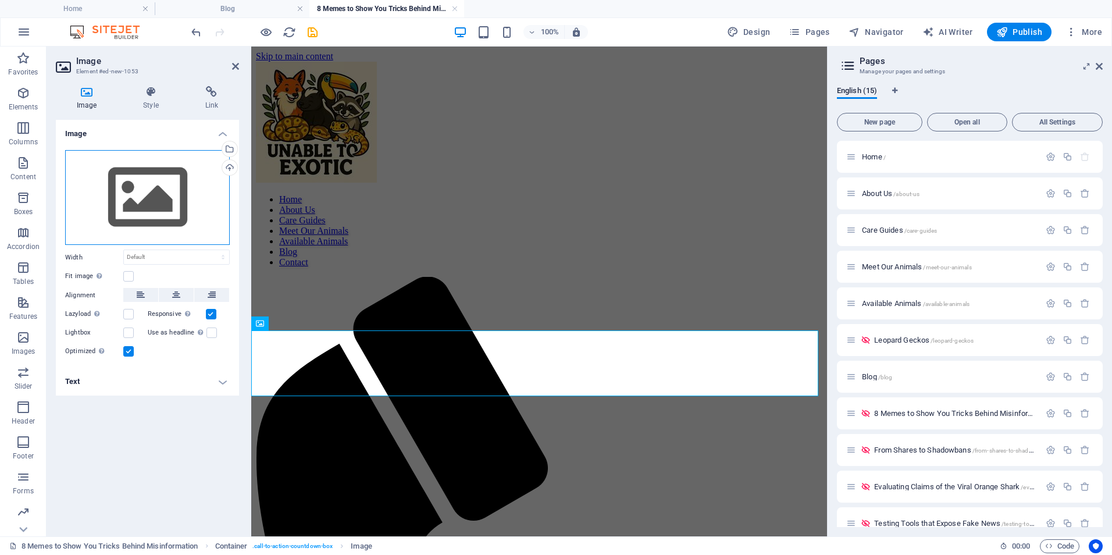
click at [155, 197] on div "Drag files here, click to choose files or select files from Files or our free s…" at bounding box center [147, 197] width 165 height 95
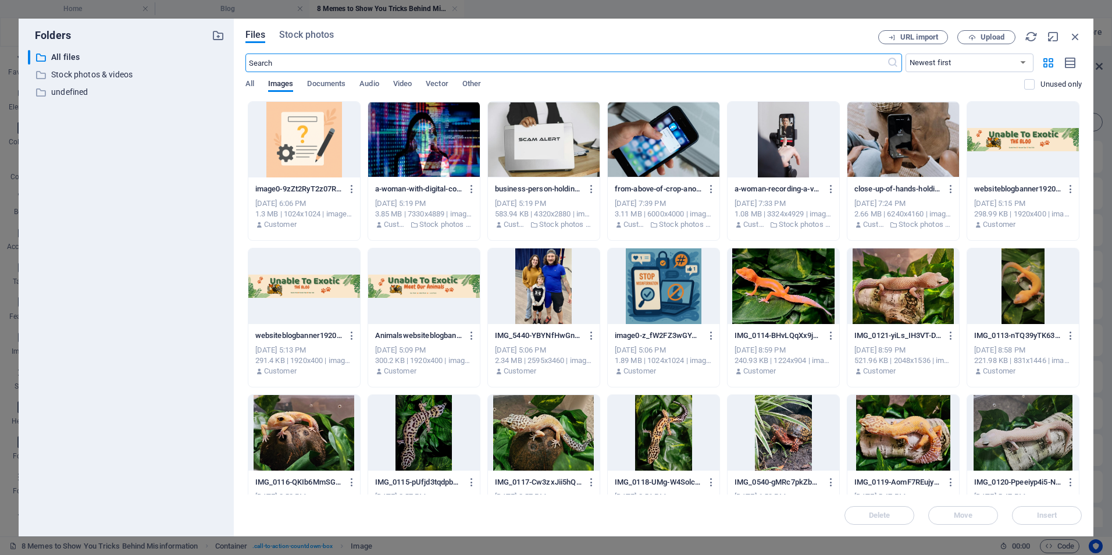
click at [320, 287] on div at bounding box center [304, 286] width 112 height 76
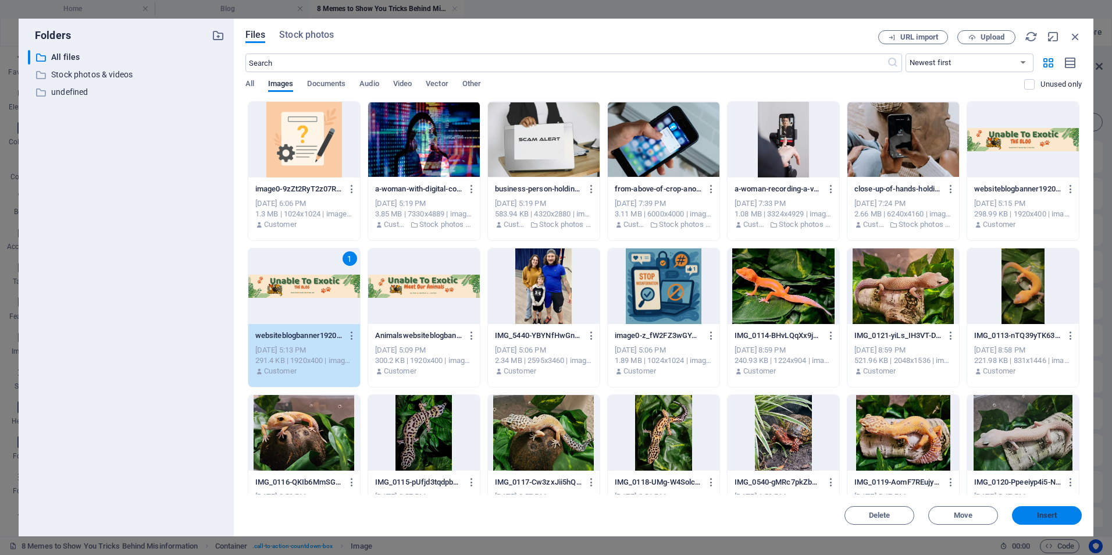
click at [1042, 520] on button "Insert" at bounding box center [1047, 515] width 70 height 19
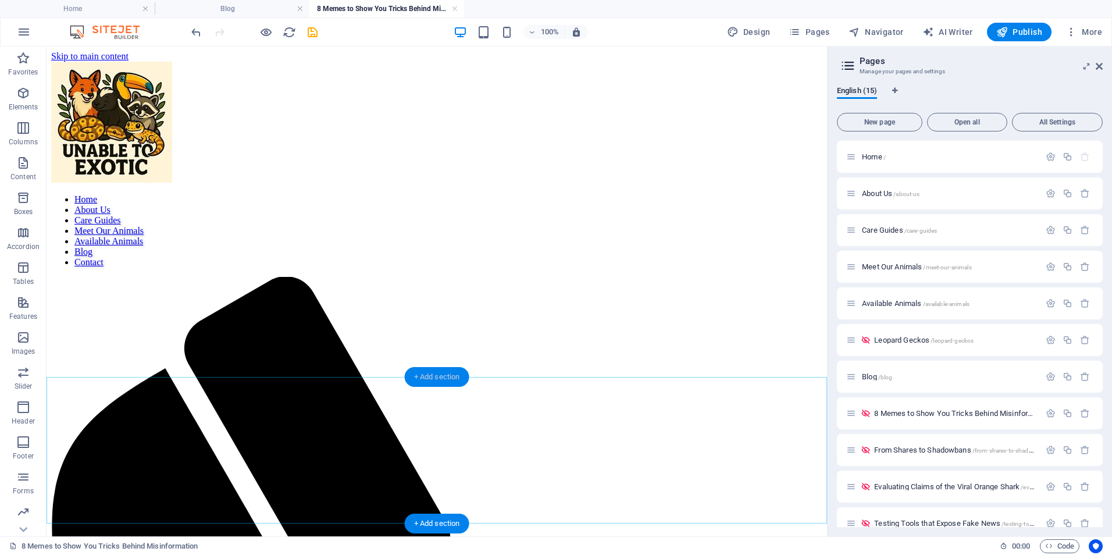
click at [450, 372] on div "+ Add section" at bounding box center [437, 377] width 65 height 20
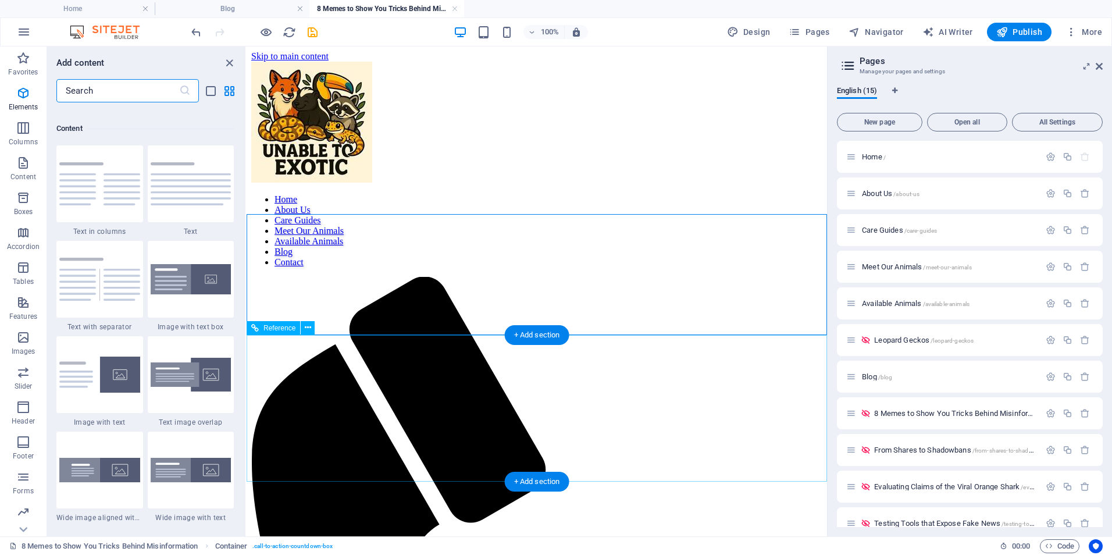
scroll to position [2034, 0]
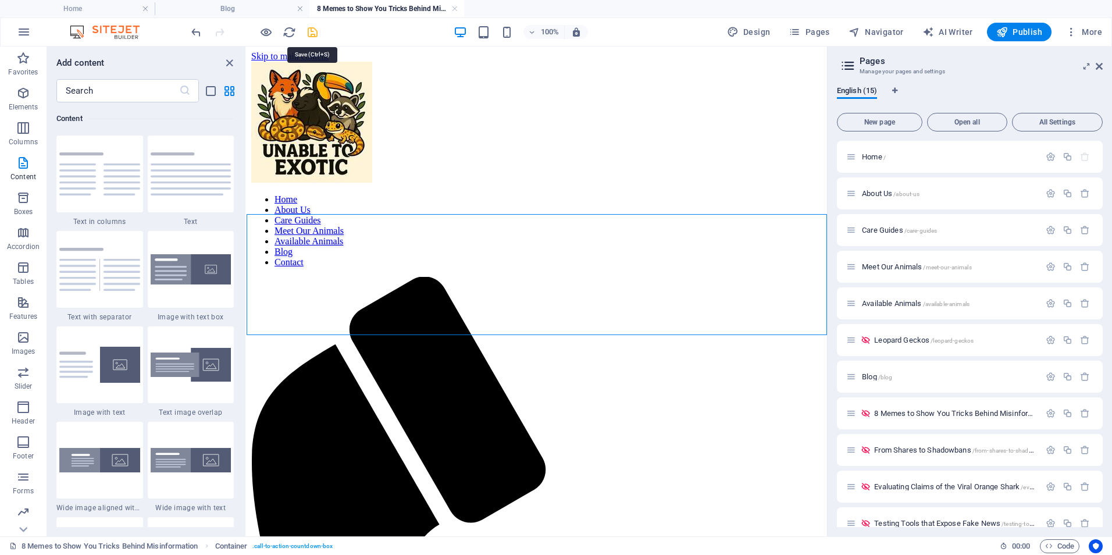
click at [313, 37] on icon "save" at bounding box center [312, 32] width 13 height 13
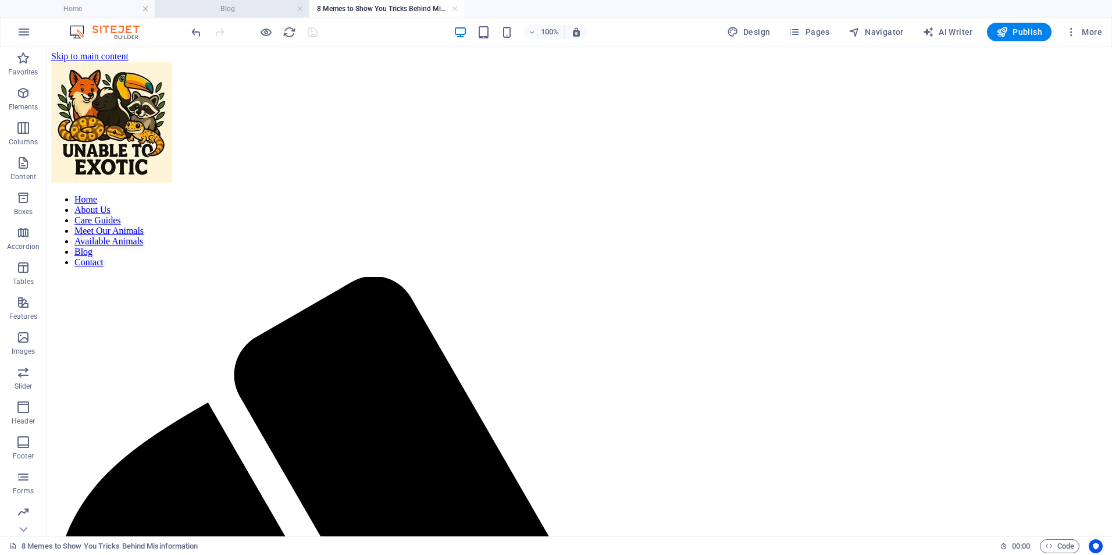
click at [265, 8] on h4 "Blog" at bounding box center [232, 8] width 155 height 13
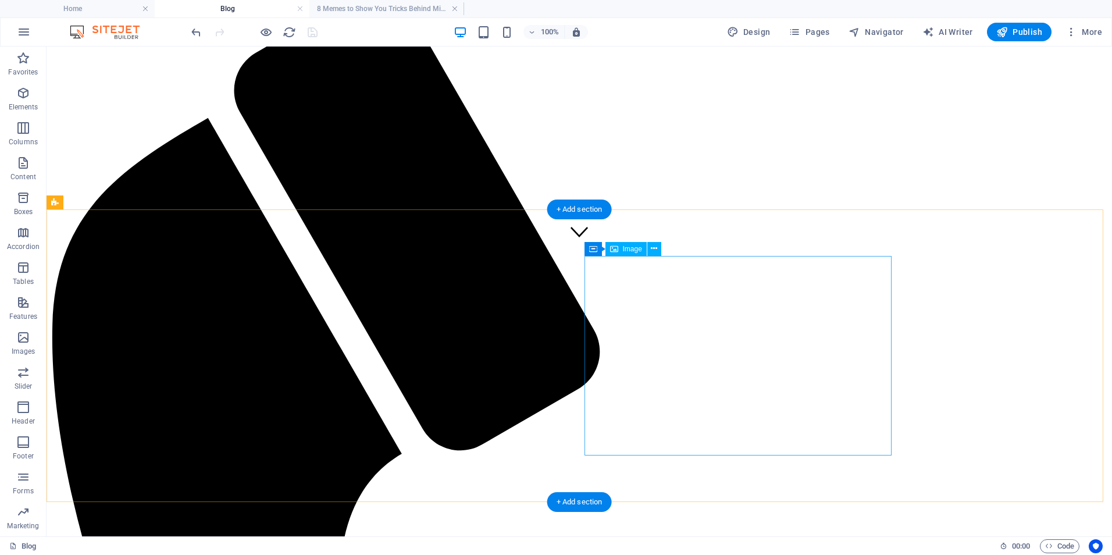
scroll to position [198, 0]
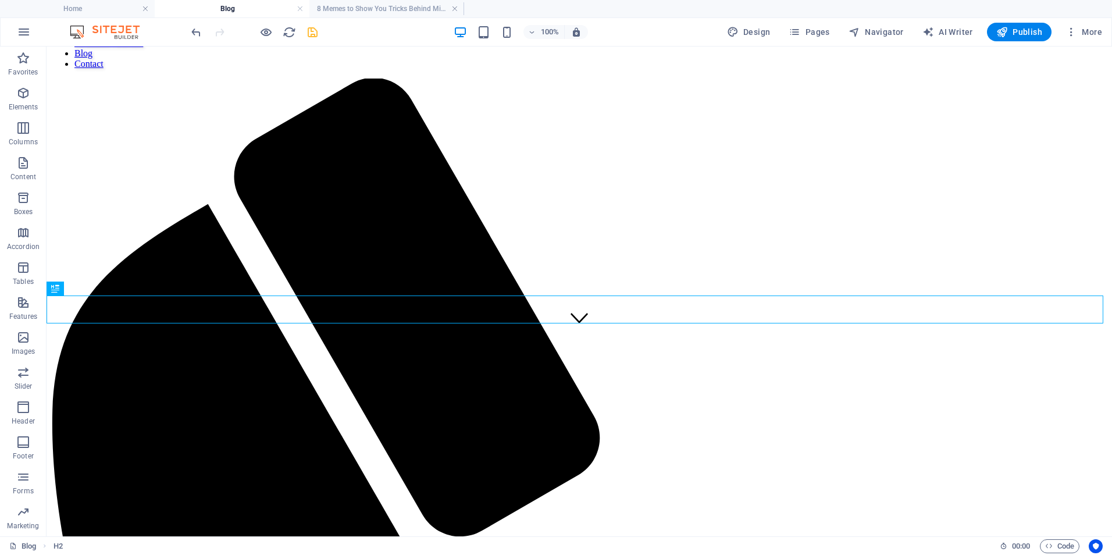
drag, startPoint x: 198, startPoint y: 24, endPoint x: 197, endPoint y: 41, distance: 17.5
click at [198, 26] on div at bounding box center [254, 32] width 130 height 19
click at [197, 33] on icon "undo" at bounding box center [196, 32] width 13 height 13
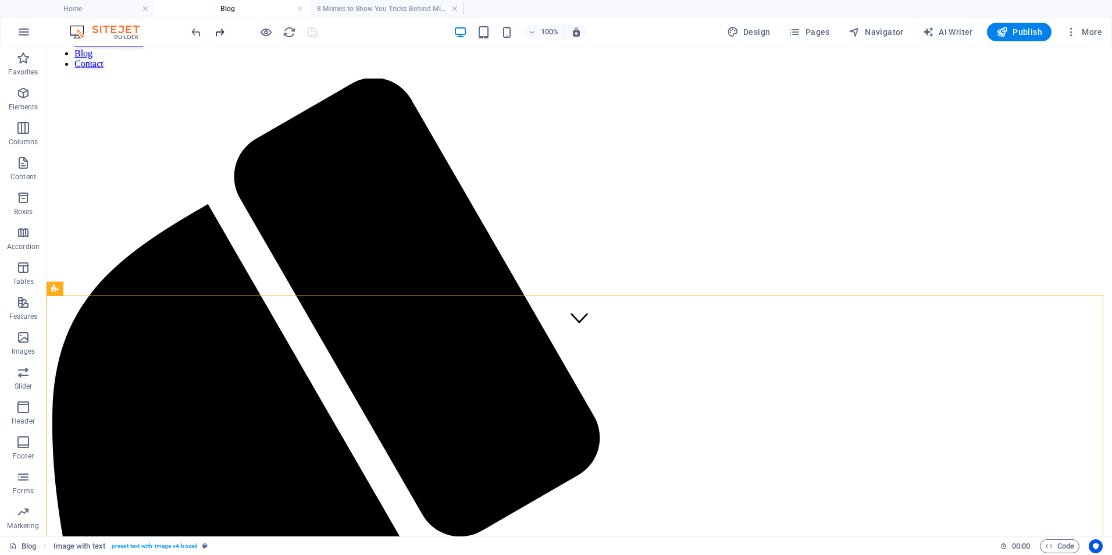
click at [223, 32] on icon "redo" at bounding box center [219, 32] width 13 height 13
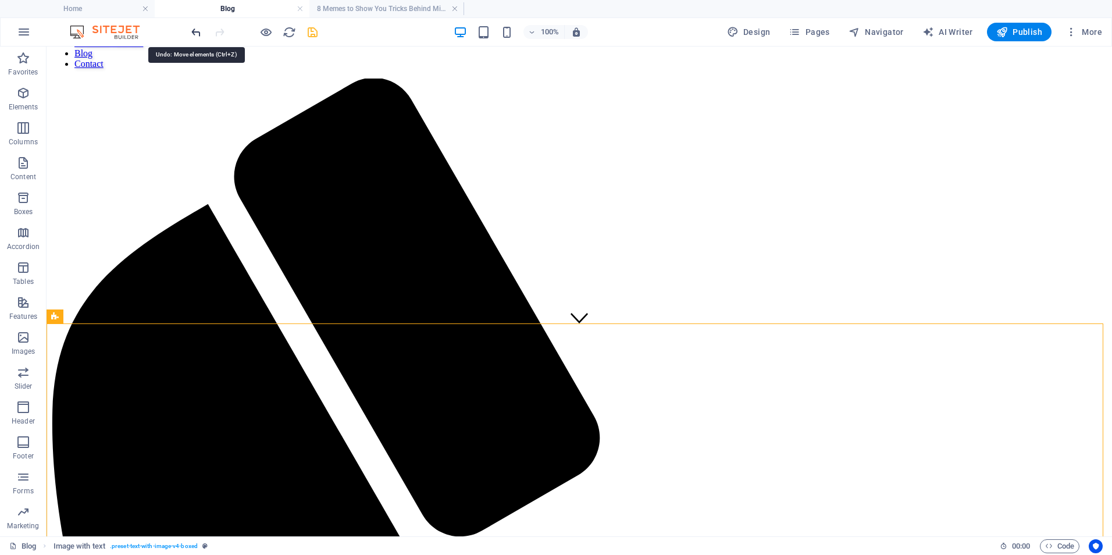
click at [192, 35] on icon "undo" at bounding box center [196, 32] width 13 height 13
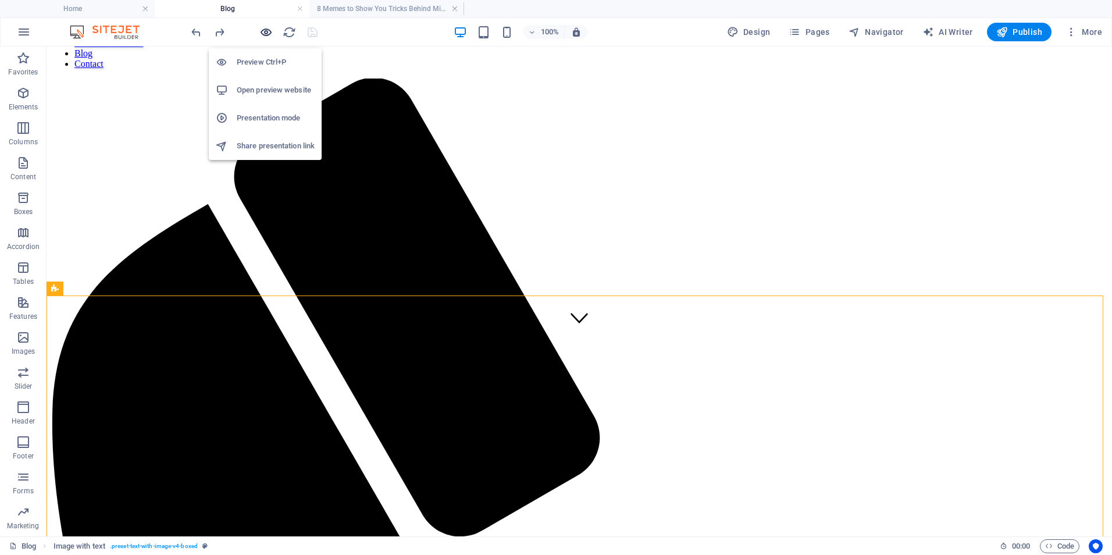
click at [267, 30] on icon "button" at bounding box center [265, 32] width 13 height 13
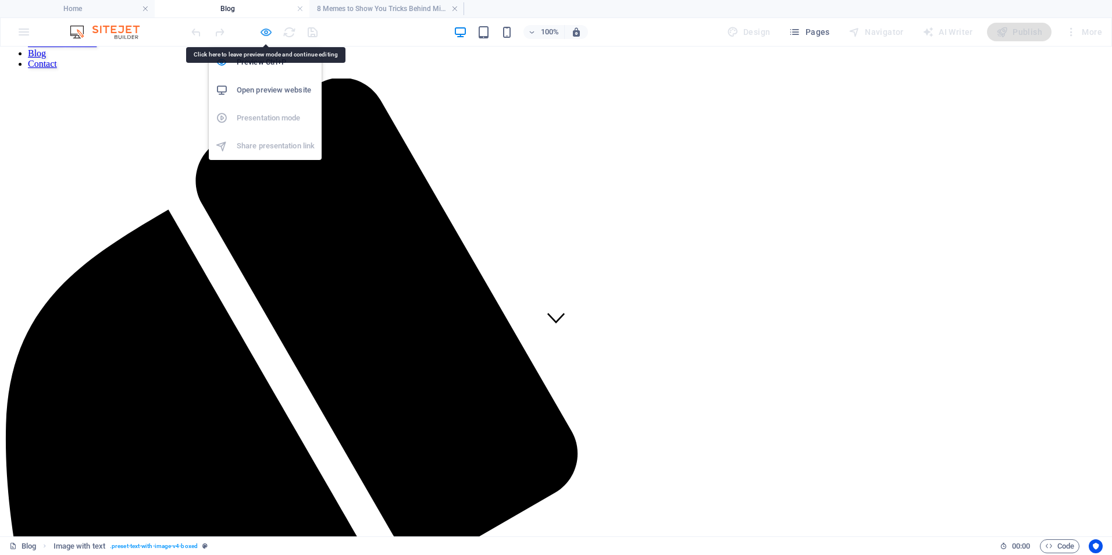
click at [262, 34] on icon "button" at bounding box center [265, 32] width 13 height 13
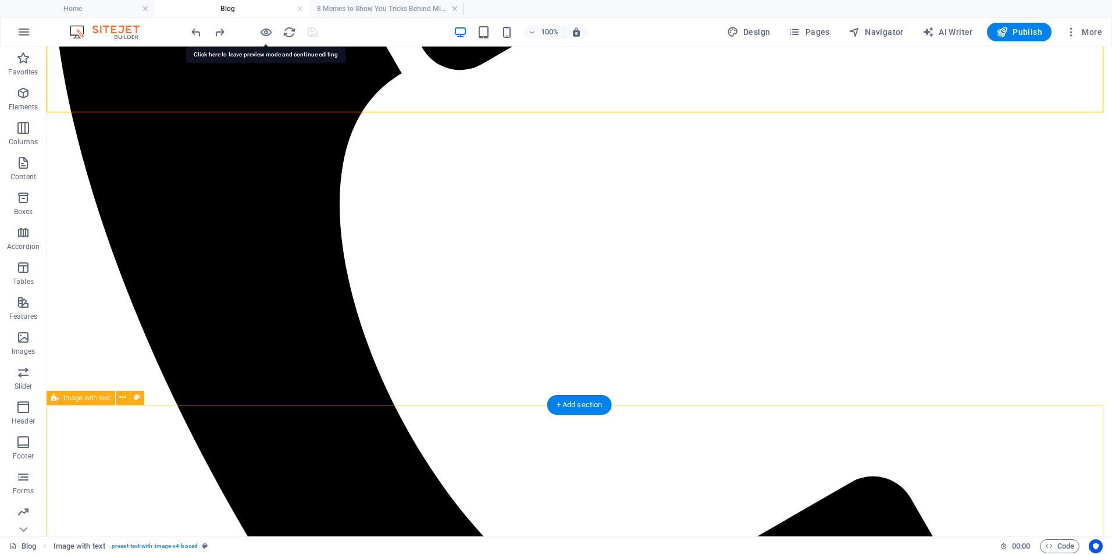
scroll to position [353, 0]
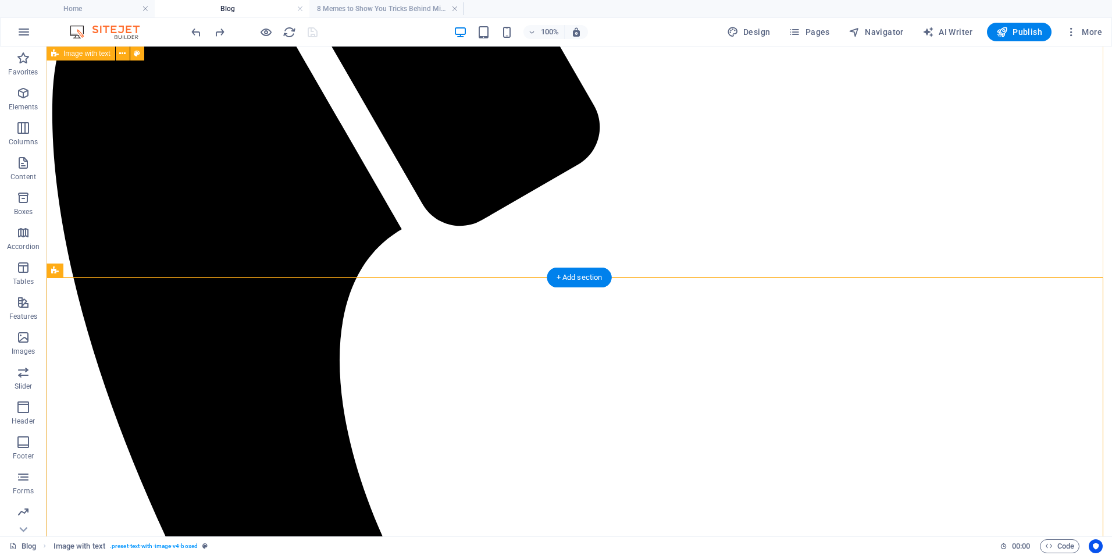
scroll to position [198, 0]
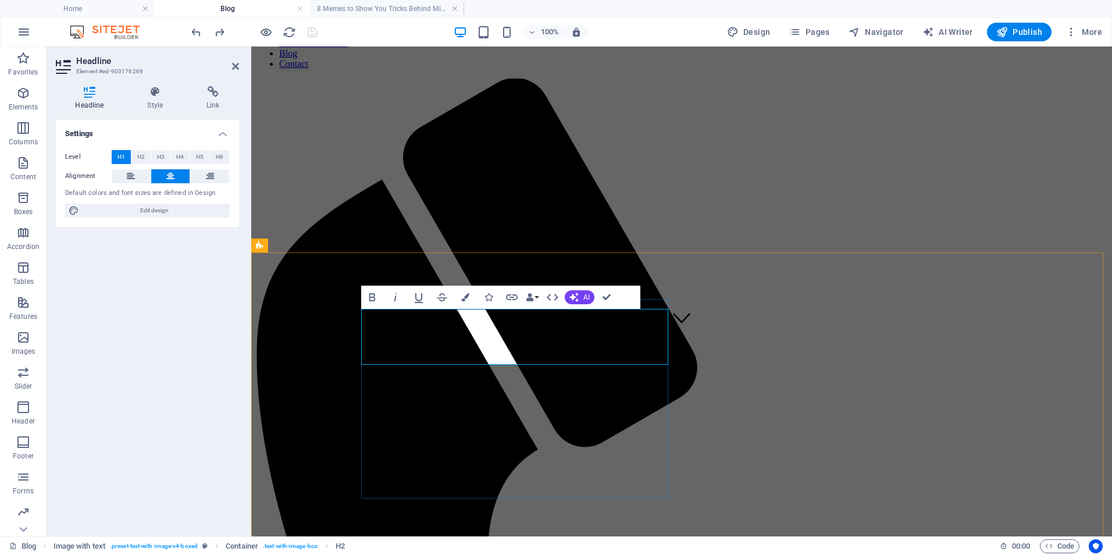
drag, startPoint x: 161, startPoint y: 98, endPoint x: 180, endPoint y: 101, distance: 18.7
click at [161, 99] on h4 "Style" at bounding box center [157, 98] width 59 height 24
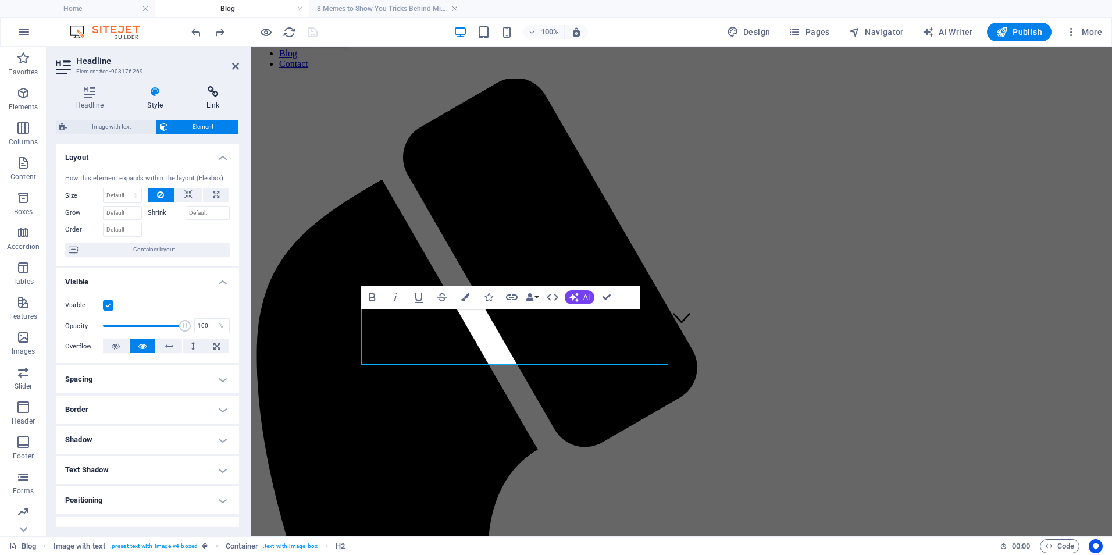
click at [206, 101] on h4 "Link" at bounding box center [213, 98] width 52 height 24
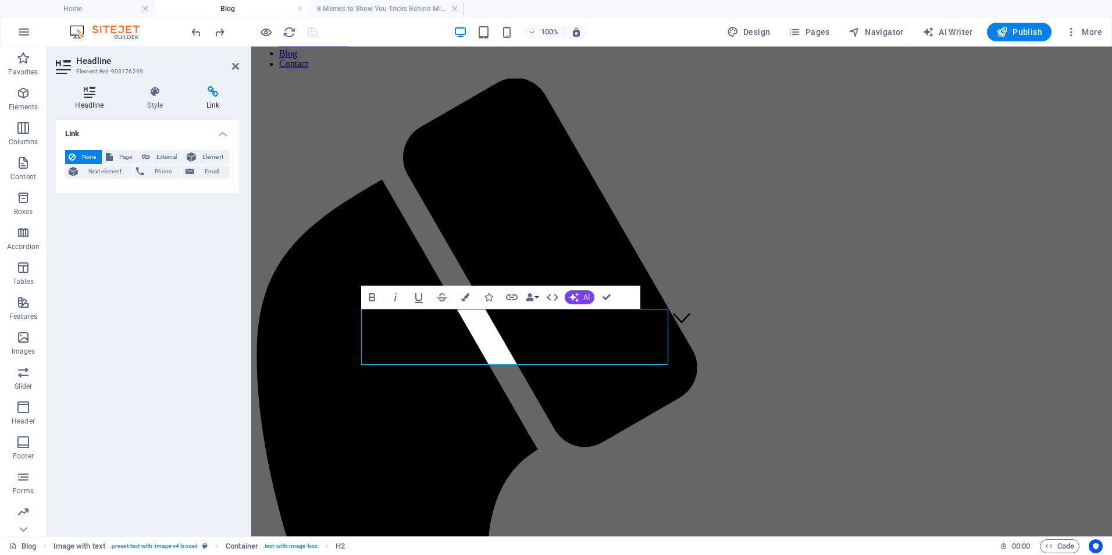
click at [84, 98] on h4 "Headline" at bounding box center [92, 98] width 72 height 24
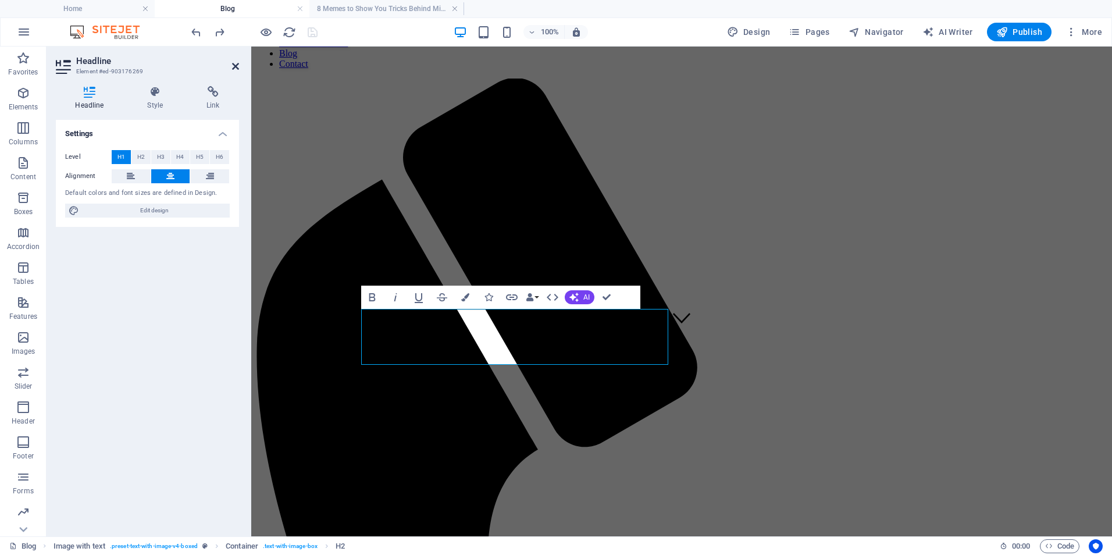
click at [235, 68] on icon at bounding box center [235, 66] width 7 height 9
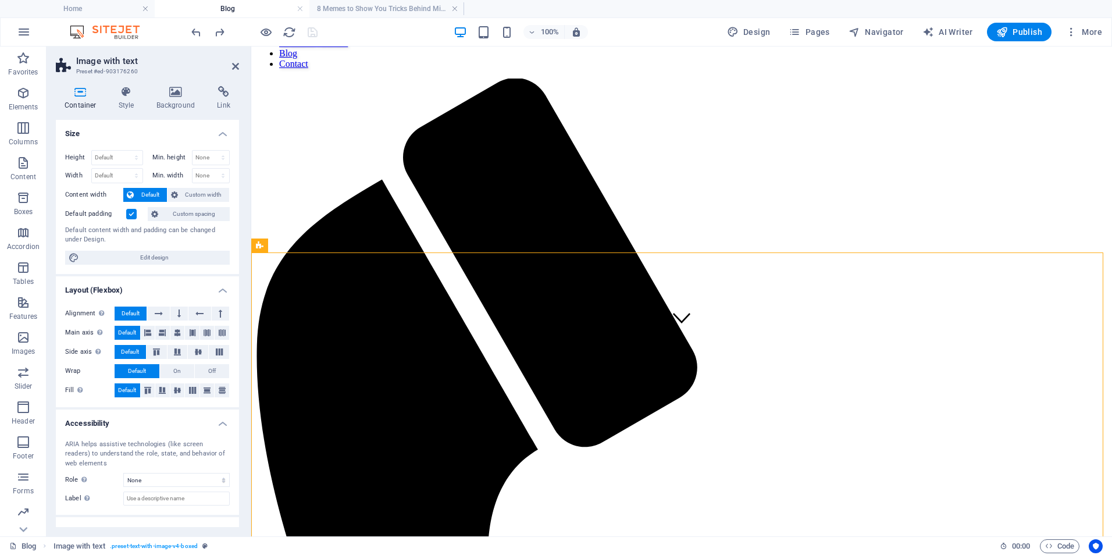
drag, startPoint x: 679, startPoint y: 320, endPoint x: 618, endPoint y: 284, distance: 70.6
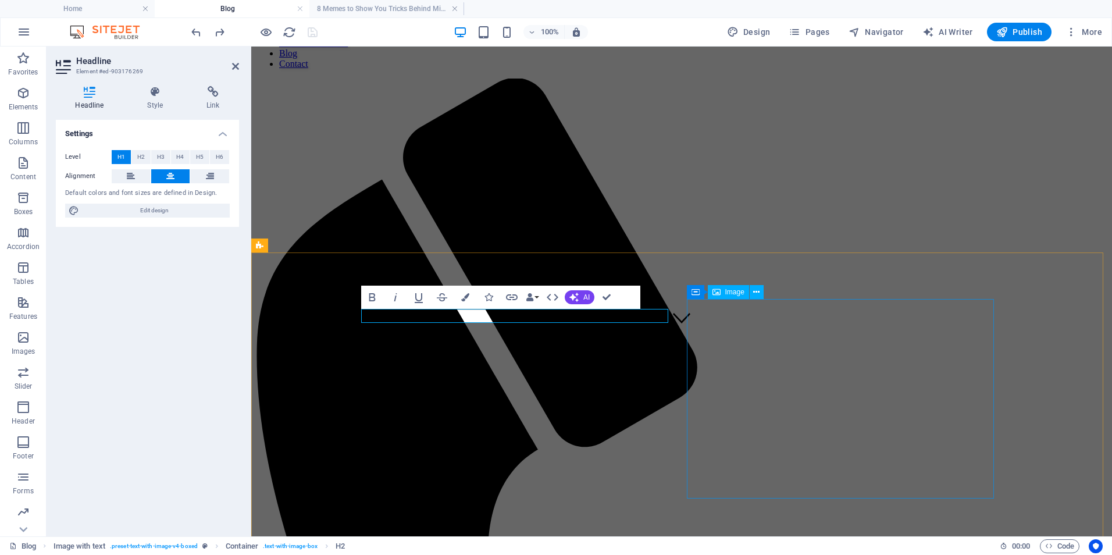
drag, startPoint x: 741, startPoint y: 324, endPoint x: 939, endPoint y: 323, distance: 198.8
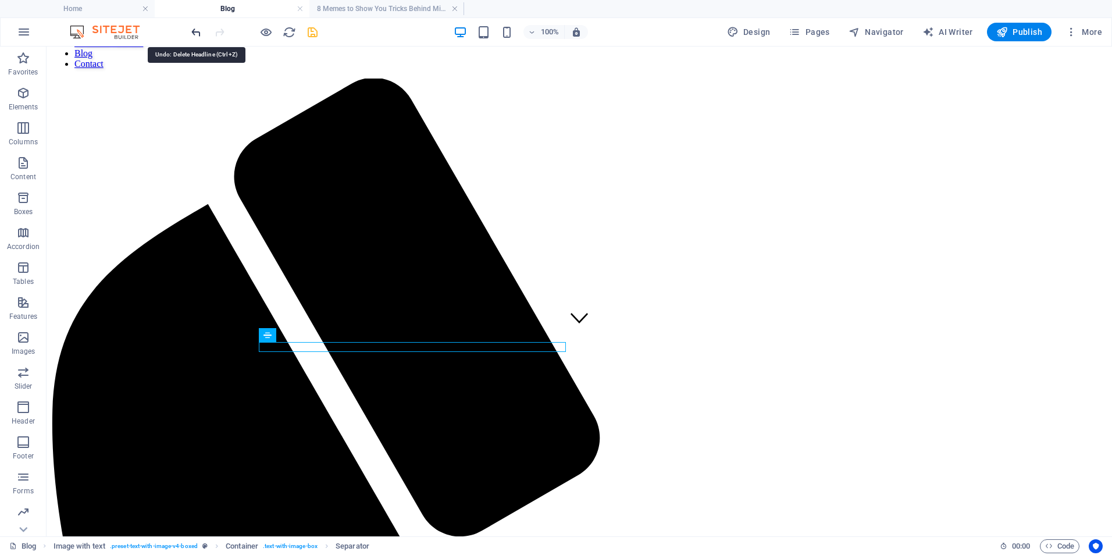
click at [195, 34] on icon "undo" at bounding box center [196, 32] width 13 height 13
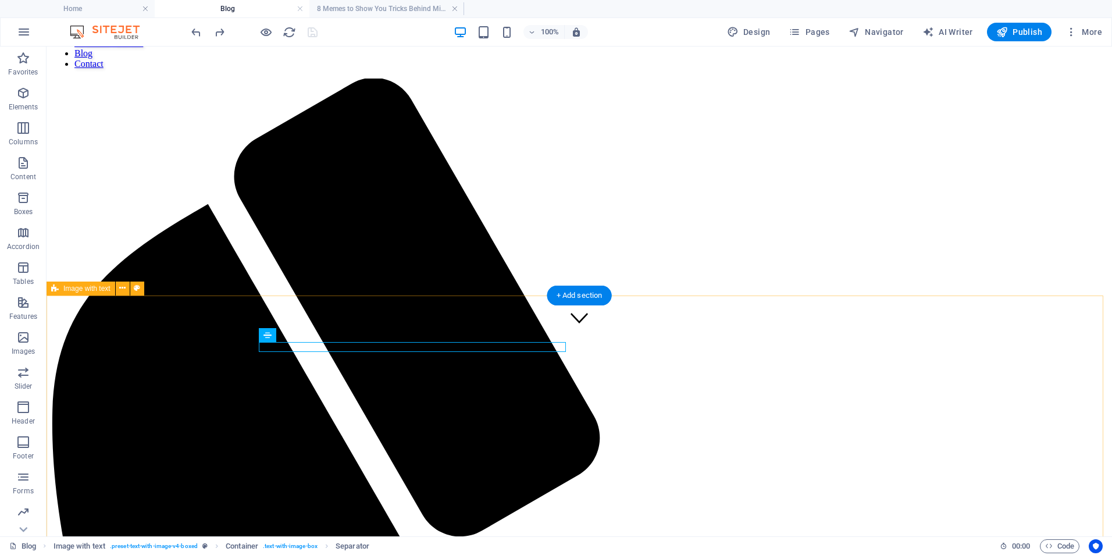
drag, startPoint x: 571, startPoint y: 316, endPoint x: 577, endPoint y: 326, distance: 12.0
drag, startPoint x: 571, startPoint y: 322, endPoint x: 578, endPoint y: 339, distance: 18.5
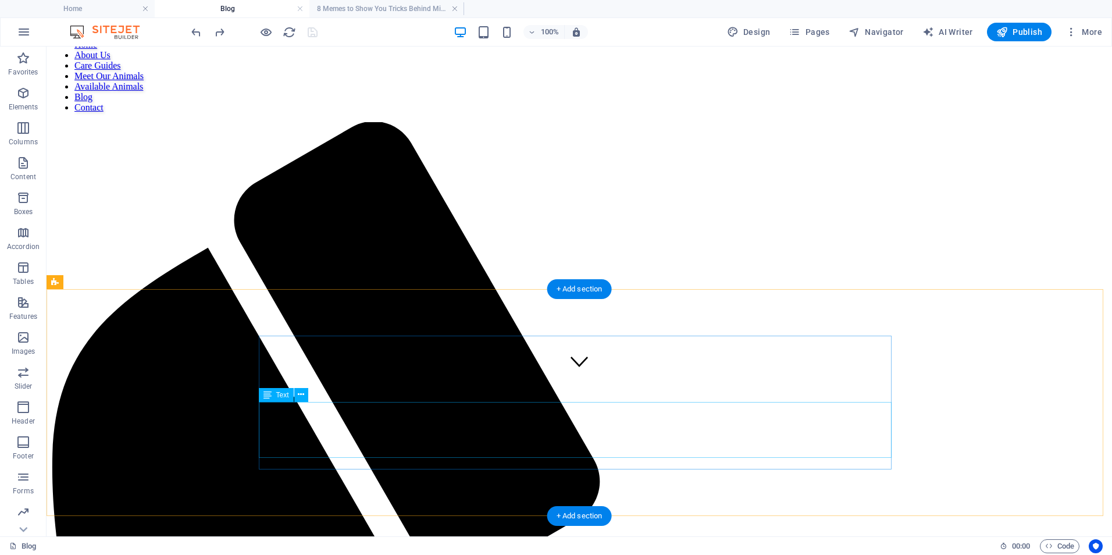
scroll to position [155, 0]
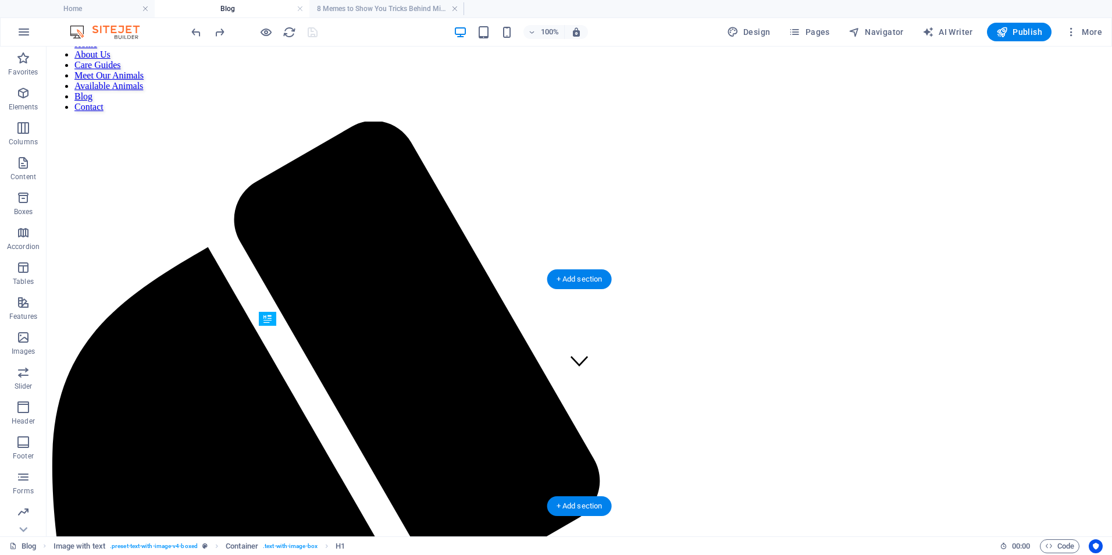
drag, startPoint x: 575, startPoint y: 365, endPoint x: 728, endPoint y: 505, distance: 207.4
drag, startPoint x: 608, startPoint y: 345, endPoint x: 608, endPoint y: 367, distance: 22.1
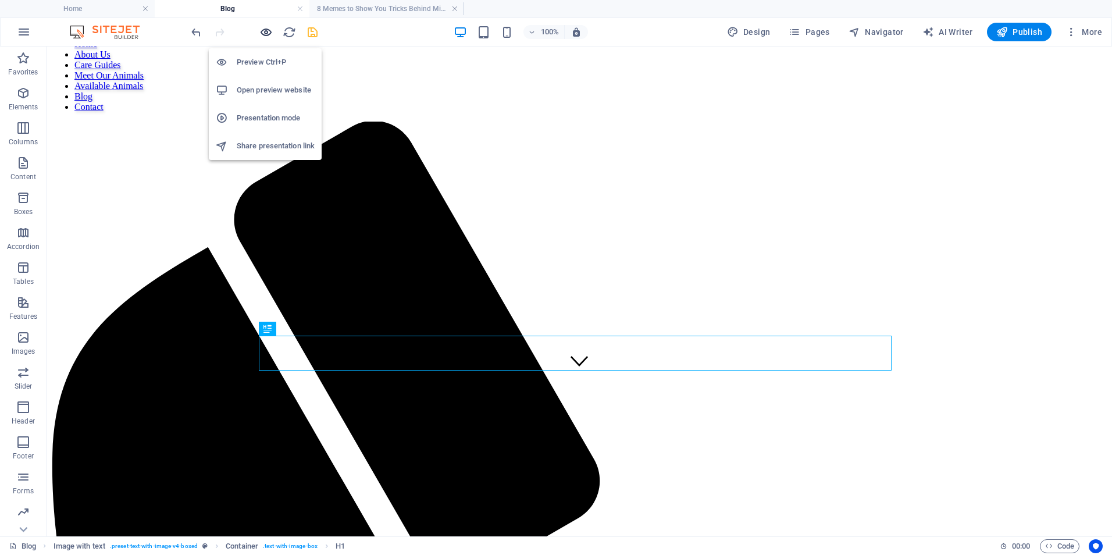
click at [265, 34] on icon "button" at bounding box center [265, 32] width 13 height 13
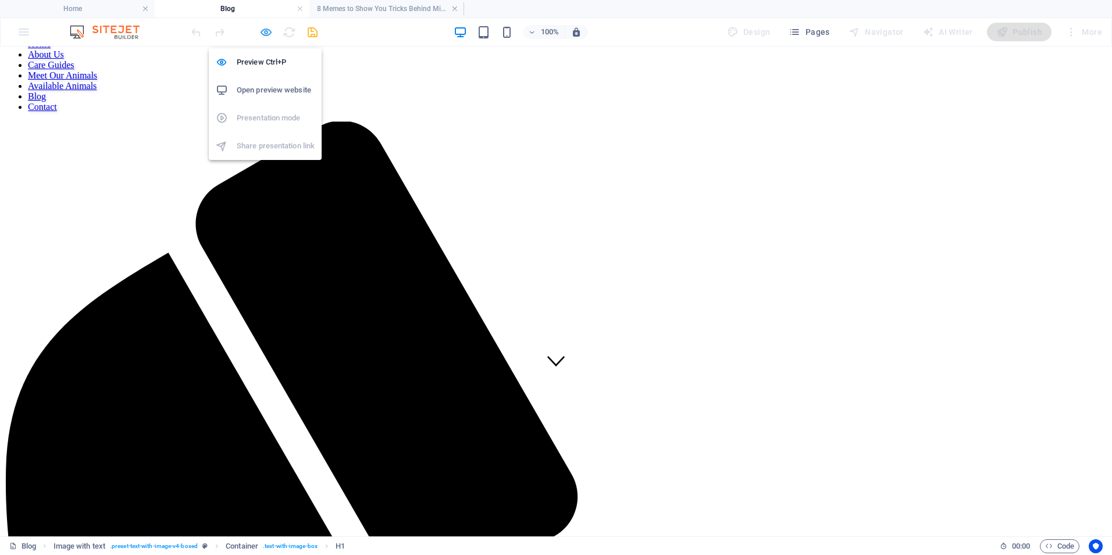
click at [265, 34] on icon "button" at bounding box center [265, 32] width 13 height 13
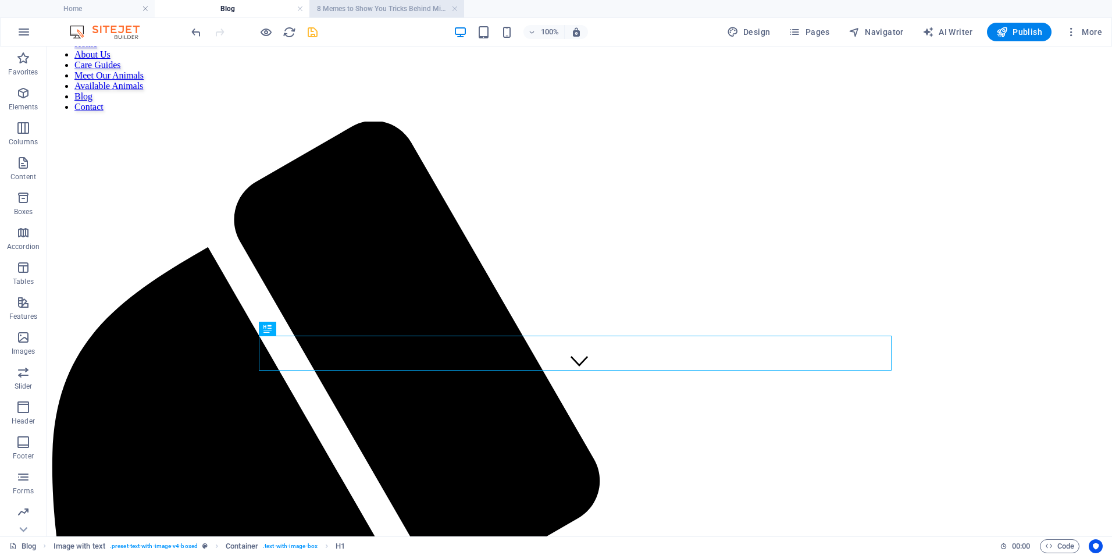
click at [336, 10] on h4 "8 Memes to Show You Tricks Behind Misinformation" at bounding box center [386, 8] width 155 height 13
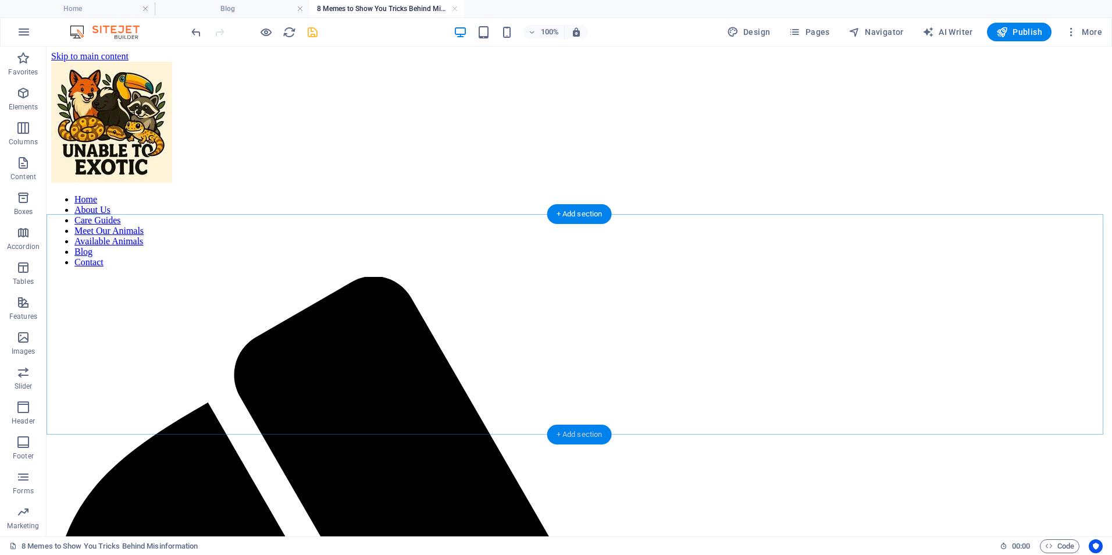
click at [567, 440] on div "+ Add section" at bounding box center [579, 434] width 65 height 20
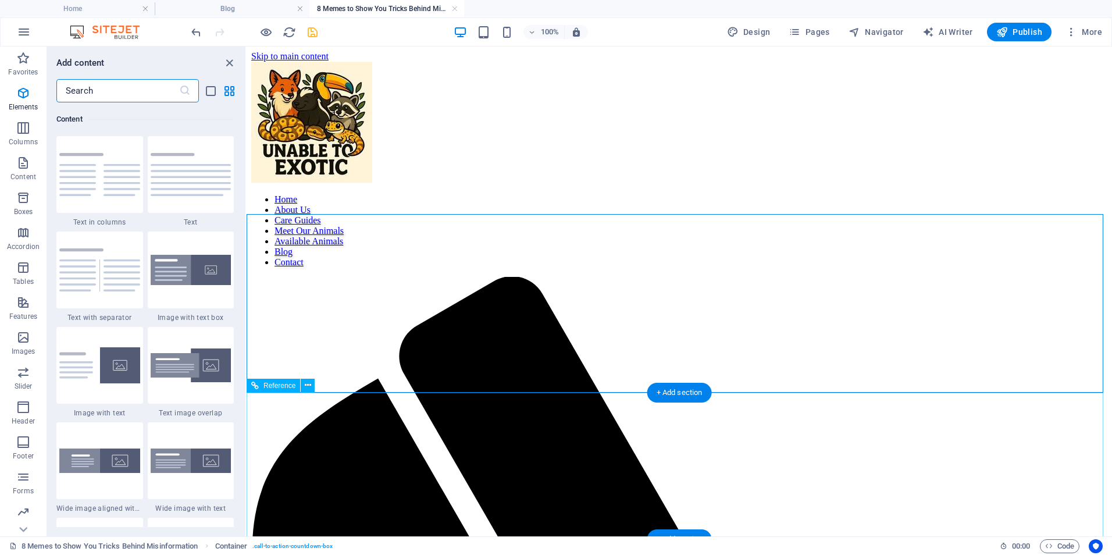
scroll to position [2034, 0]
click at [231, 64] on icon "close panel" at bounding box center [229, 62] width 13 height 13
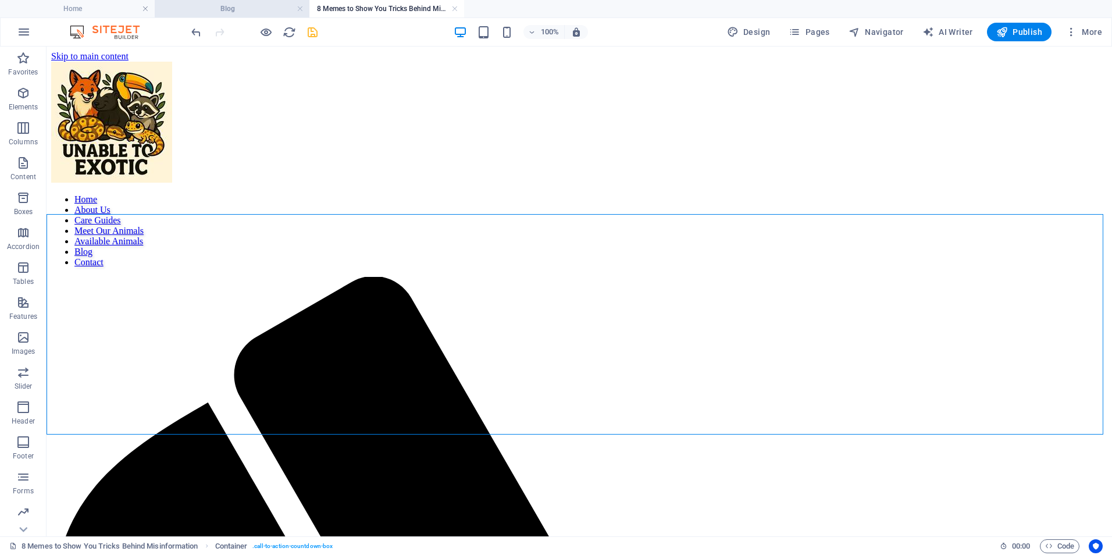
click at [246, 10] on h4 "Blog" at bounding box center [232, 8] width 155 height 13
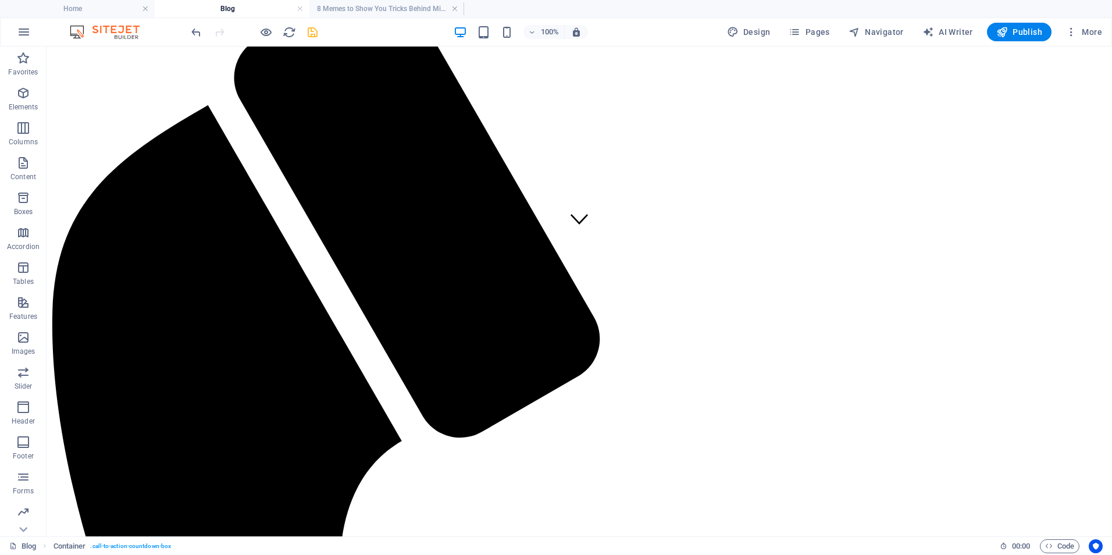
scroll to position [257, 0]
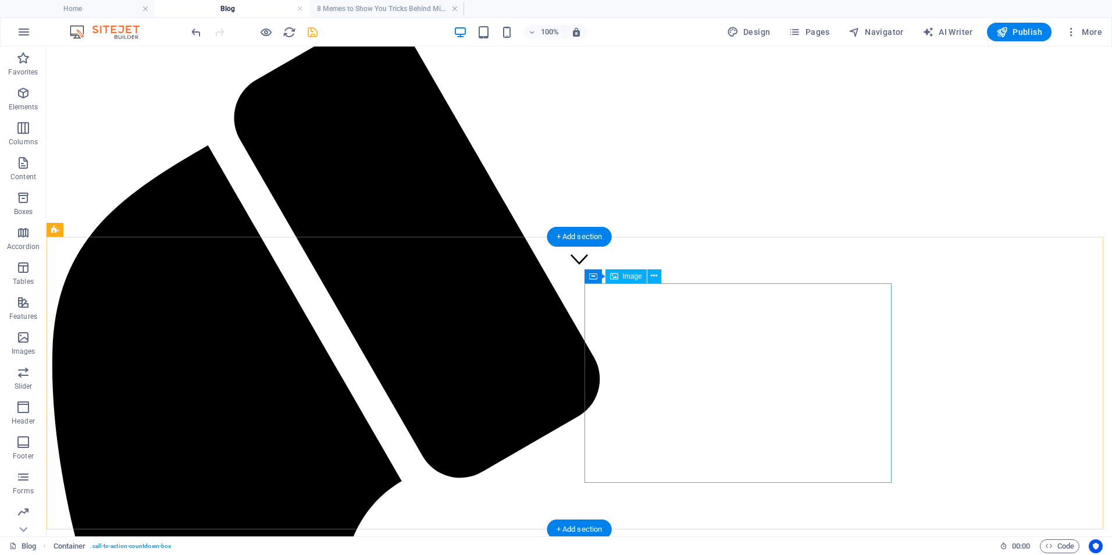
select select "px"
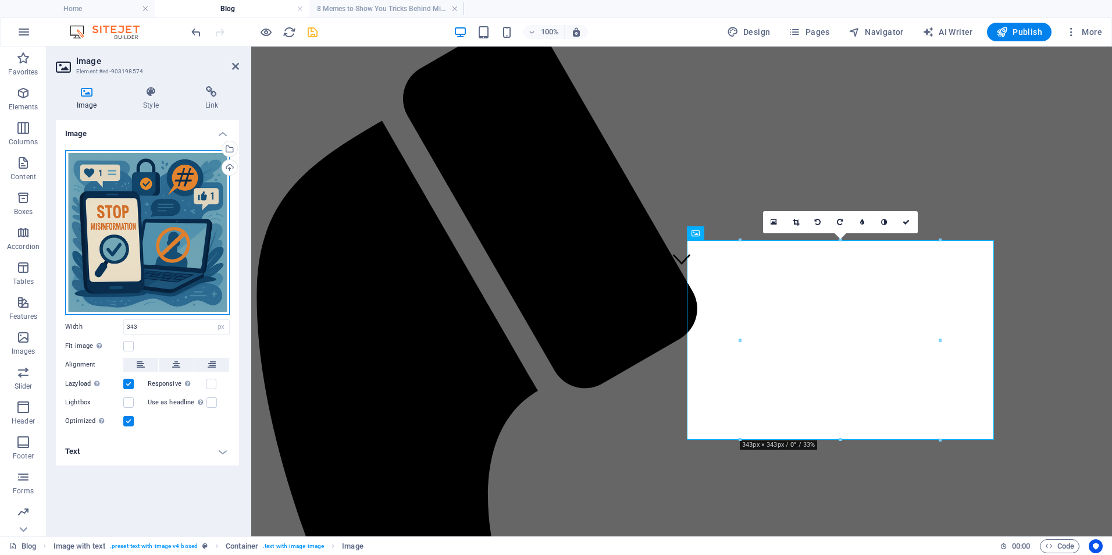
click at [112, 182] on div "Drag files here, click to choose files or select files from Files or our free s…" at bounding box center [147, 232] width 165 height 165
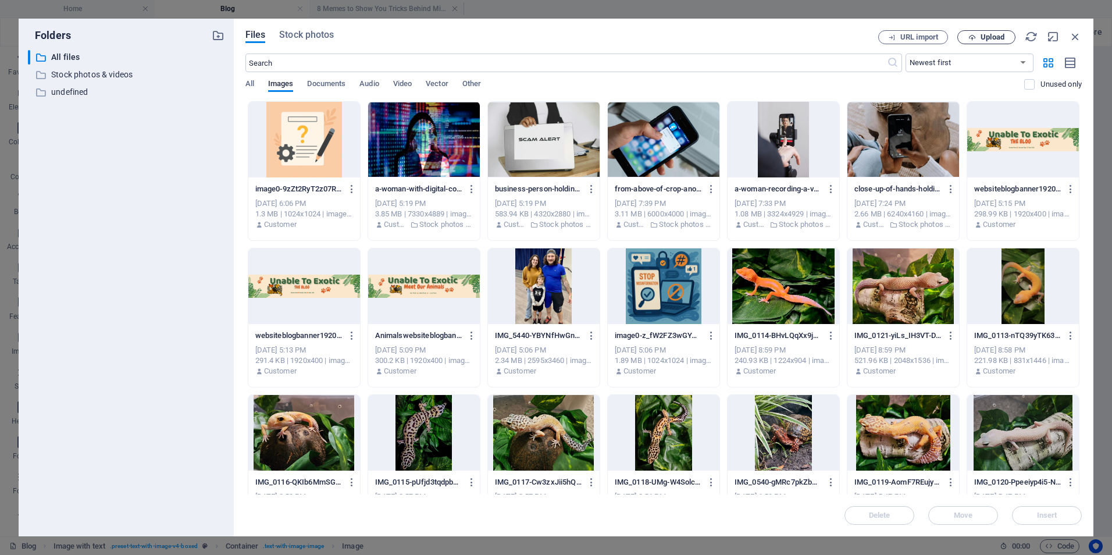
click at [984, 37] on span "Upload" at bounding box center [992, 37] width 24 height 7
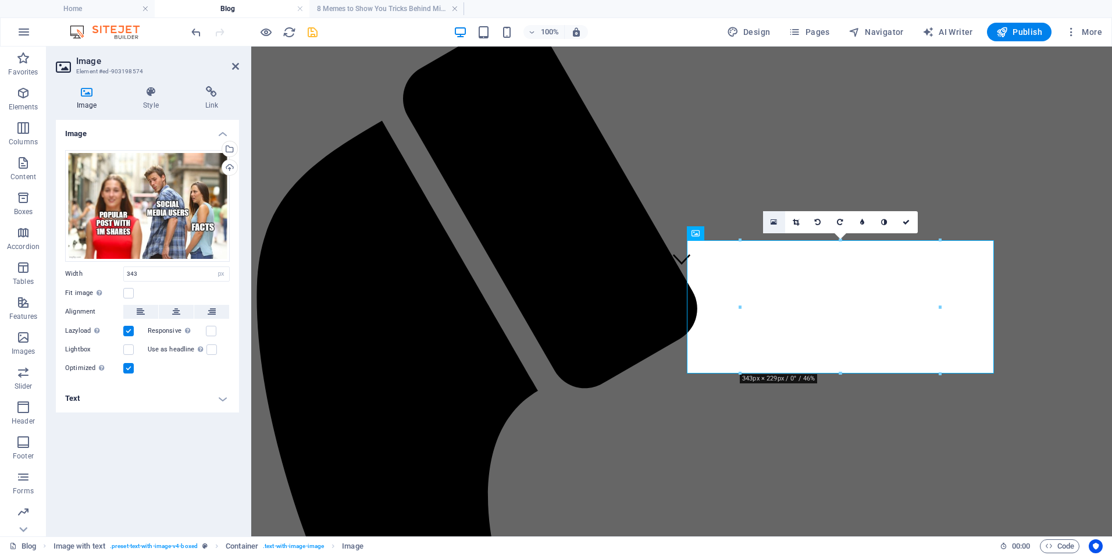
click at [775, 222] on icon at bounding box center [773, 222] width 6 height 8
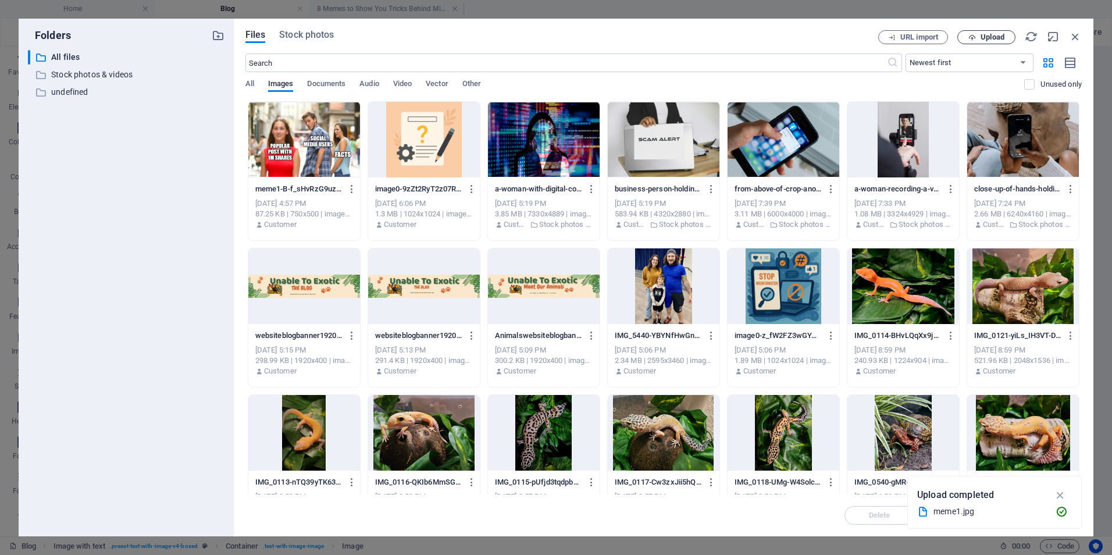
click at [979, 37] on span "Upload" at bounding box center [986, 38] width 48 height 8
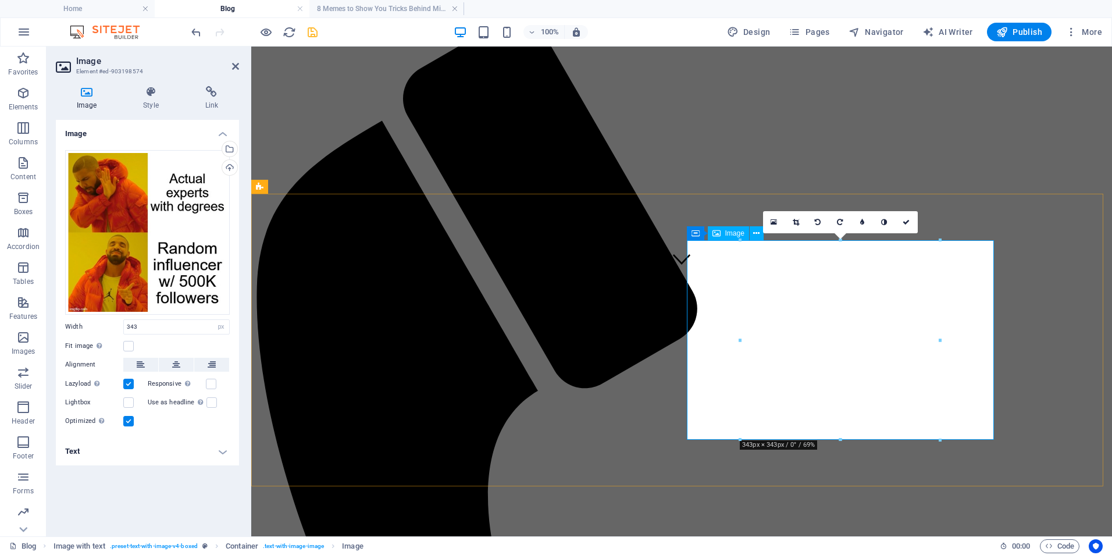
click at [772, 222] on icon at bounding box center [773, 222] width 6 height 8
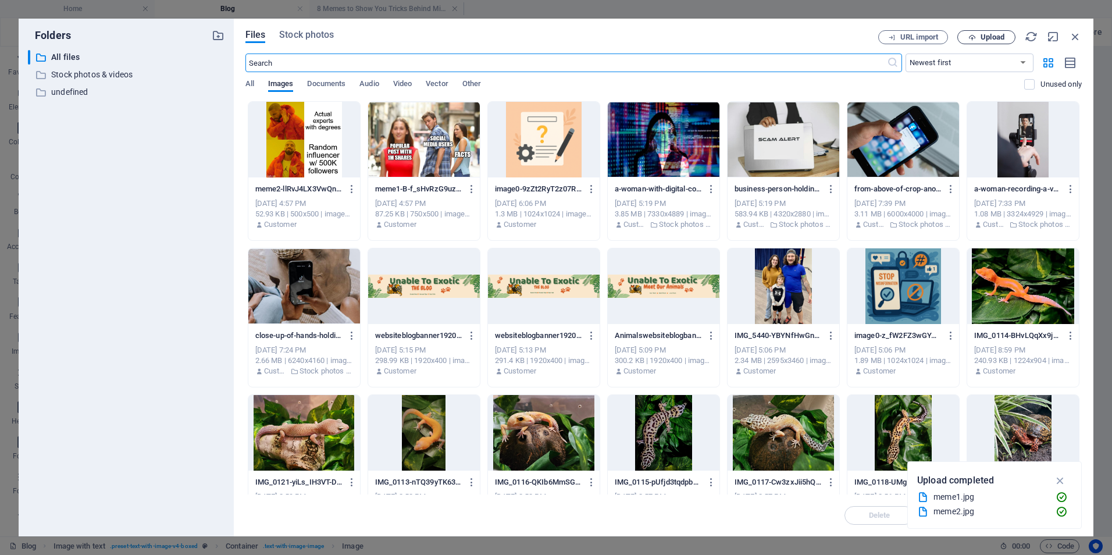
click at [987, 37] on span "Upload" at bounding box center [992, 37] width 24 height 7
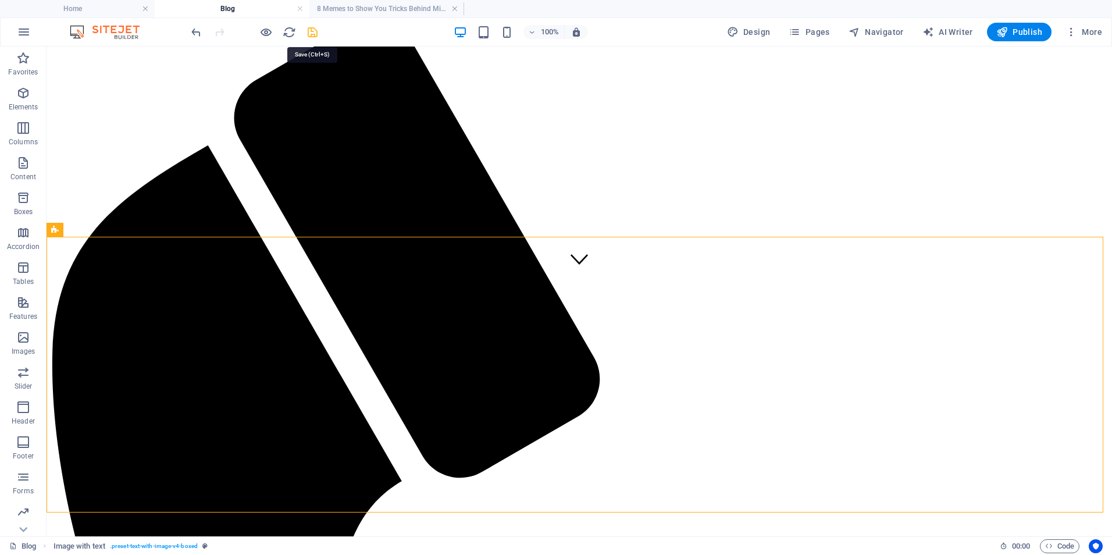
click at [309, 35] on icon "save" at bounding box center [312, 32] width 13 height 13
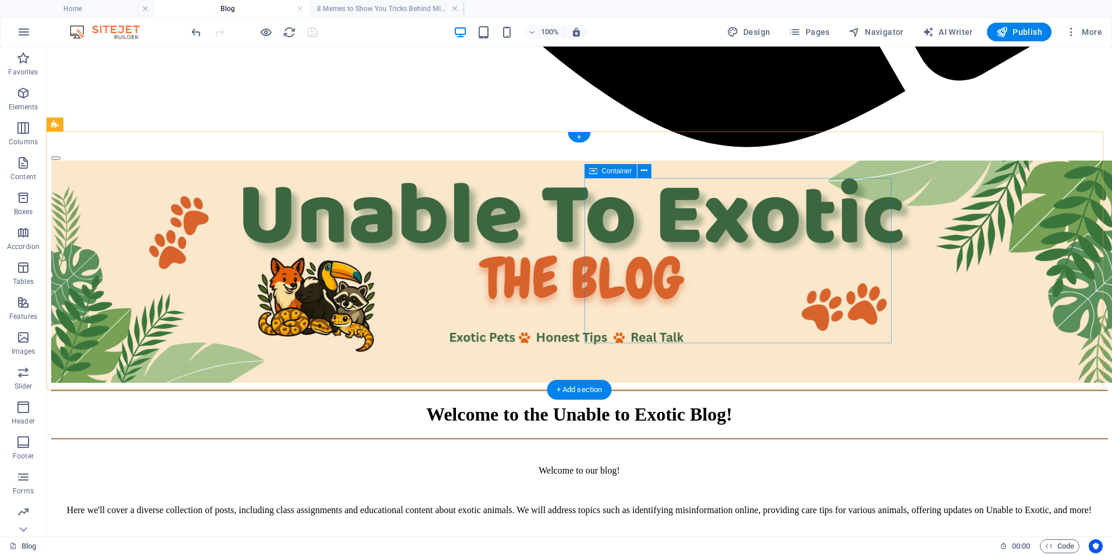
scroll to position [898, 0]
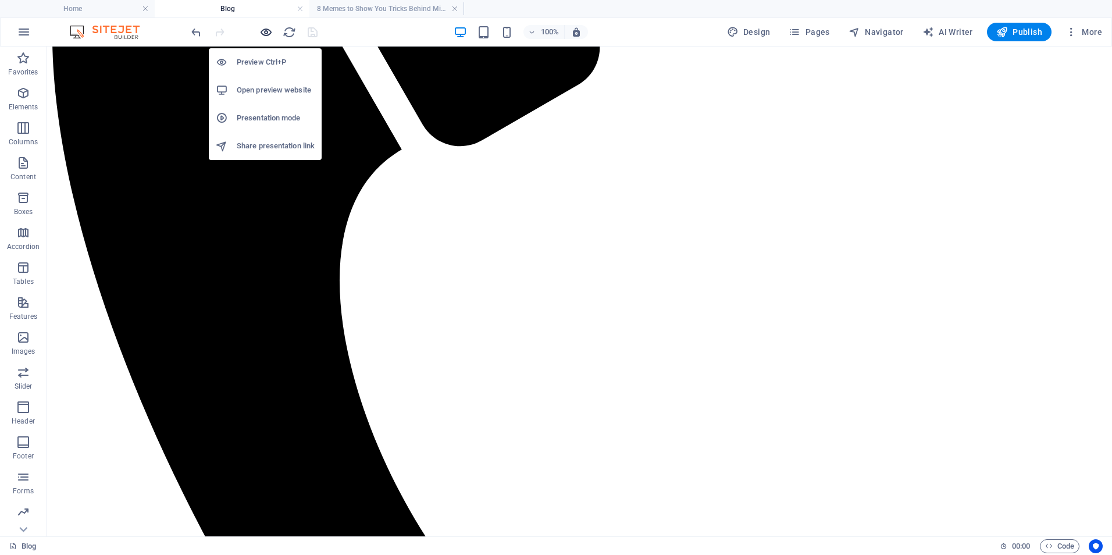
click at [270, 36] on icon "button" at bounding box center [265, 32] width 13 height 13
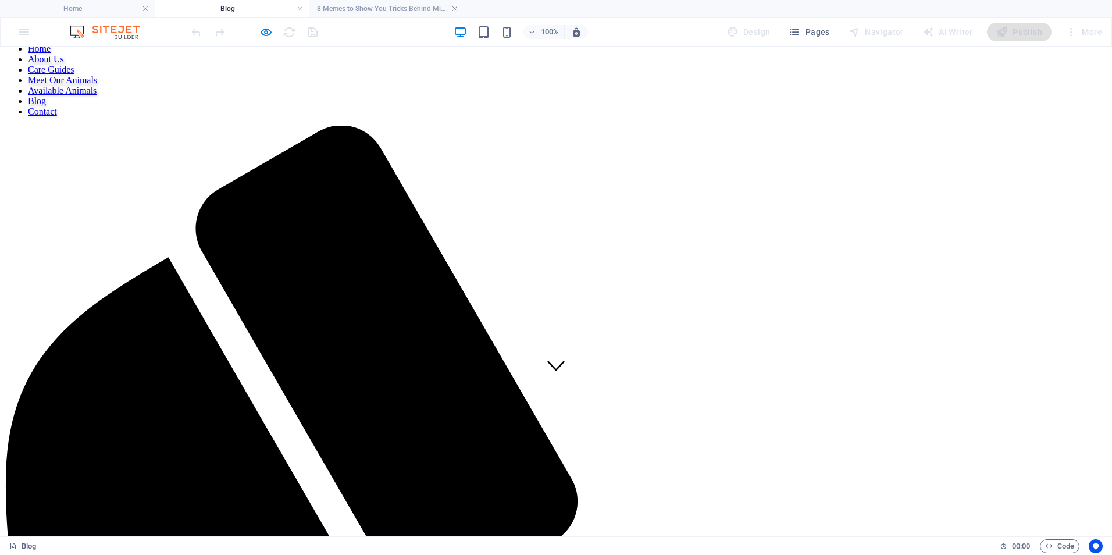
scroll to position [155, 0]
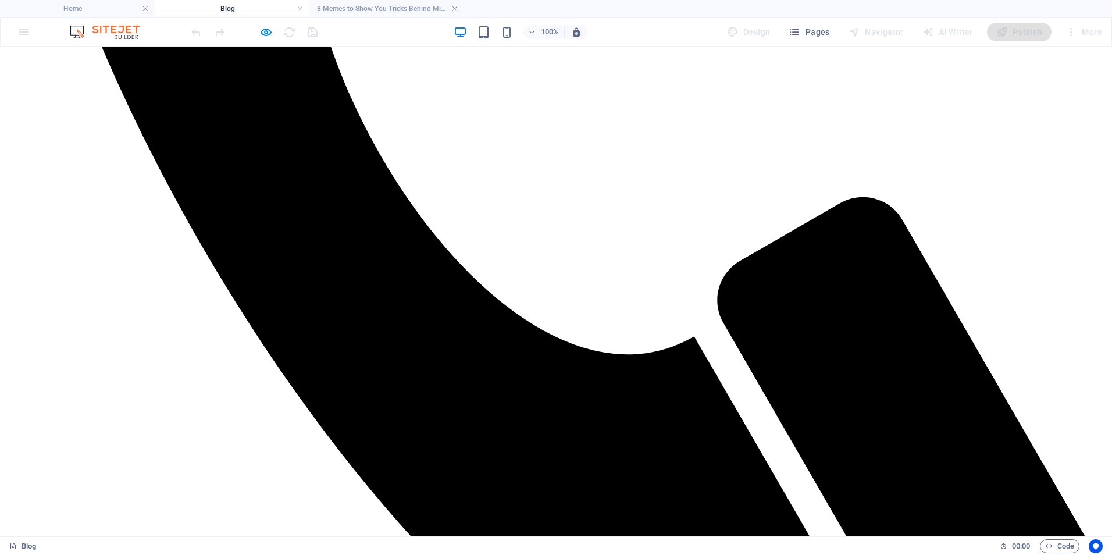
scroll to position [1085, 0]
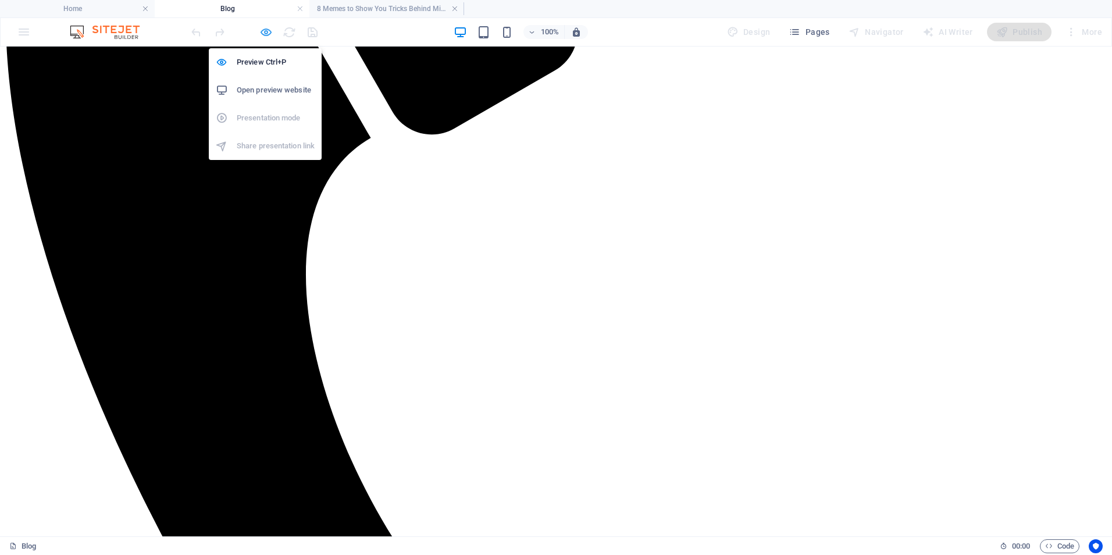
click at [263, 37] on icon "button" at bounding box center [265, 32] width 13 height 13
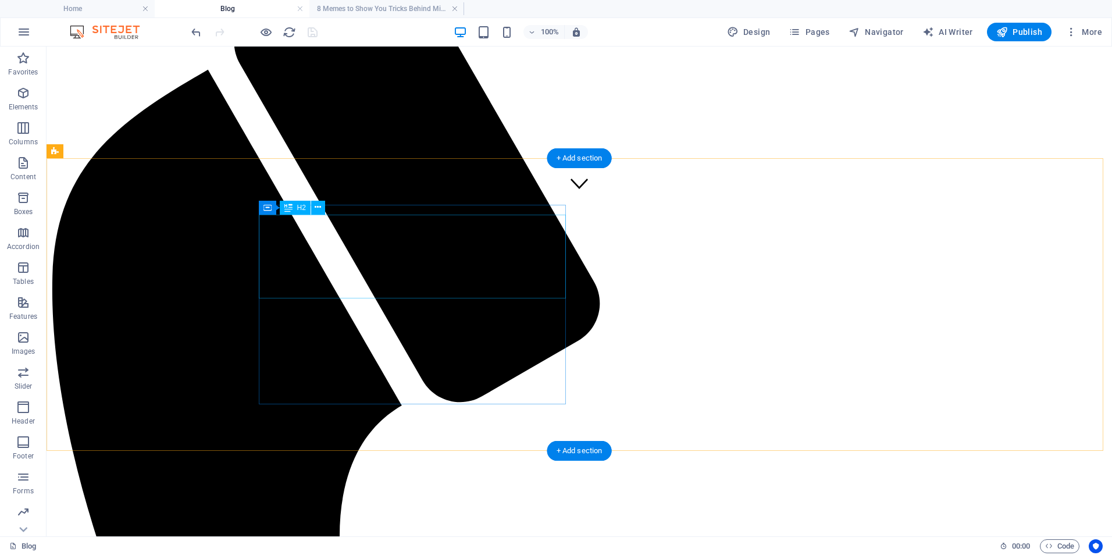
scroll to position [0, 0]
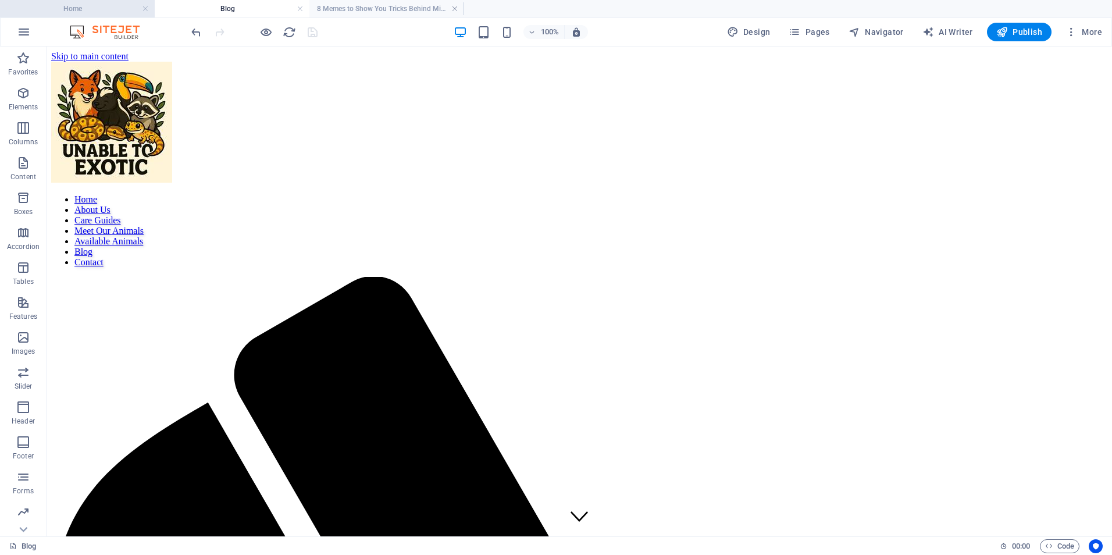
click at [101, 16] on li "Home" at bounding box center [77, 8] width 155 height 17
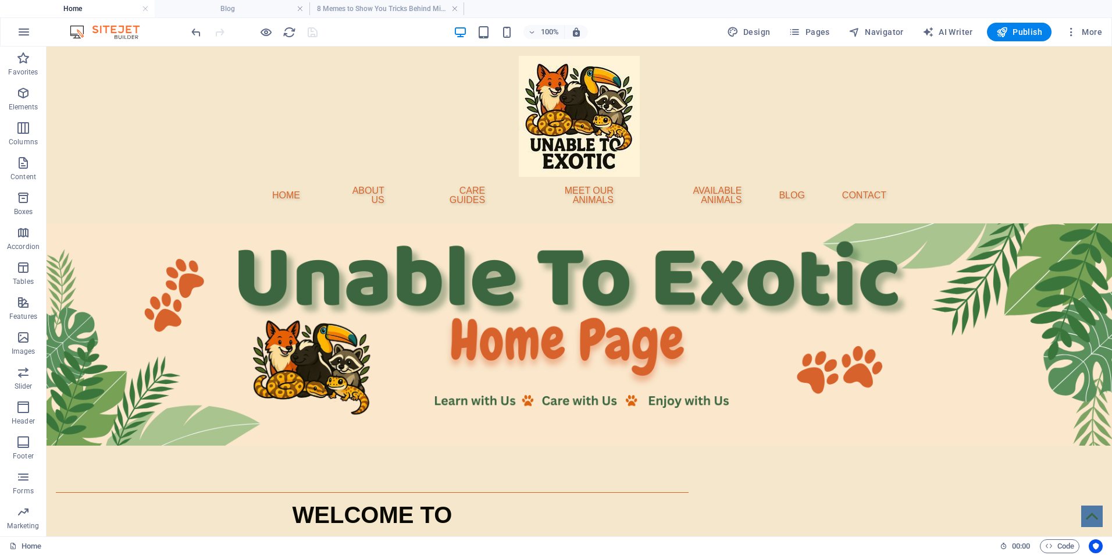
click at [103, 3] on h4 "Home" at bounding box center [77, 8] width 155 height 13
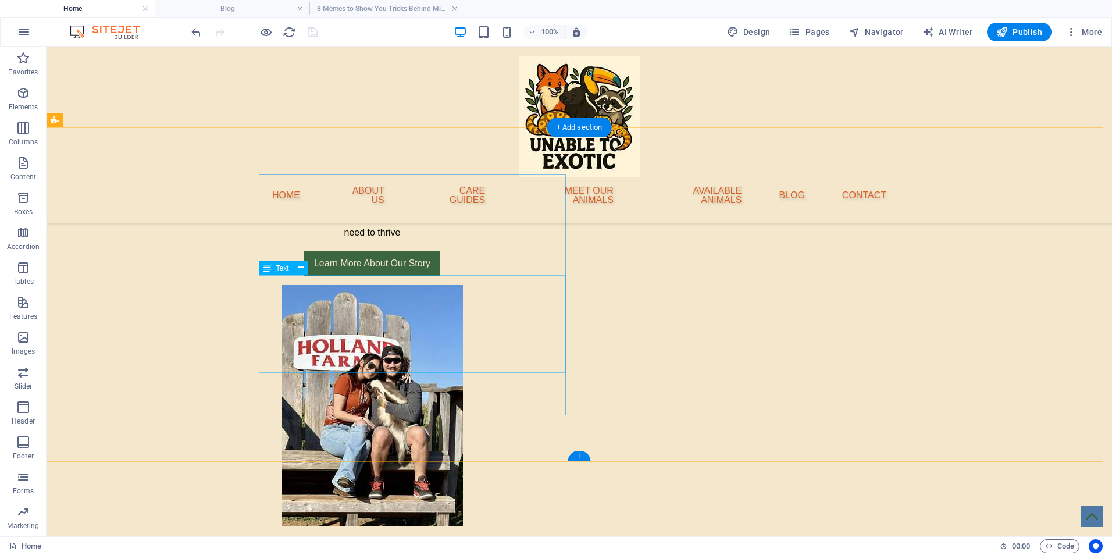
scroll to position [465, 0]
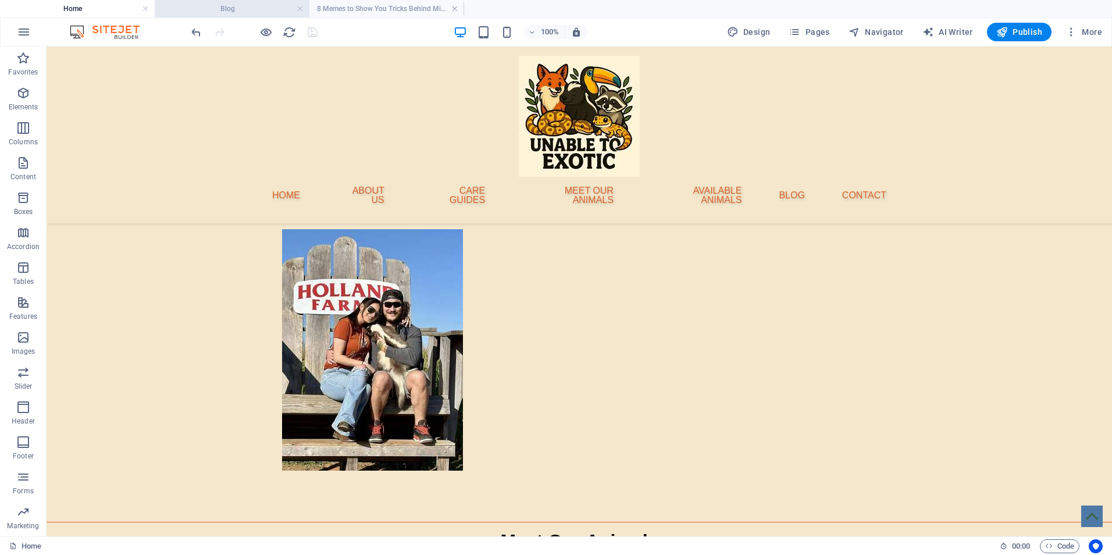
click at [258, 6] on h4 "Blog" at bounding box center [232, 8] width 155 height 13
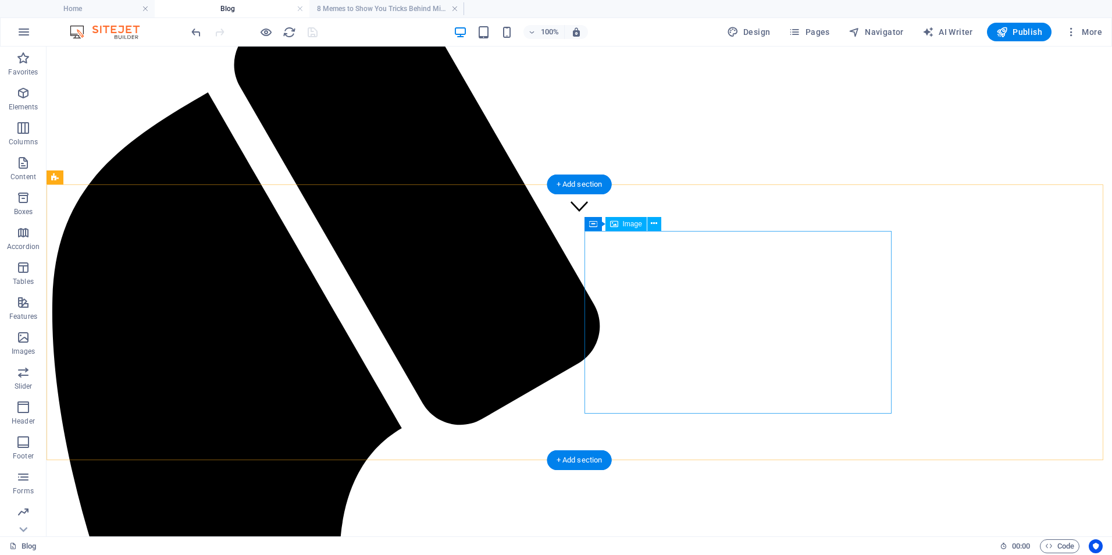
scroll to position [0, 0]
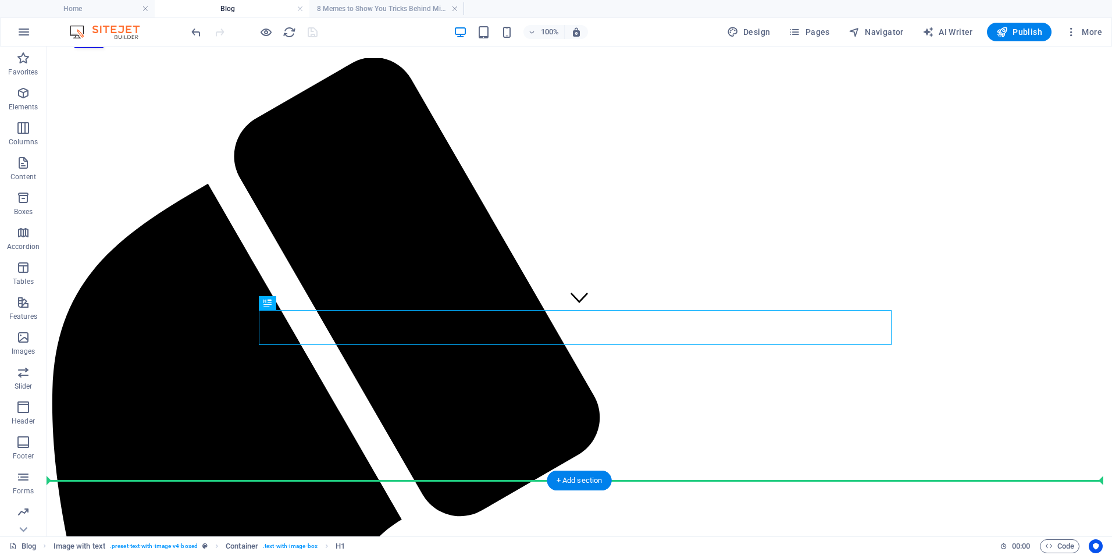
scroll to position [281, 0]
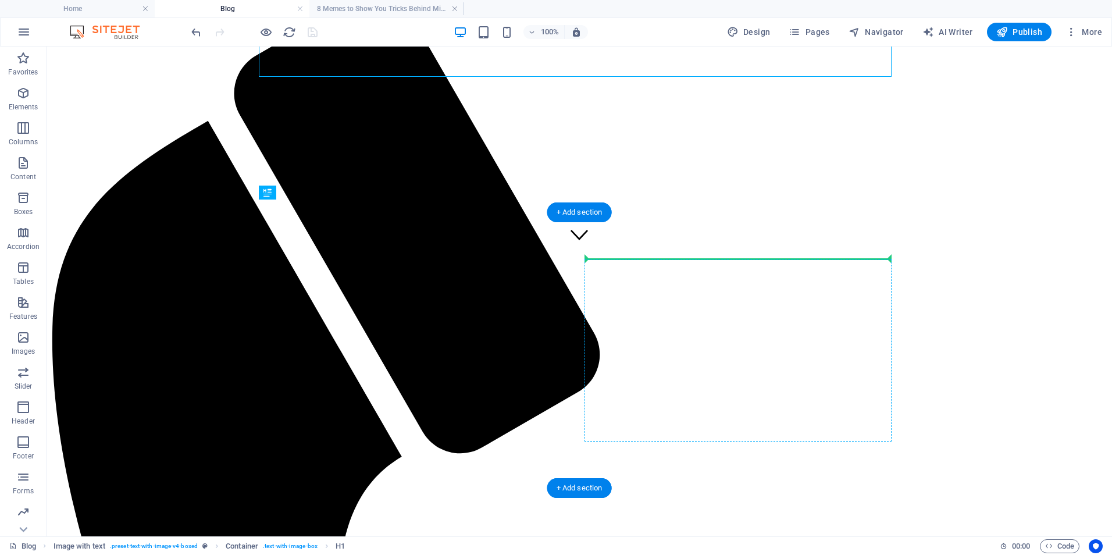
drag, startPoint x: 577, startPoint y: 520, endPoint x: 588, endPoint y: 346, distance: 174.8
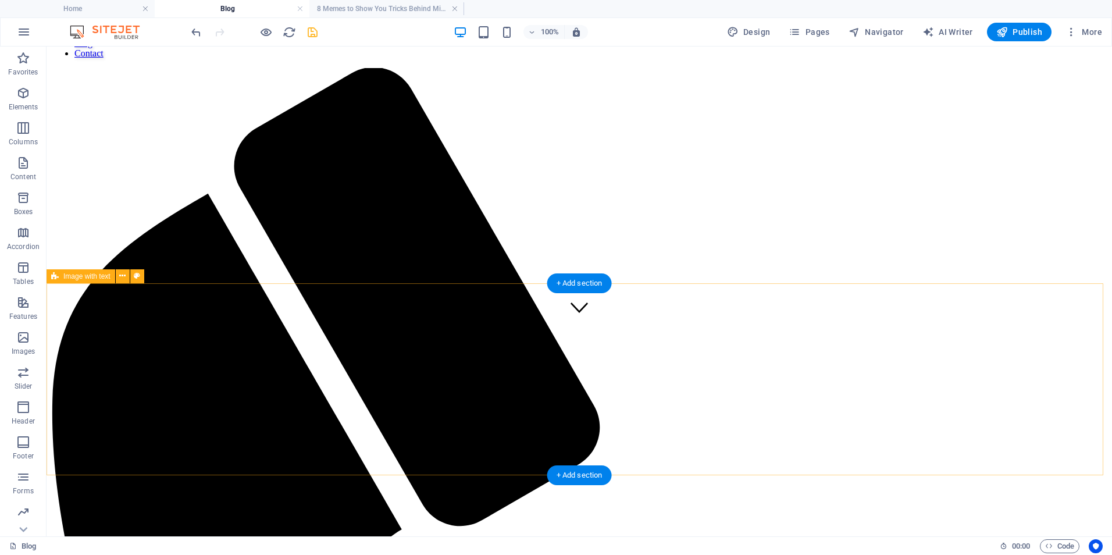
scroll to position [126, 0]
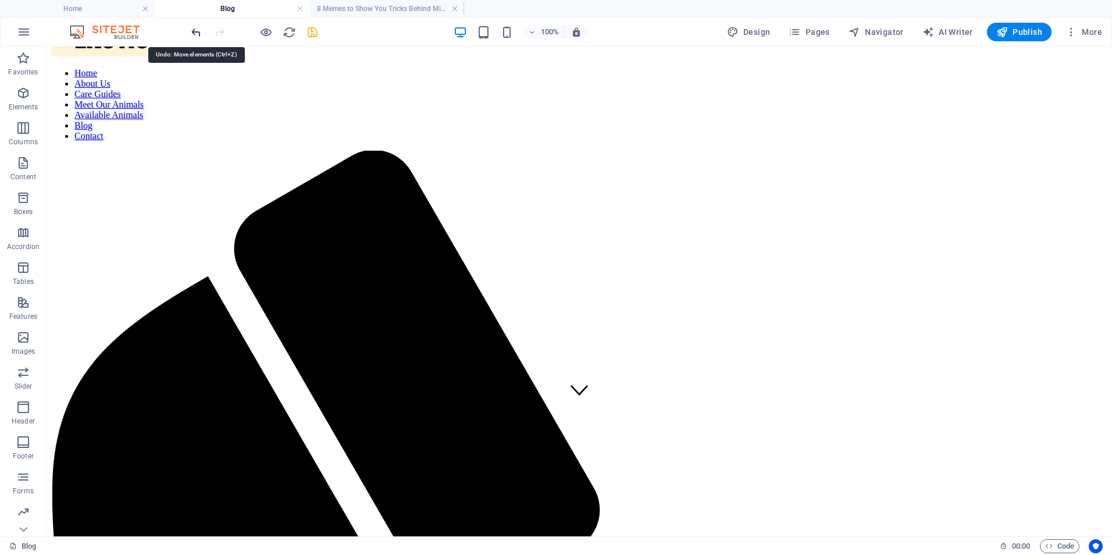
click at [193, 33] on icon "undo" at bounding box center [196, 32] width 13 height 13
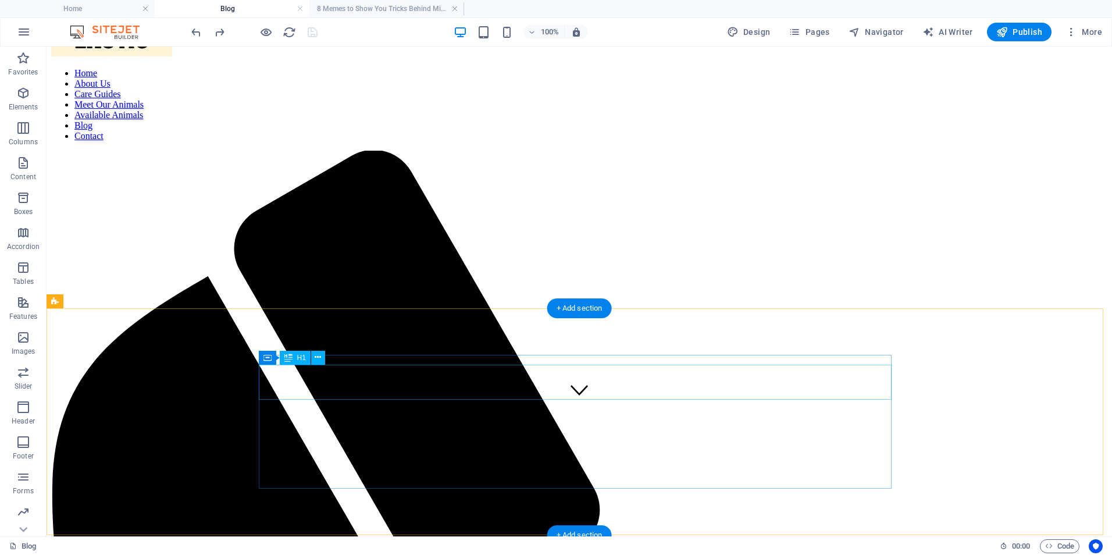
click at [577, 313] on div "+ Add section" at bounding box center [579, 308] width 65 height 20
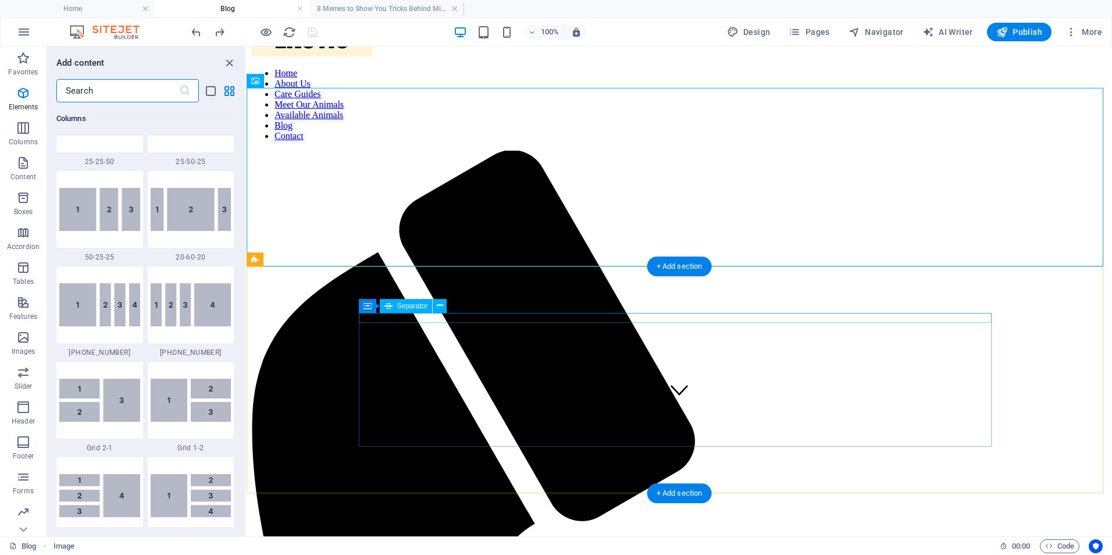
scroll to position [2034, 0]
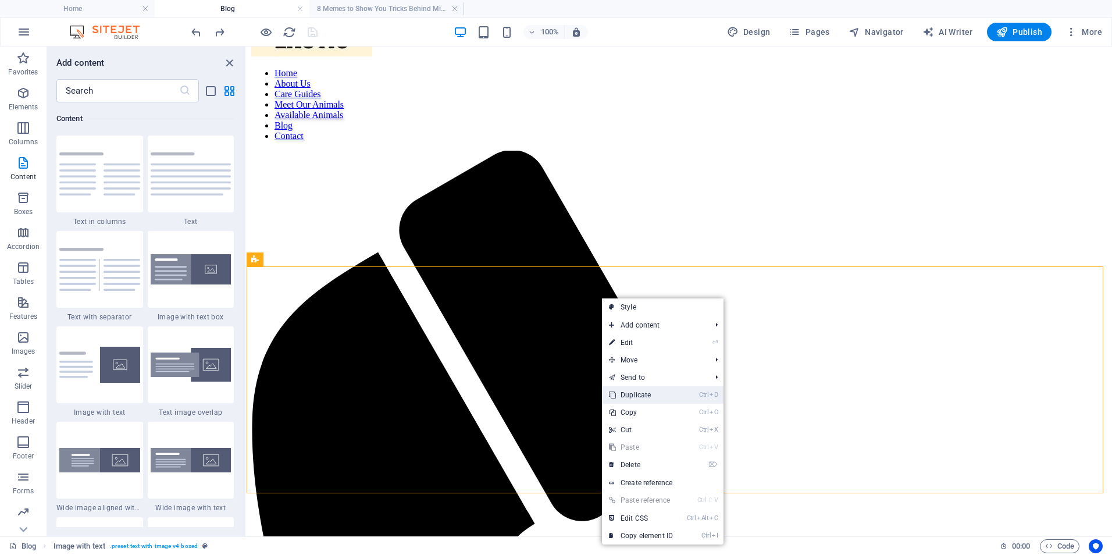
click at [635, 398] on link "Ctrl D Duplicate" at bounding box center [641, 394] width 78 height 17
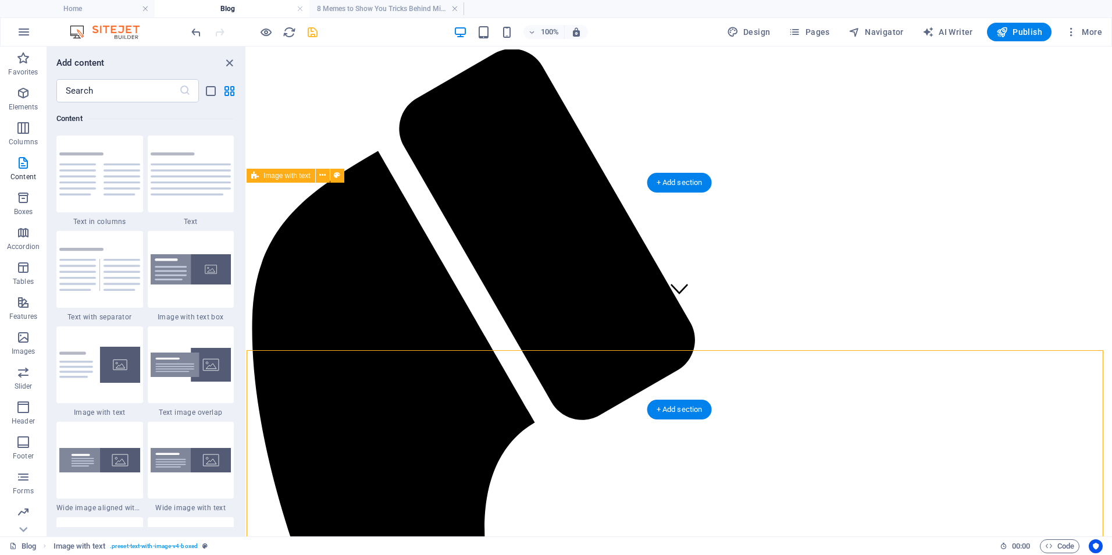
scroll to position [281, 0]
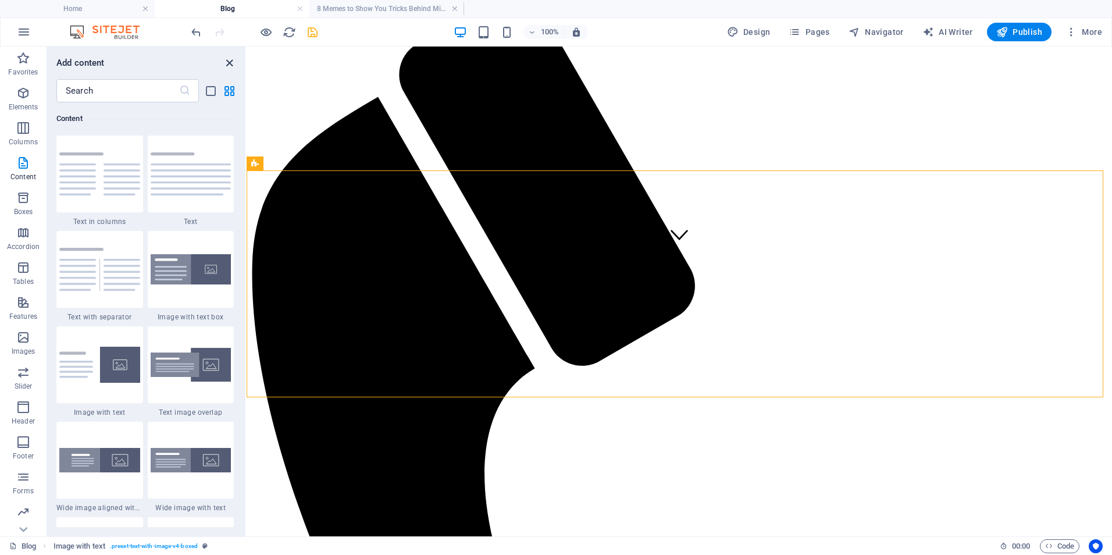
drag, startPoint x: 228, startPoint y: 66, endPoint x: 209, endPoint y: 69, distance: 20.1
click at [228, 66] on icon "close panel" at bounding box center [229, 62] width 13 height 13
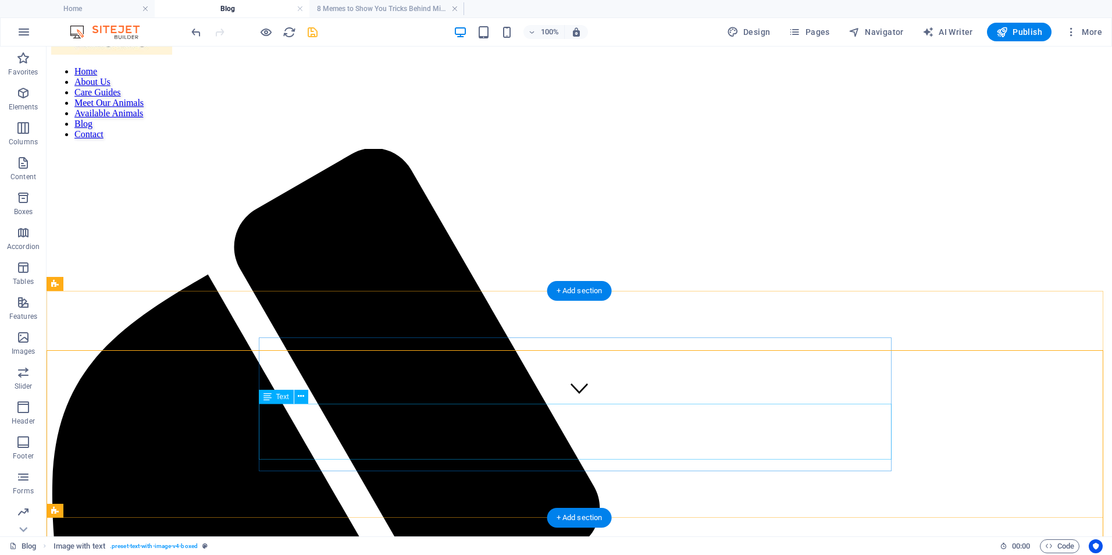
scroll to position [126, 0]
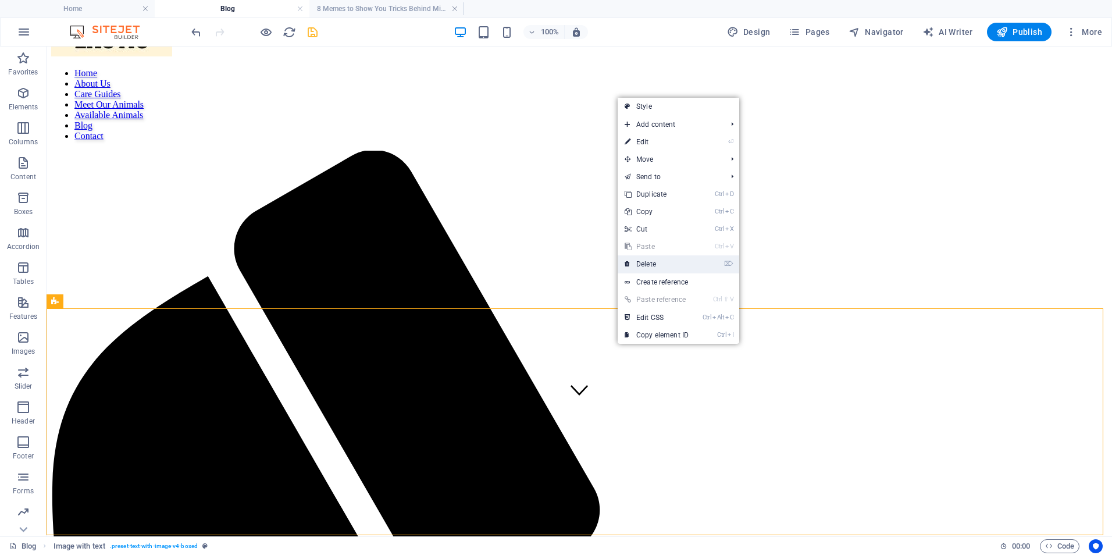
click at [646, 264] on link "⌦ Delete" at bounding box center [656, 263] width 78 height 17
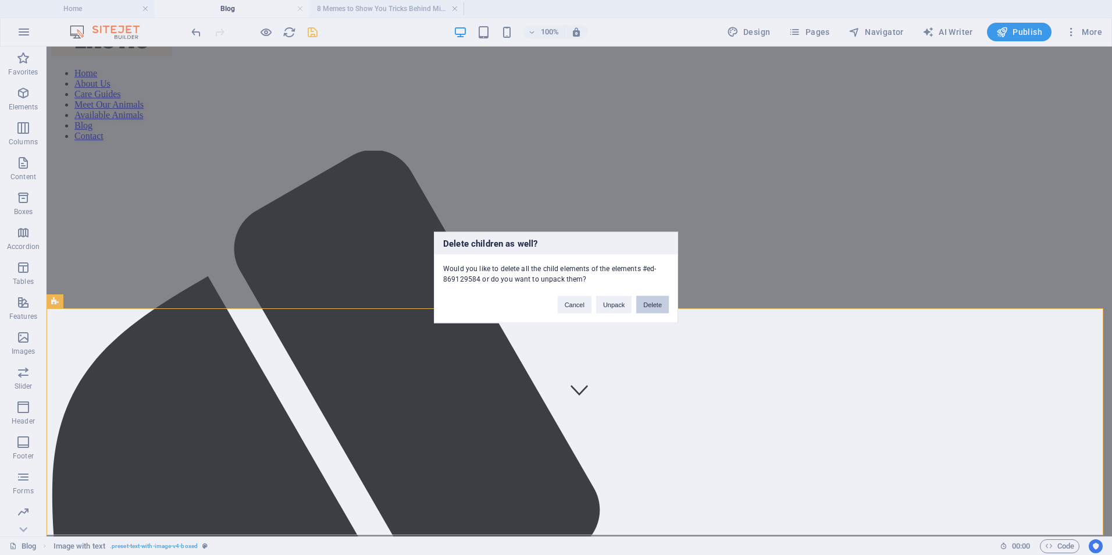
click at [659, 302] on button "Delete" at bounding box center [652, 304] width 33 height 17
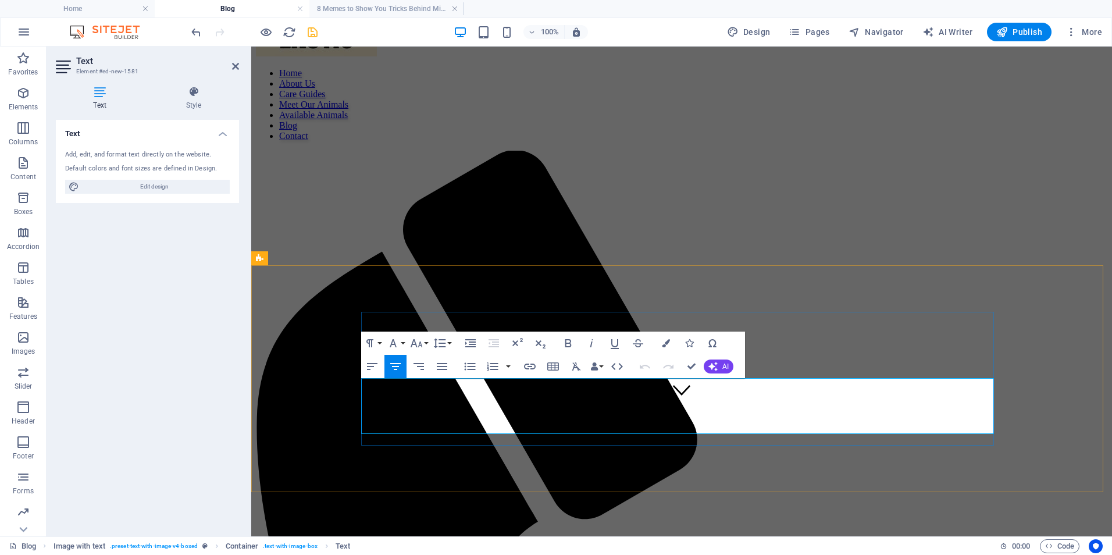
drag, startPoint x: 690, startPoint y: 393, endPoint x: 662, endPoint y: 396, distance: 27.5
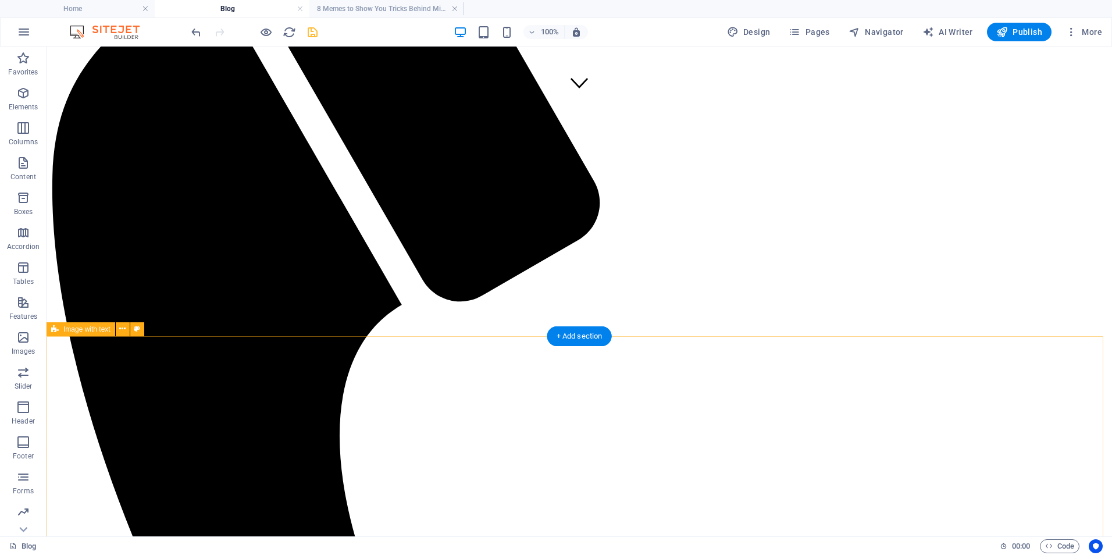
scroll to position [123, 0]
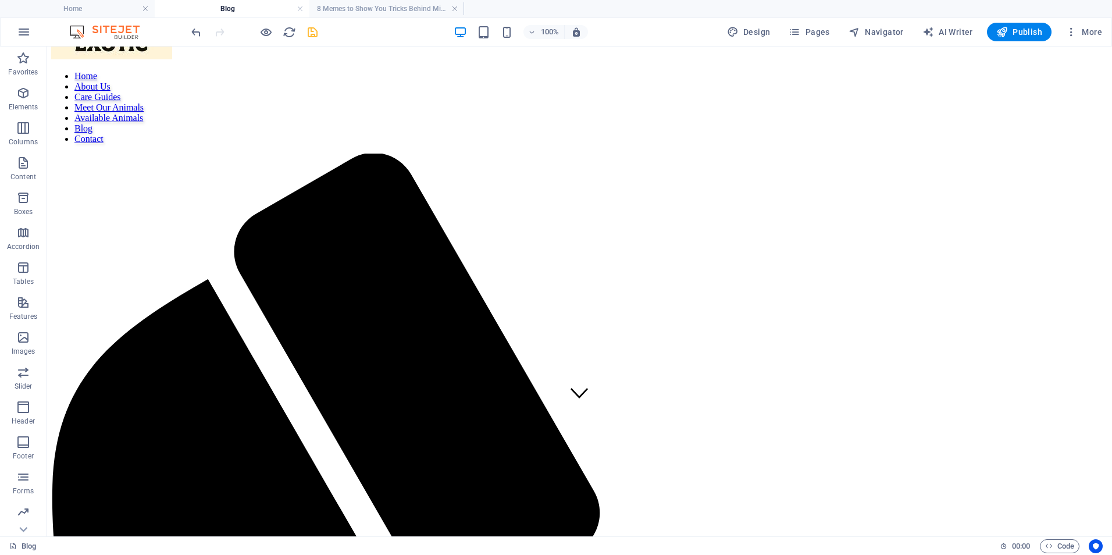
click at [312, 35] on icon "save" at bounding box center [312, 32] width 13 height 13
click at [369, 5] on h4 "8 Memes to Show You Tricks Behind Misinformation" at bounding box center [386, 8] width 155 height 13
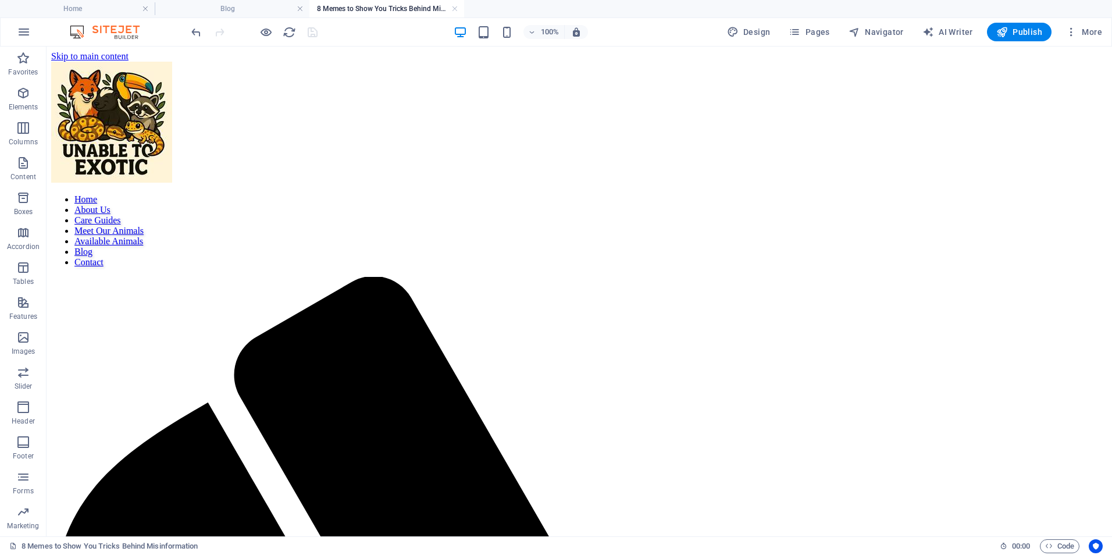
scroll to position [0, 0]
drag, startPoint x: 580, startPoint y: 438, endPoint x: 672, endPoint y: 213, distance: 243.2
click at [580, 438] on div "+ Add section" at bounding box center [579, 434] width 65 height 20
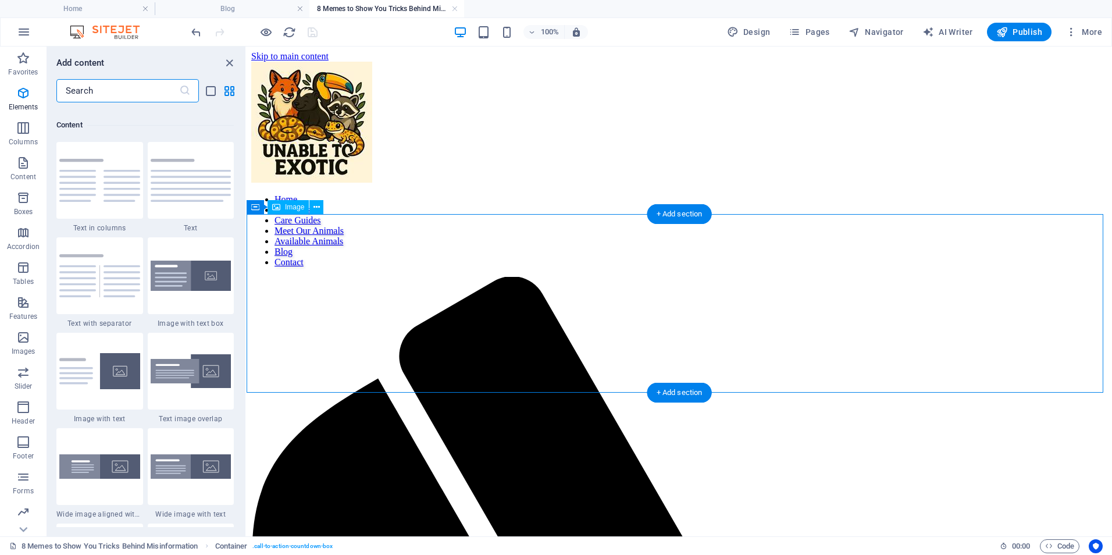
scroll to position [2034, 0]
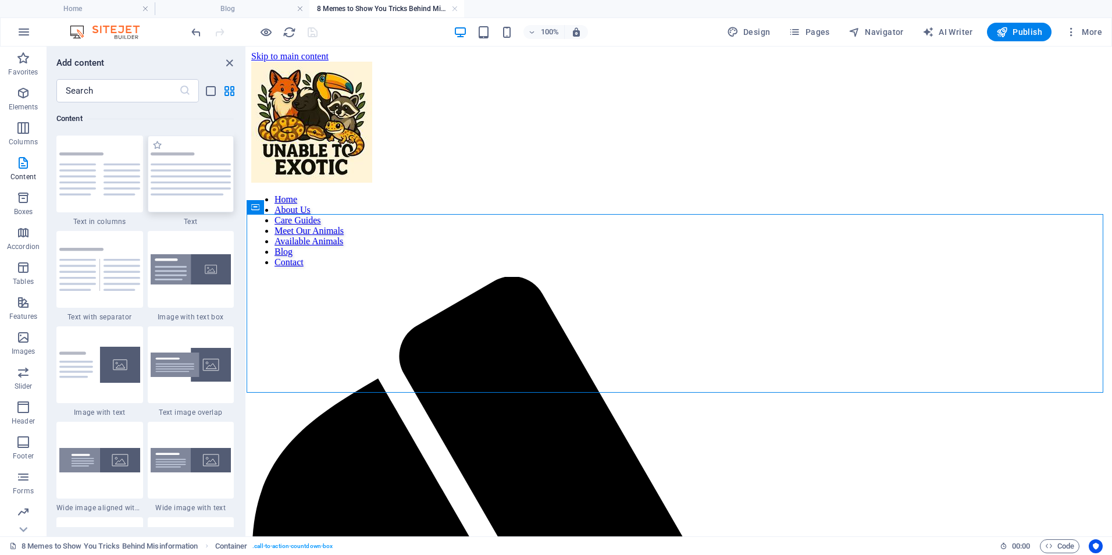
click at [183, 164] on img at bounding box center [191, 173] width 81 height 43
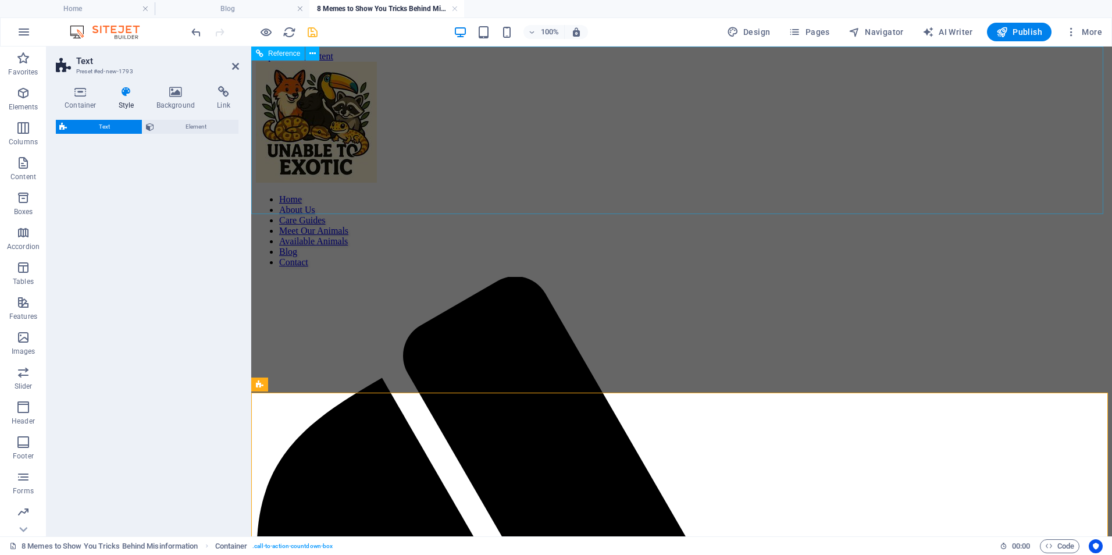
select select "preset-text-v2-default"
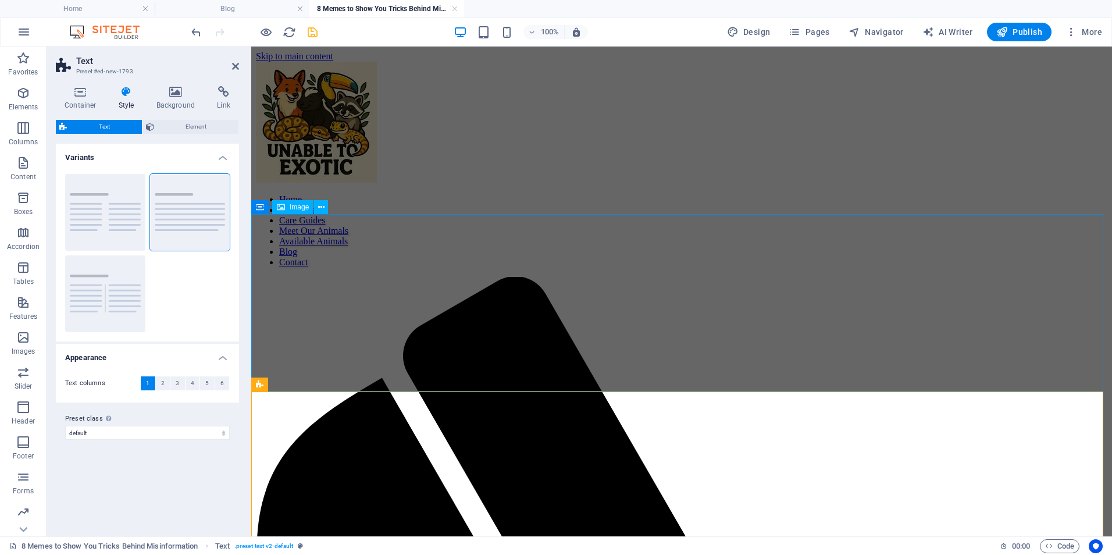
scroll to position [155, 0]
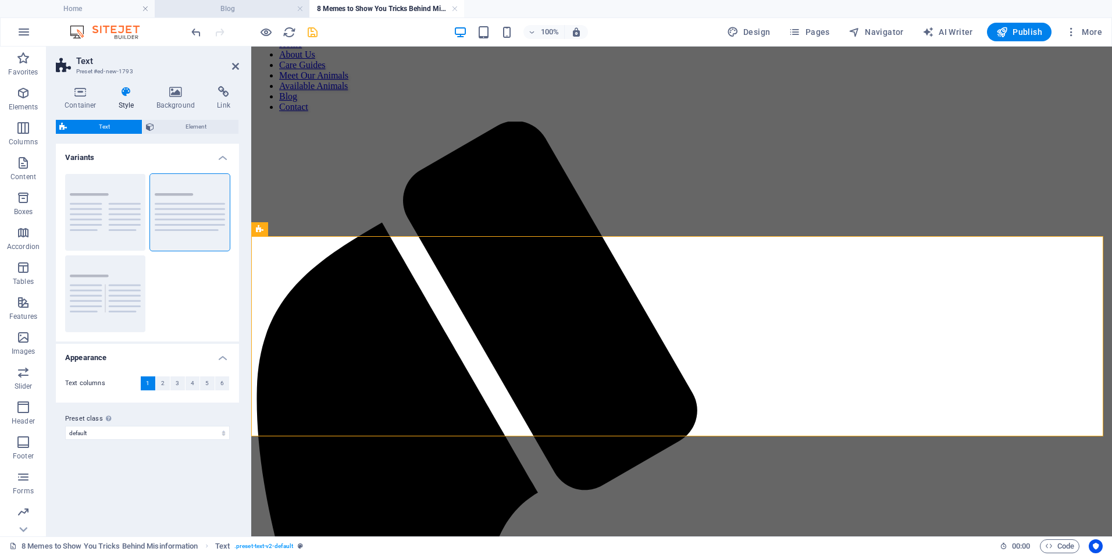
click at [224, 8] on h4 "Blog" at bounding box center [232, 8] width 155 height 13
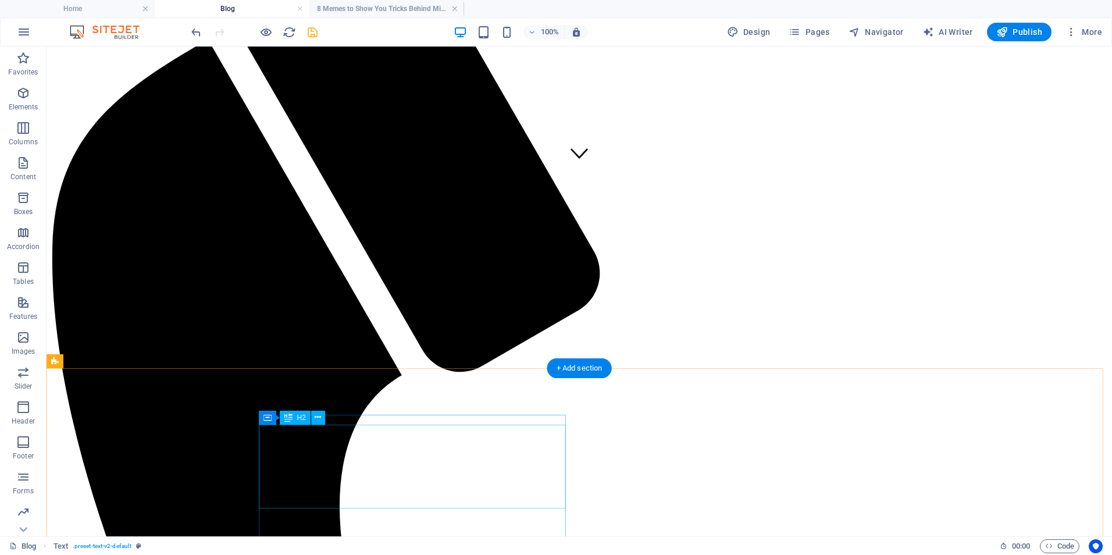
scroll to position [433, 0]
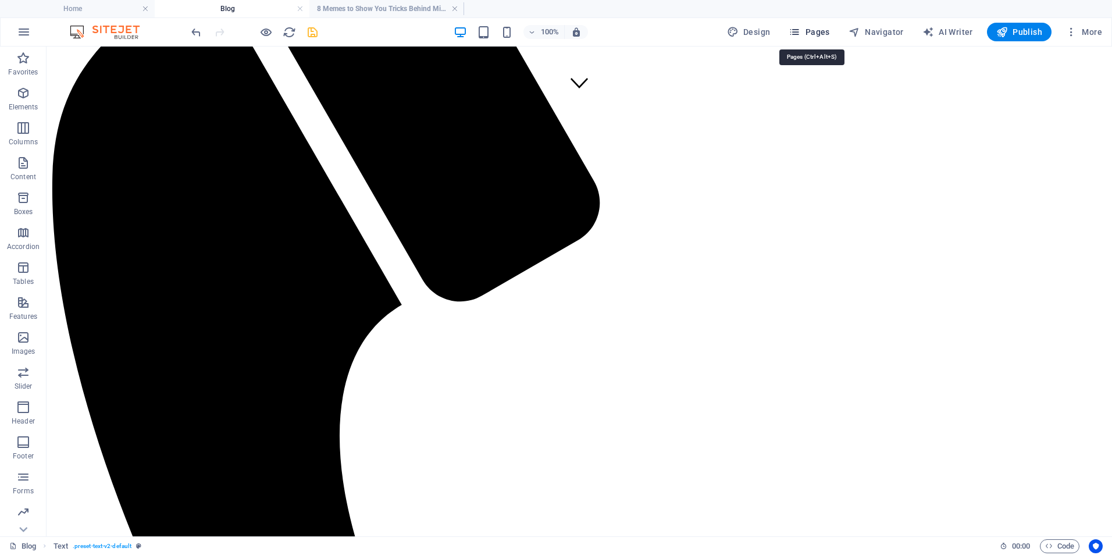
click at [817, 28] on span "Pages" at bounding box center [808, 32] width 41 height 12
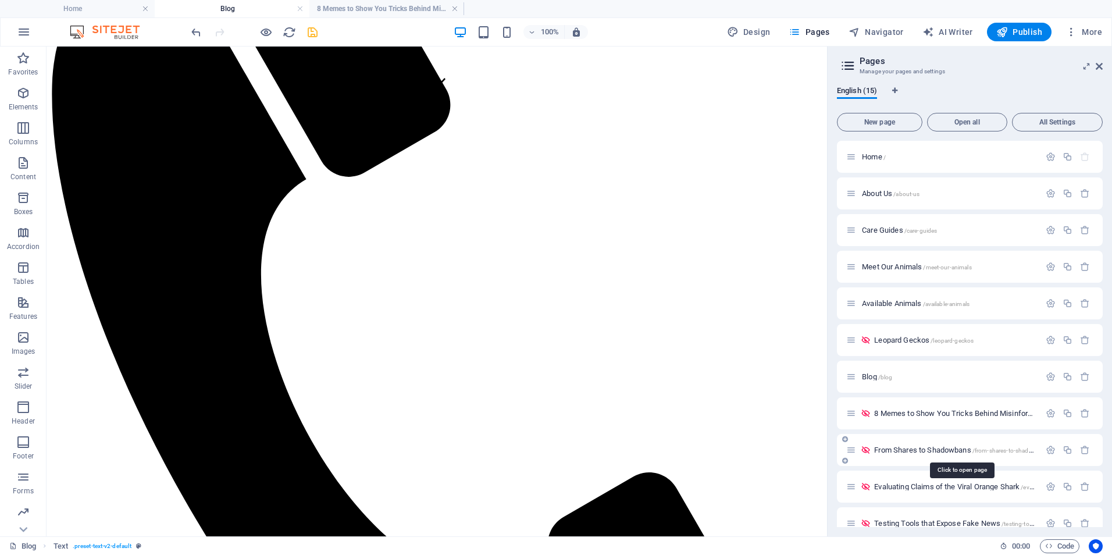
click at [899, 449] on span "From Shares to Shadowbans /from-shares-to-shadowbans" at bounding box center [962, 449] width 176 height 9
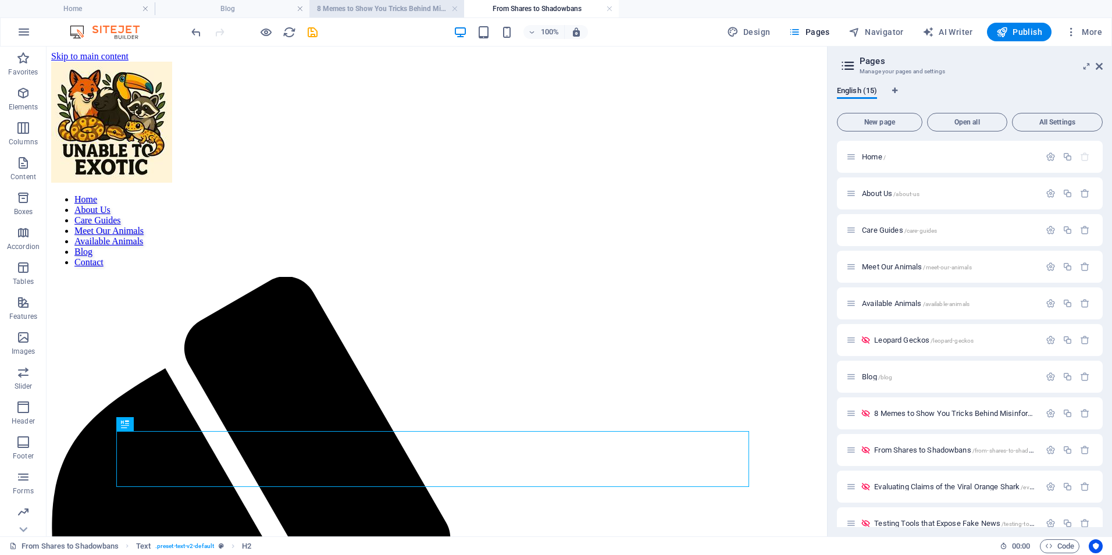
scroll to position [0, 0]
drag, startPoint x: 353, startPoint y: 7, endPoint x: 529, endPoint y: 9, distance: 176.2
click at [378, 4] on h4 "8 Memes to Show You Tricks Behind Misinformation" at bounding box center [386, 8] width 155 height 13
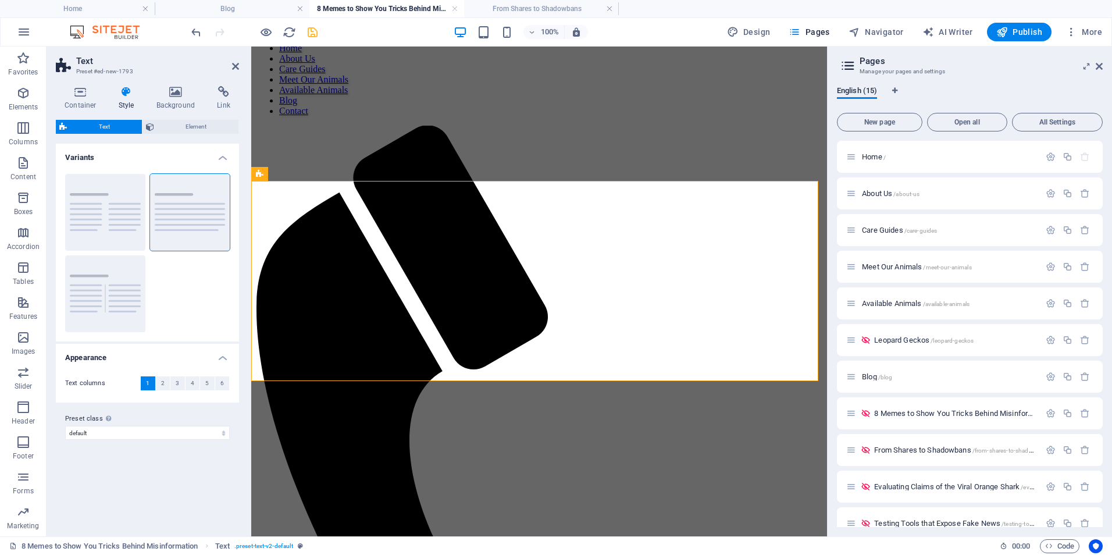
click at [240, 62] on aside "Text Preset #ed-new-1793 Container Style Background Link Size Height Default px…" at bounding box center [149, 292] width 205 height 490
drag, startPoint x: 238, startPoint y: 67, endPoint x: 211, endPoint y: 28, distance: 47.2
click at [238, 67] on icon at bounding box center [235, 66] width 7 height 9
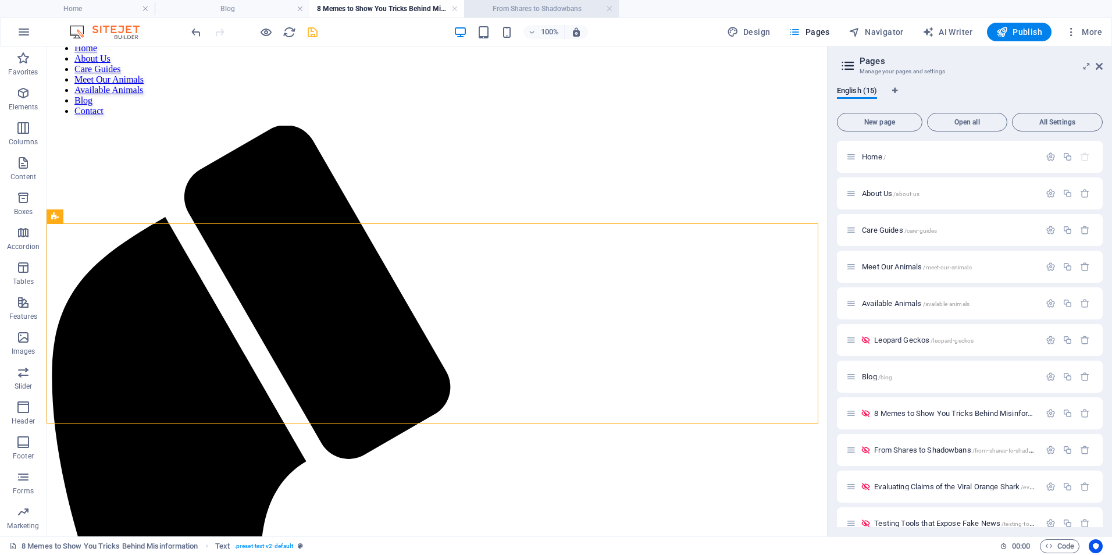
click at [521, 5] on h4 "From Shares to Shadowbans" at bounding box center [541, 8] width 155 height 13
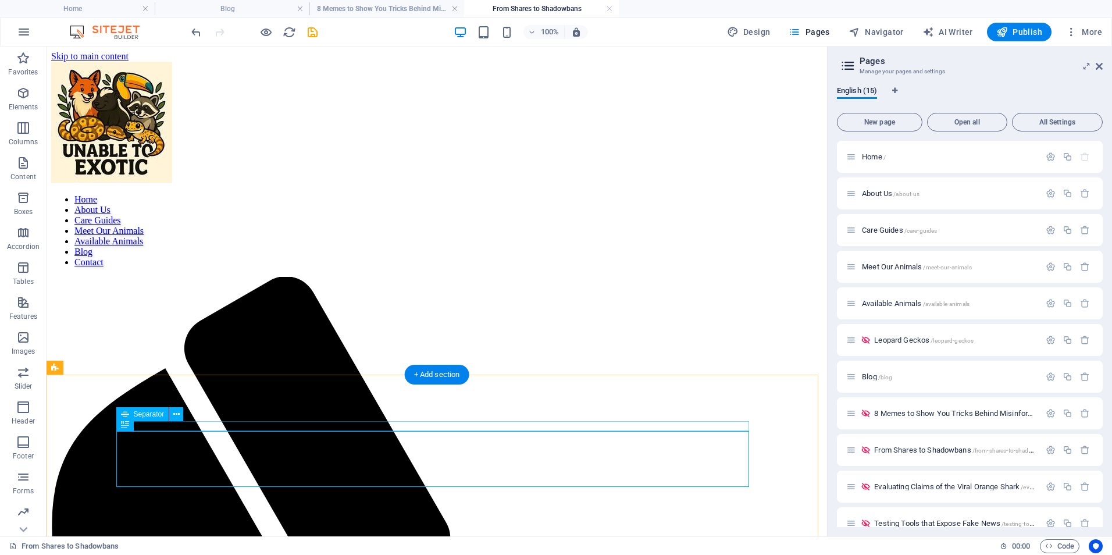
select select "%"
select select "px"
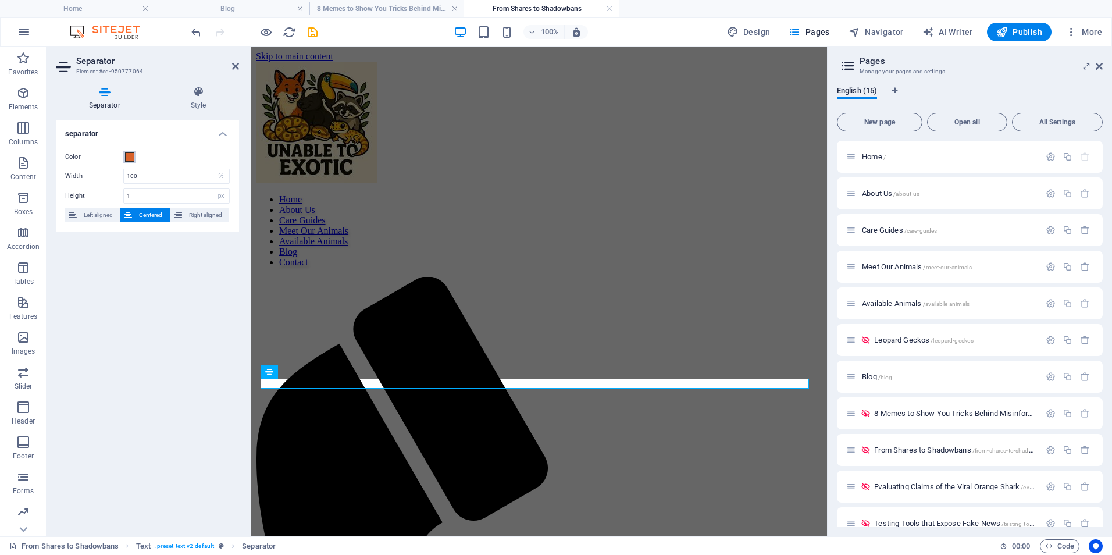
click at [130, 160] on span at bounding box center [129, 156] width 9 height 9
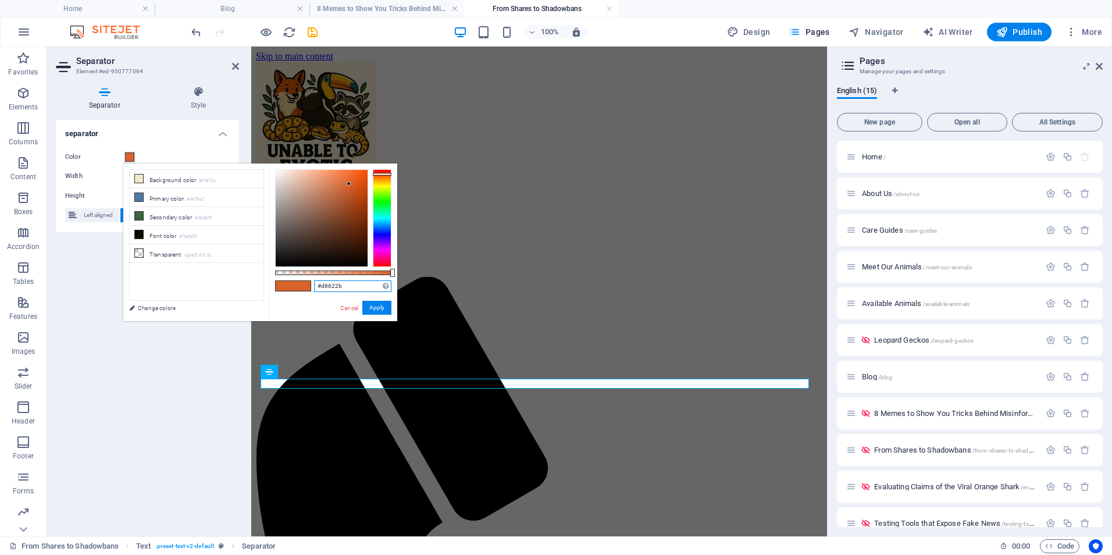
drag, startPoint x: 349, startPoint y: 290, endPoint x: 319, endPoint y: 292, distance: 30.9
click at [319, 292] on div "#d8622b Supported formats #0852ed rgb(8, 82, 237) rgba(8, 82, 237, 90%) hsv(221…" at bounding box center [352, 286] width 77 height 12
click at [349, 308] on link "Cancel" at bounding box center [349, 307] width 20 height 9
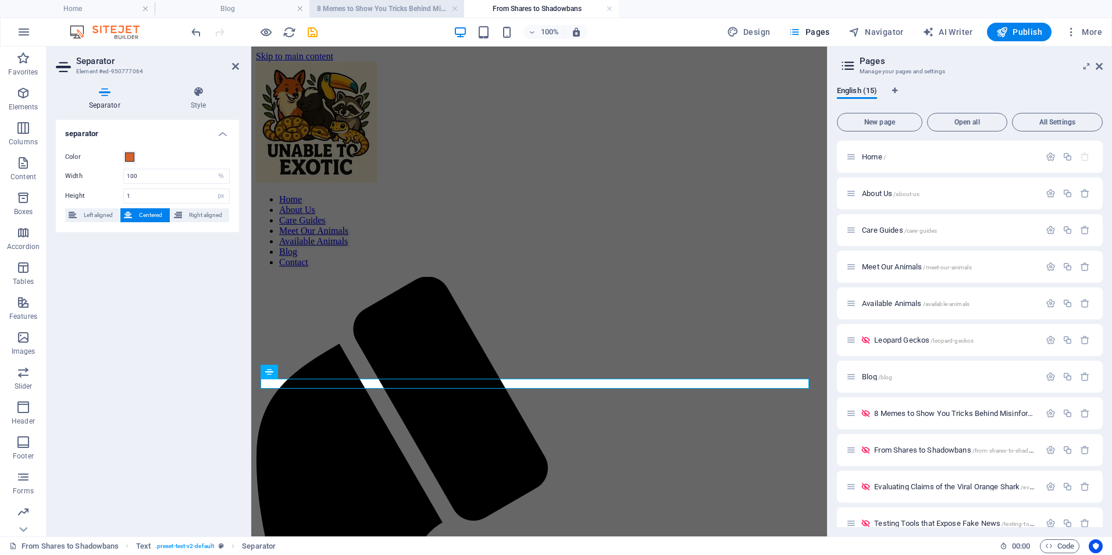
click at [342, 8] on h4 "8 Memes to Show You Tricks Behind Misinformation" at bounding box center [386, 8] width 155 height 13
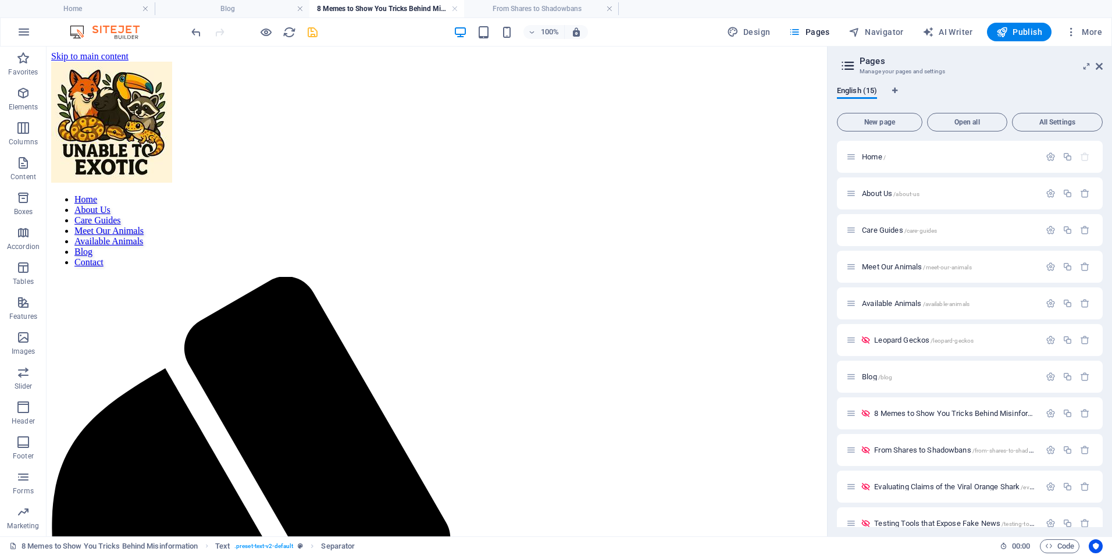
scroll to position [151, 0]
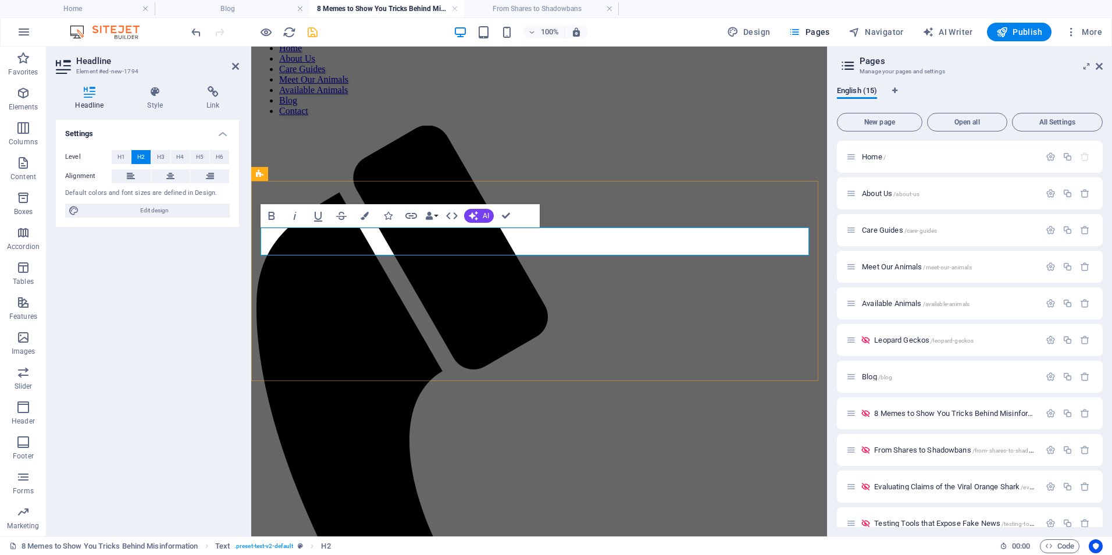
drag, startPoint x: 203, startPoint y: 192, endPoint x: 129, endPoint y: 164, distance: 79.1
click at [129, 162] on button "H1" at bounding box center [121, 157] width 19 height 14
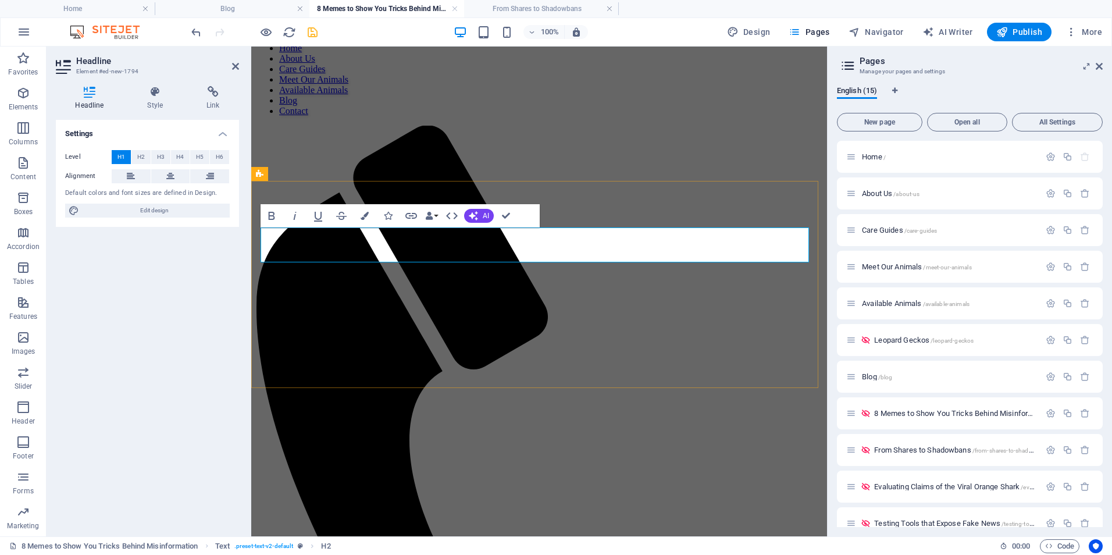
drag, startPoint x: 471, startPoint y: 244, endPoint x: 449, endPoint y: 262, distance: 28.9
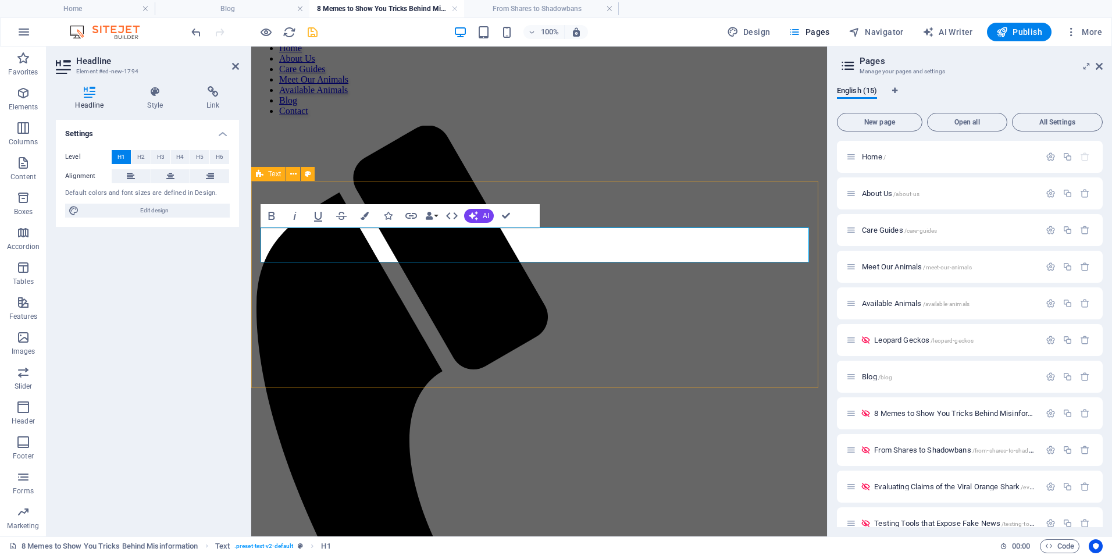
drag, startPoint x: 588, startPoint y: 240, endPoint x: 600, endPoint y: 215, distance: 27.3
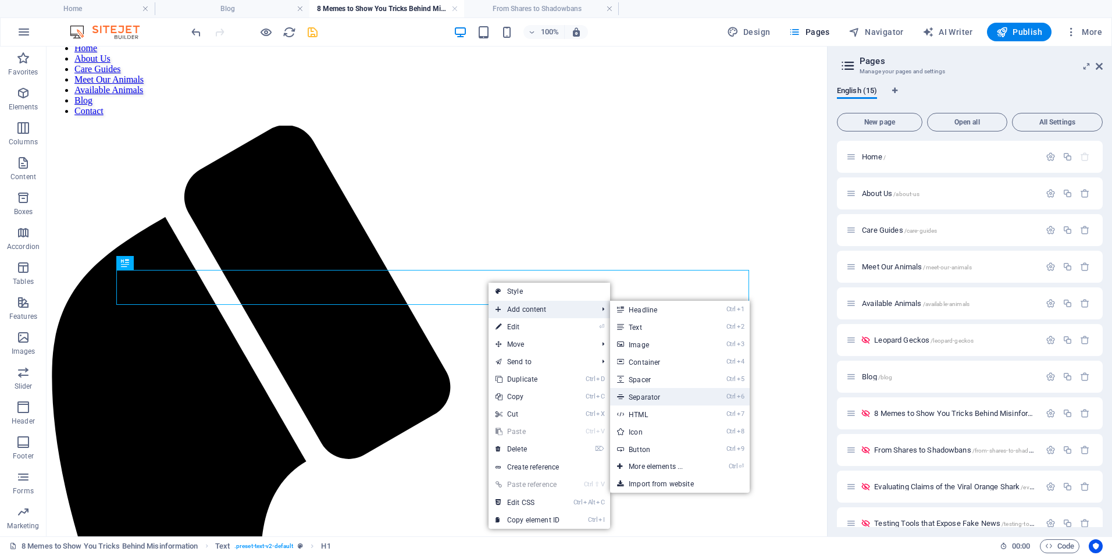
click at [649, 398] on link "Ctrl 6 Separator" at bounding box center [658, 396] width 96 height 17
select select "%"
select select "px"
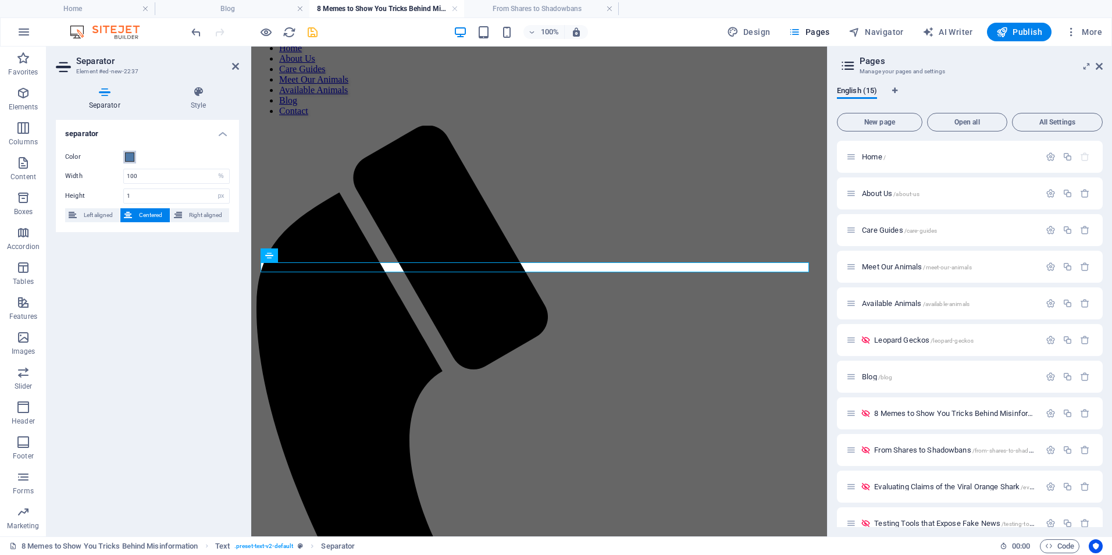
click at [133, 158] on span at bounding box center [129, 156] width 9 height 9
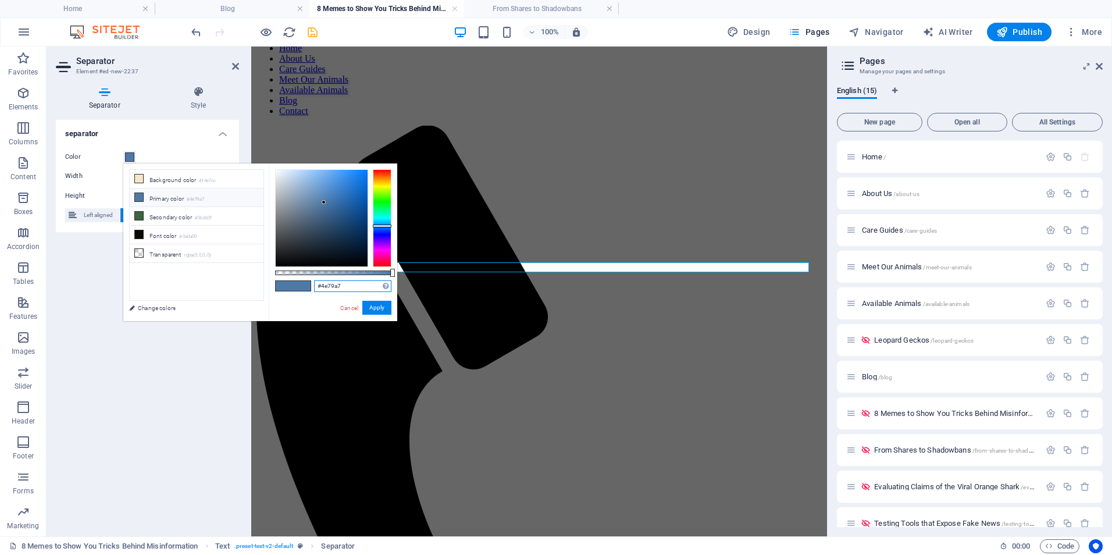
drag, startPoint x: 359, startPoint y: 287, endPoint x: 308, endPoint y: 284, distance: 51.2
click at [308, 284] on div "#4e79a7 Supported formats #0852ed rgb(8, 82, 237) rgba(8, 82, 237, 90%) hsv(221…" at bounding box center [333, 326] width 128 height 326
paste input "d8622b"
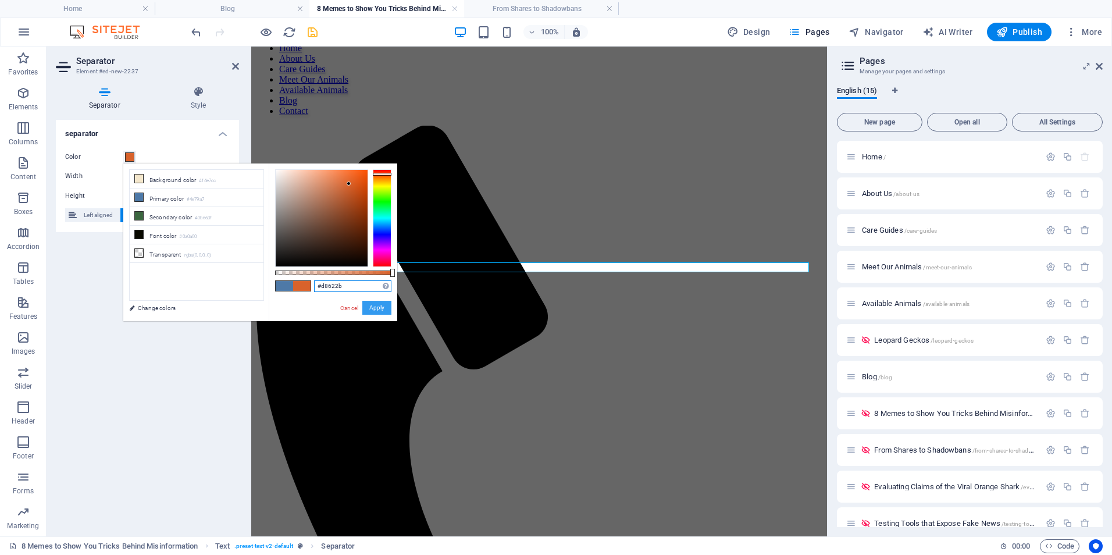
type input "#d8622b"
click at [377, 308] on button "Apply" at bounding box center [376, 308] width 29 height 14
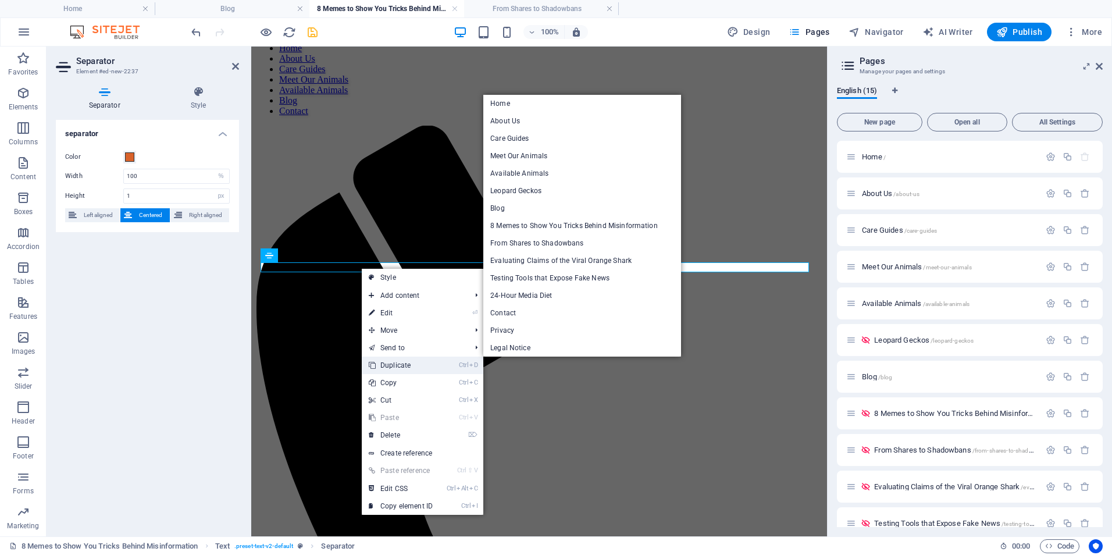
click at [385, 369] on link "Ctrl D Duplicate" at bounding box center [401, 364] width 78 height 17
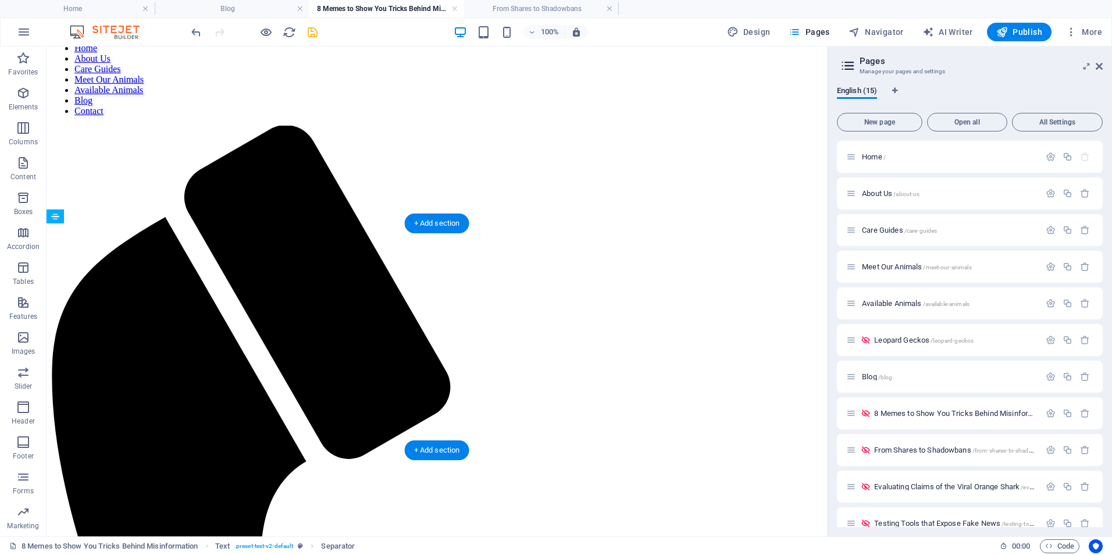
drag, startPoint x: 489, startPoint y: 320, endPoint x: 492, endPoint y: 281, distance: 38.5
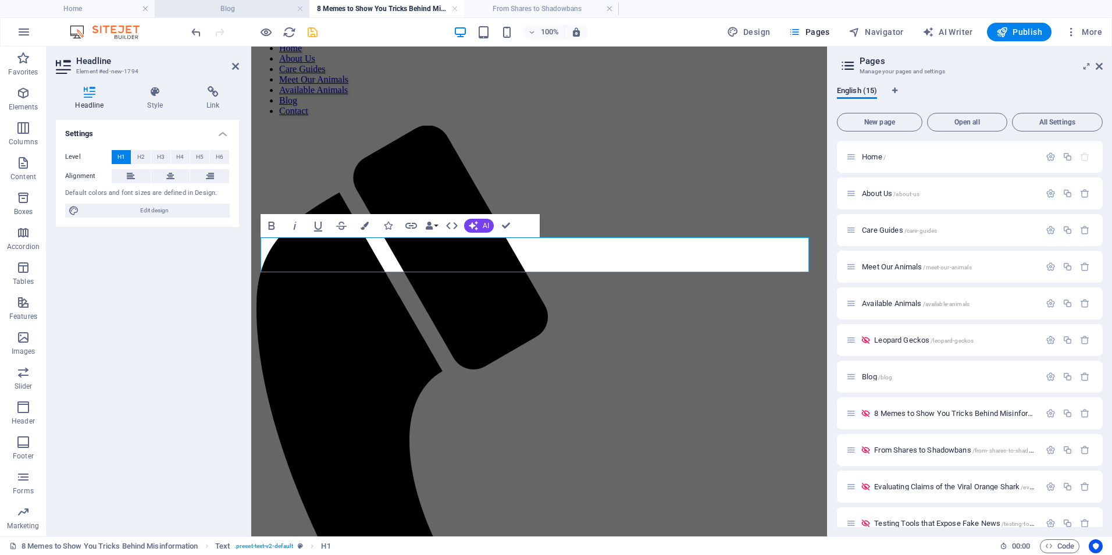
click at [238, 1] on li "Blog" at bounding box center [232, 8] width 155 height 17
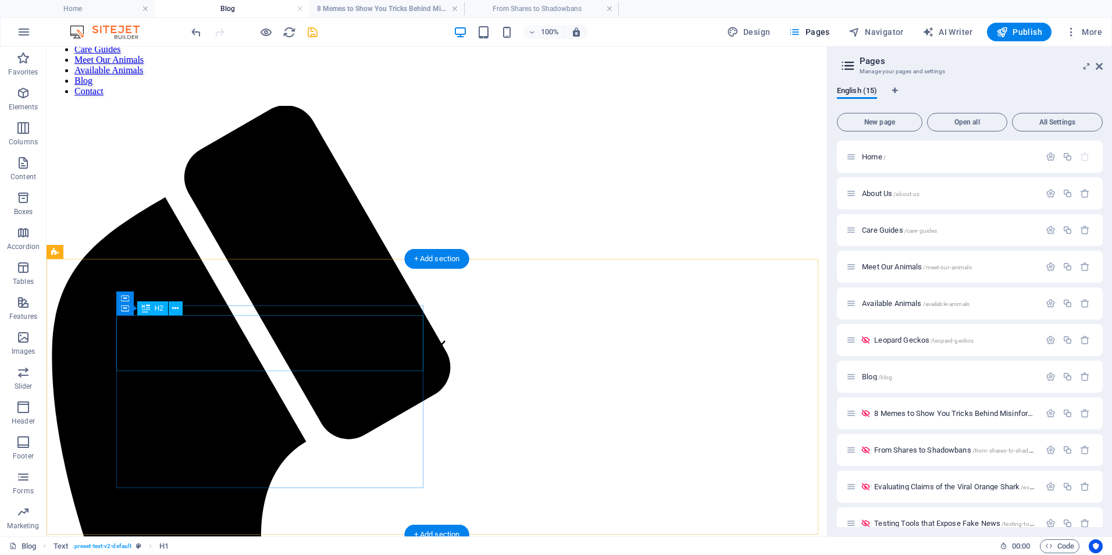
scroll to position [170, 0]
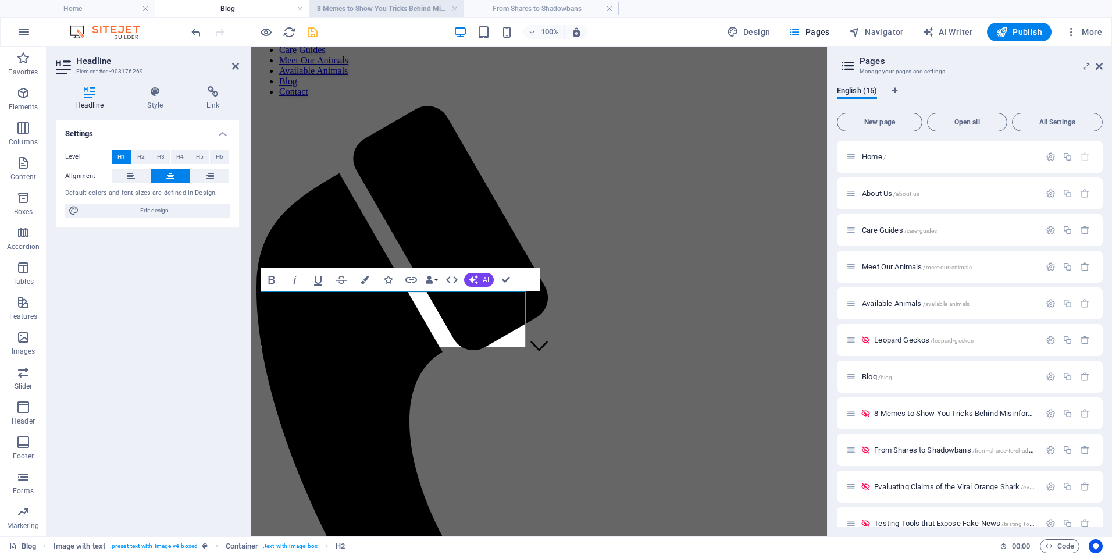
click at [338, 8] on h4 "8 Memes to Show You Tricks Behind Misinformation" at bounding box center [386, 8] width 155 height 13
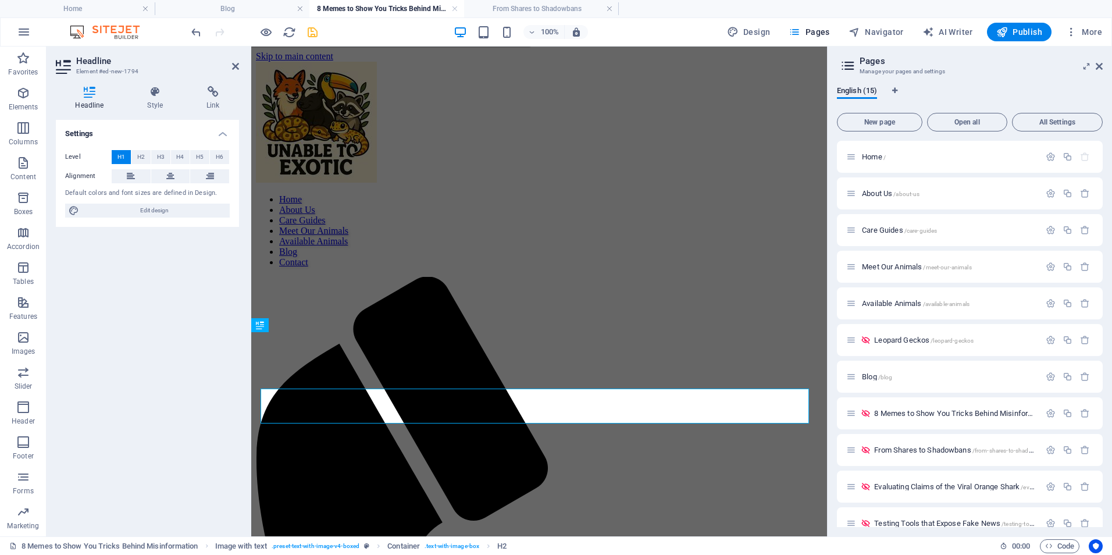
scroll to position [151, 0]
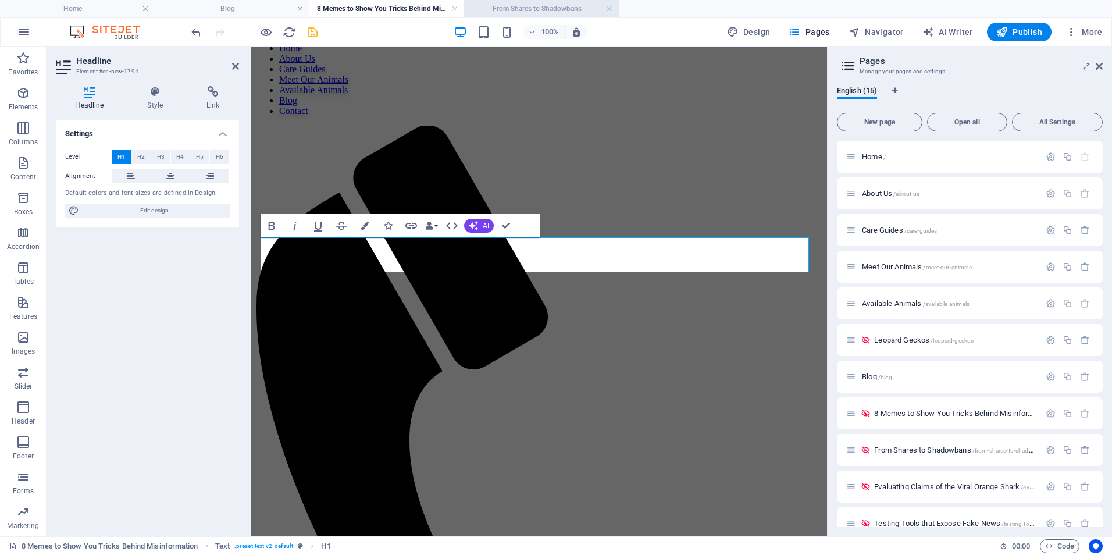
click at [520, 6] on h4 "From Shares to Shadowbans" at bounding box center [541, 8] width 155 height 13
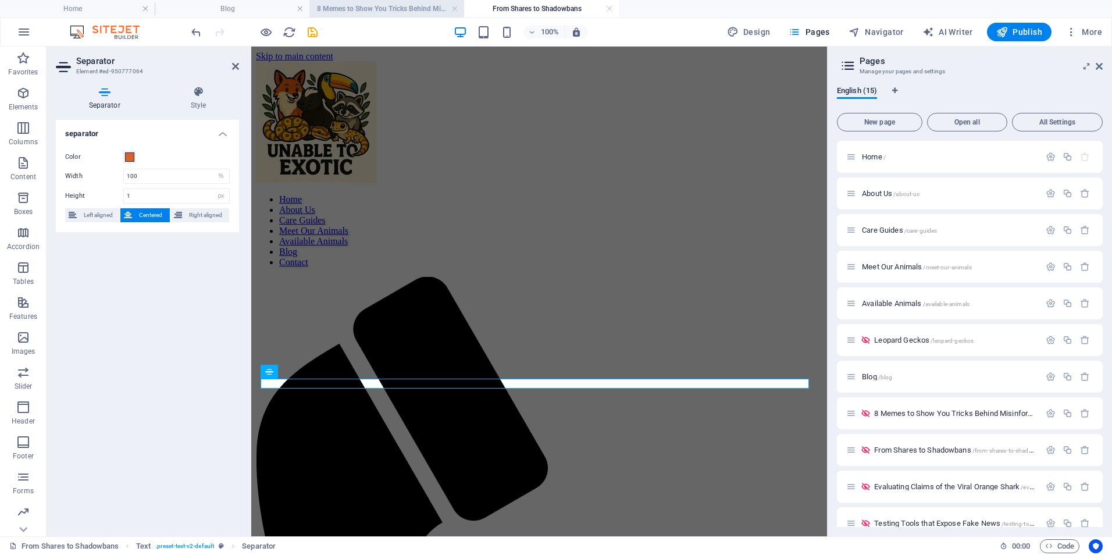
click at [412, 8] on h4 "8 Memes to Show You Tricks Behind Misinformation" at bounding box center [386, 8] width 155 height 13
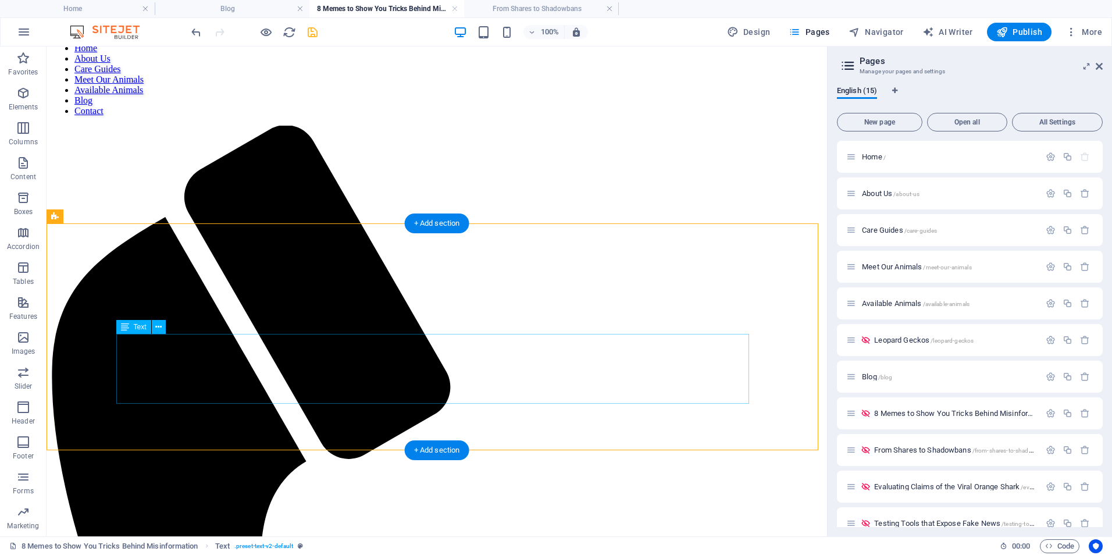
drag, startPoint x: 541, startPoint y: 355, endPoint x: 337, endPoint y: 355, distance: 204.1
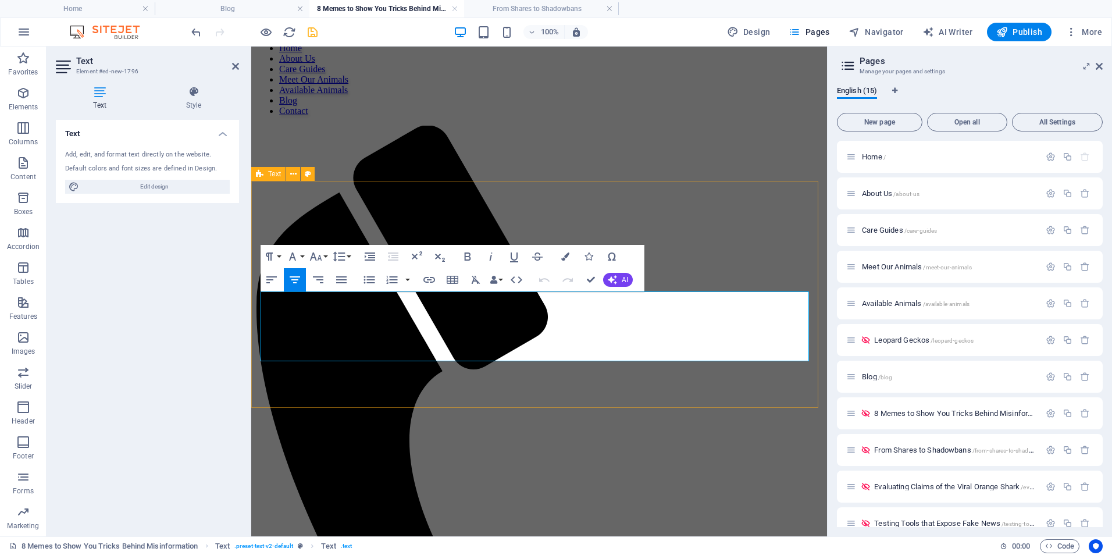
scroll to position [0, 0]
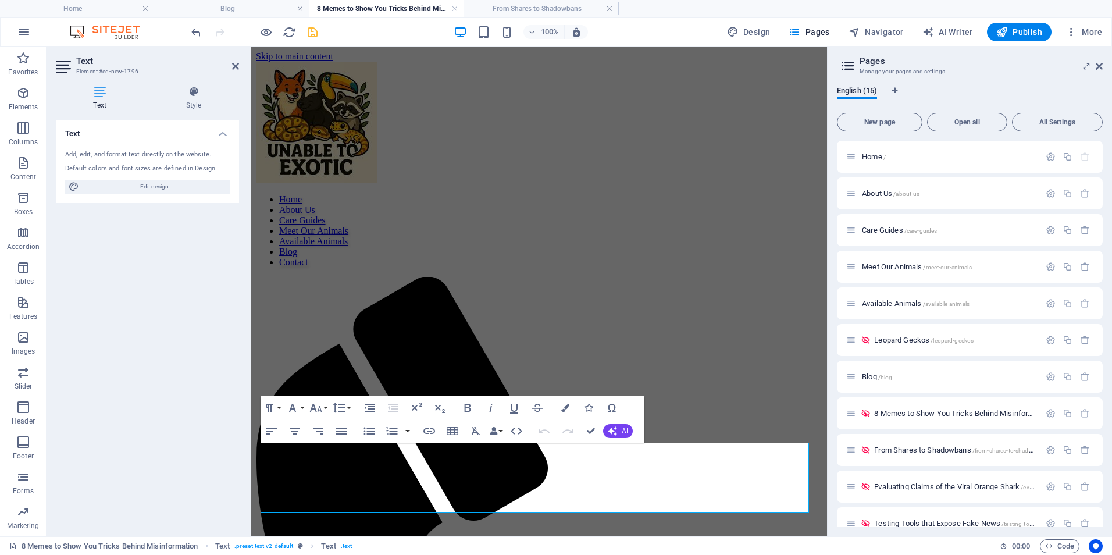
click at [240, 66] on aside "Text Element #ed-new-1796 Text Style Text Add, edit, and format text directly o…" at bounding box center [149, 292] width 205 height 490
click at [236, 67] on icon at bounding box center [235, 66] width 7 height 9
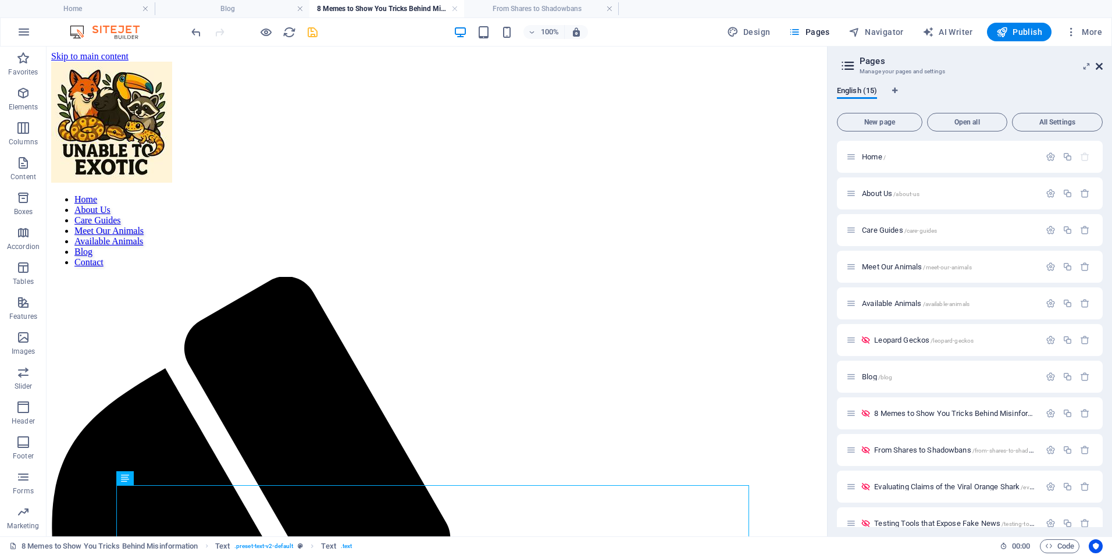
click at [1101, 66] on icon at bounding box center [1098, 66] width 7 height 9
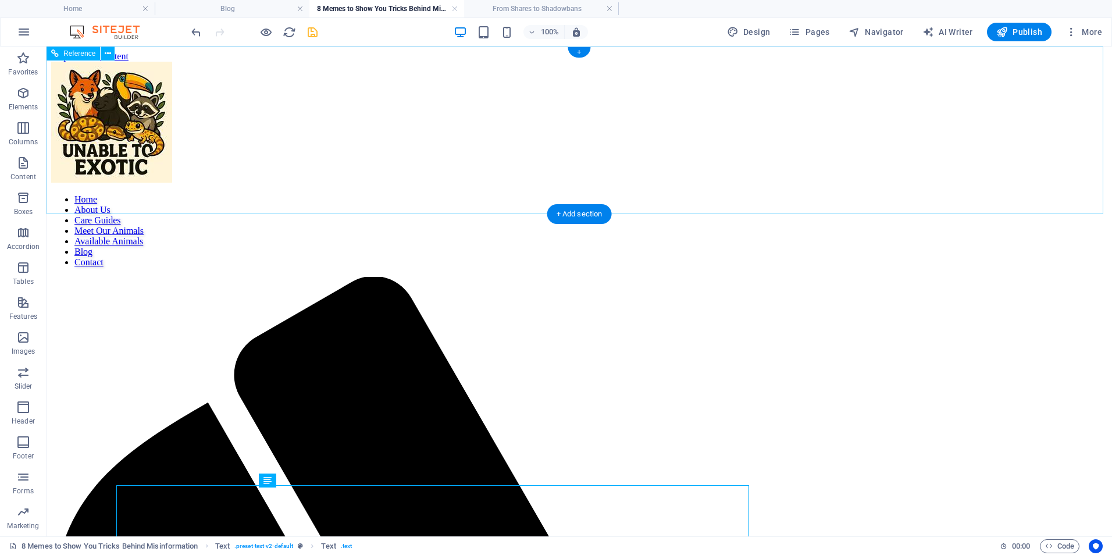
scroll to position [271, 0]
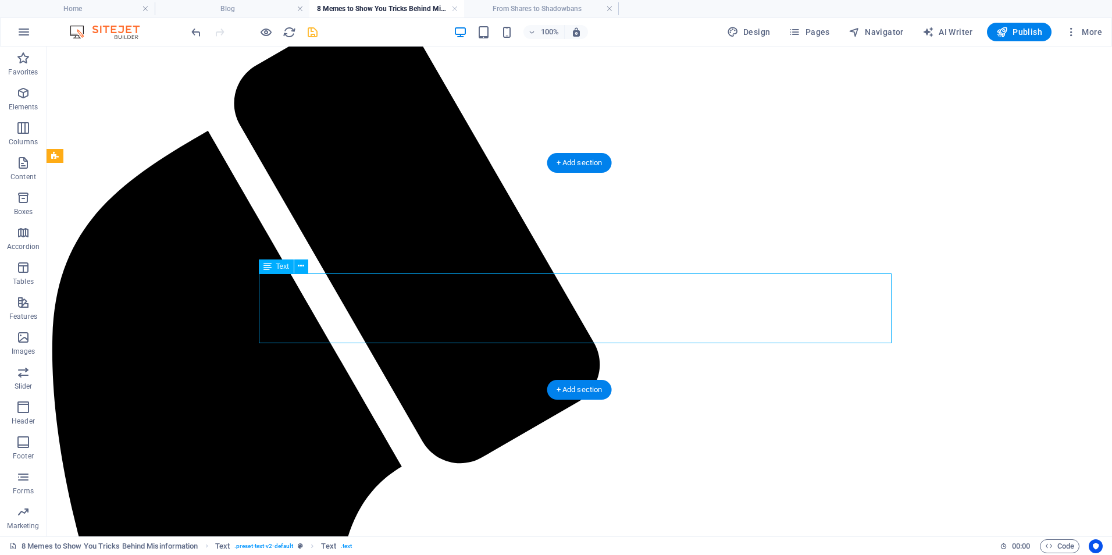
drag, startPoint x: 628, startPoint y: 328, endPoint x: 448, endPoint y: 295, distance: 183.4
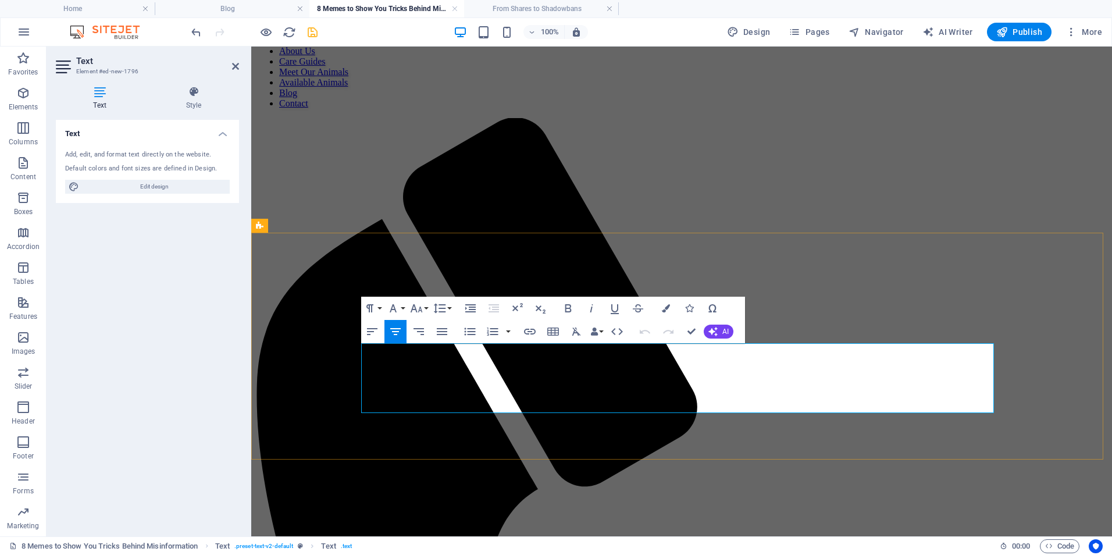
drag, startPoint x: 722, startPoint y: 410, endPoint x: 638, endPoint y: 390, distance: 86.2
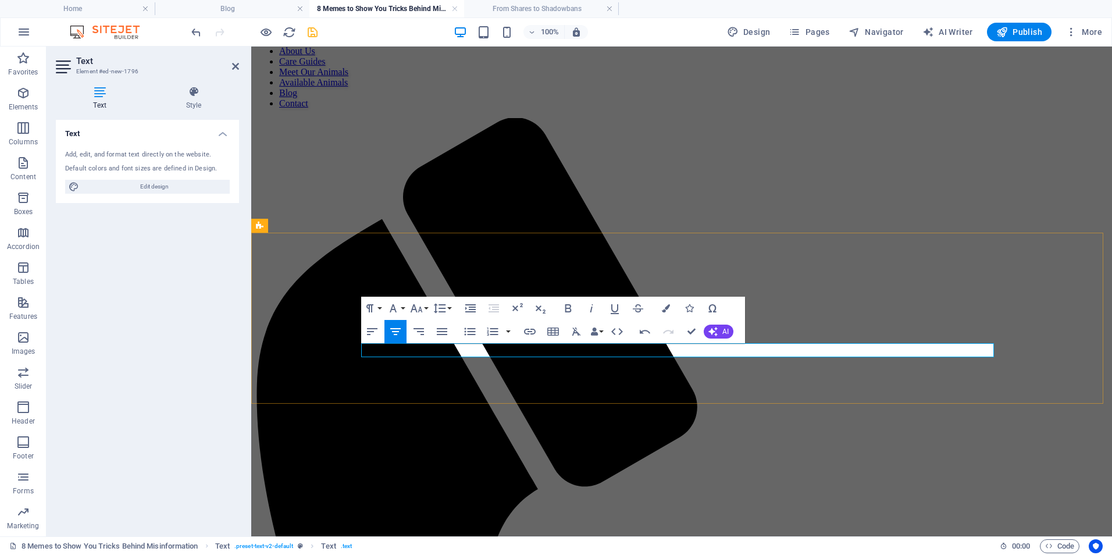
drag, startPoint x: 513, startPoint y: 352, endPoint x: 566, endPoint y: 353, distance: 52.4
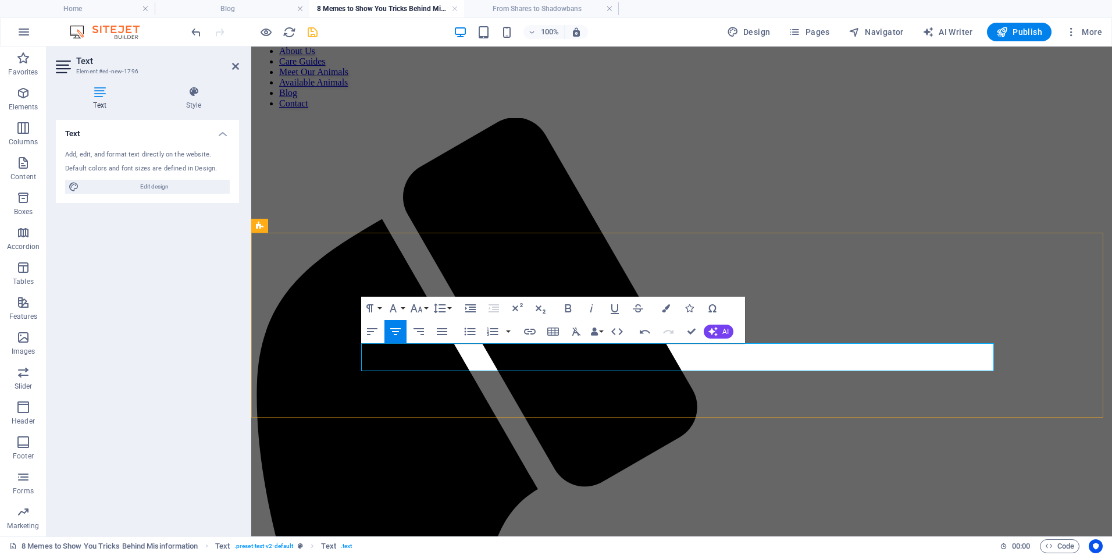
drag, startPoint x: 666, startPoint y: 352, endPoint x: 626, endPoint y: 357, distance: 41.0
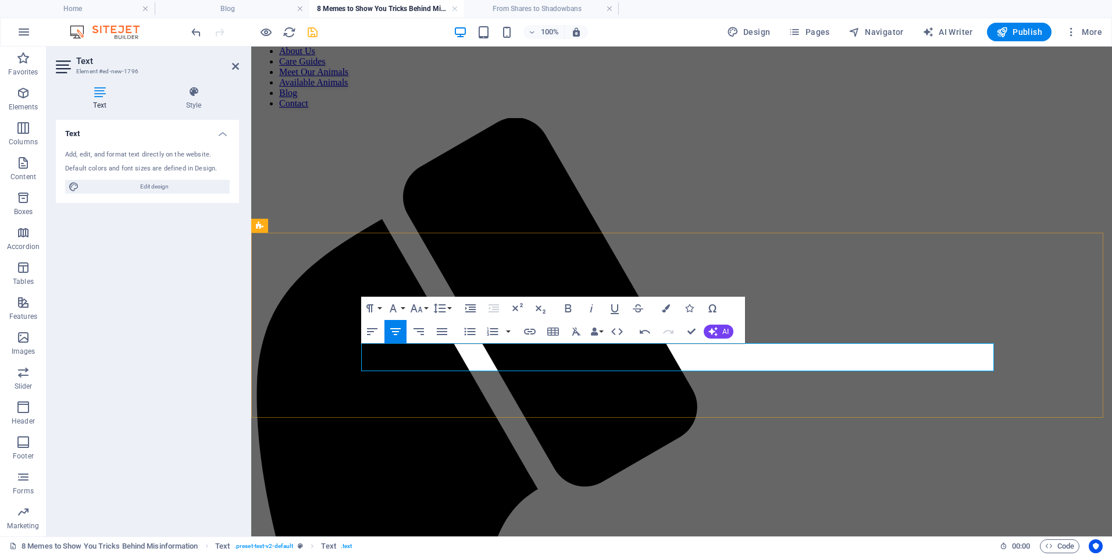
drag, startPoint x: 718, startPoint y: 365, endPoint x: 702, endPoint y: 367, distance: 15.8
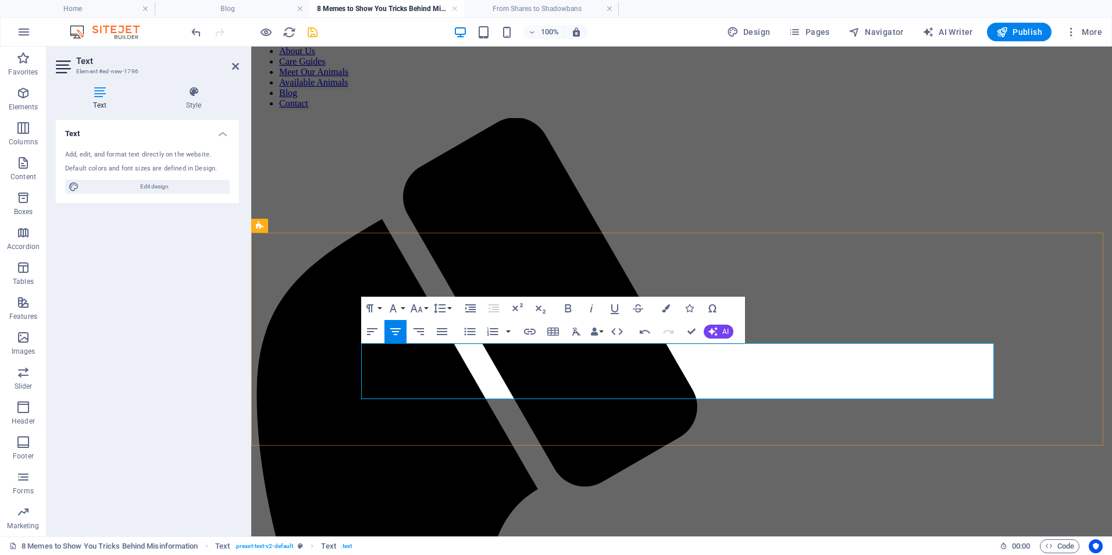
drag, startPoint x: 709, startPoint y: 392, endPoint x: 748, endPoint y: 362, distance: 49.3
click at [724, 332] on span "AI" at bounding box center [725, 331] width 6 height 7
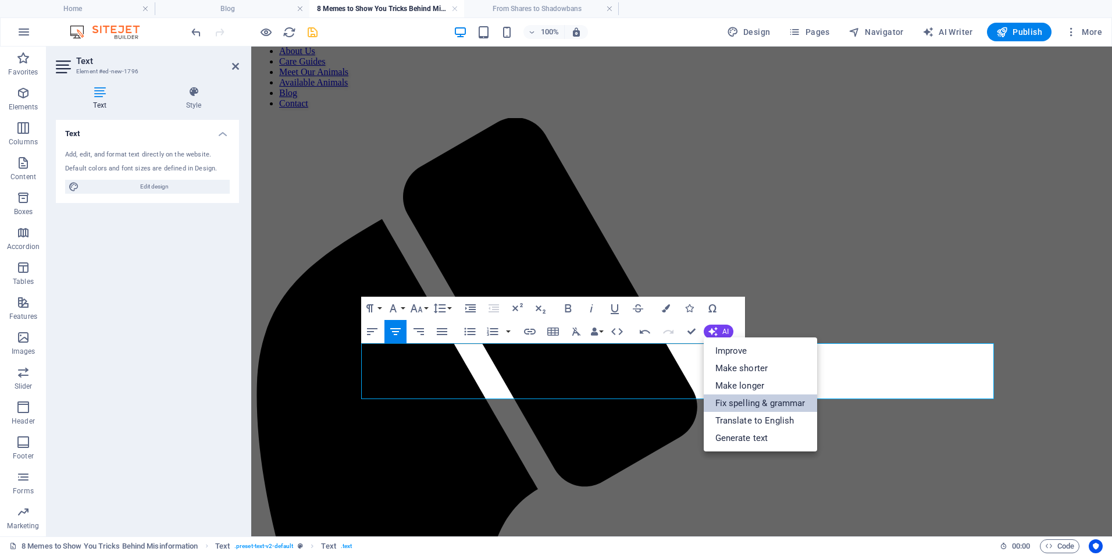
click at [747, 405] on link "Fix spelling & grammar" at bounding box center [759, 402] width 113 height 17
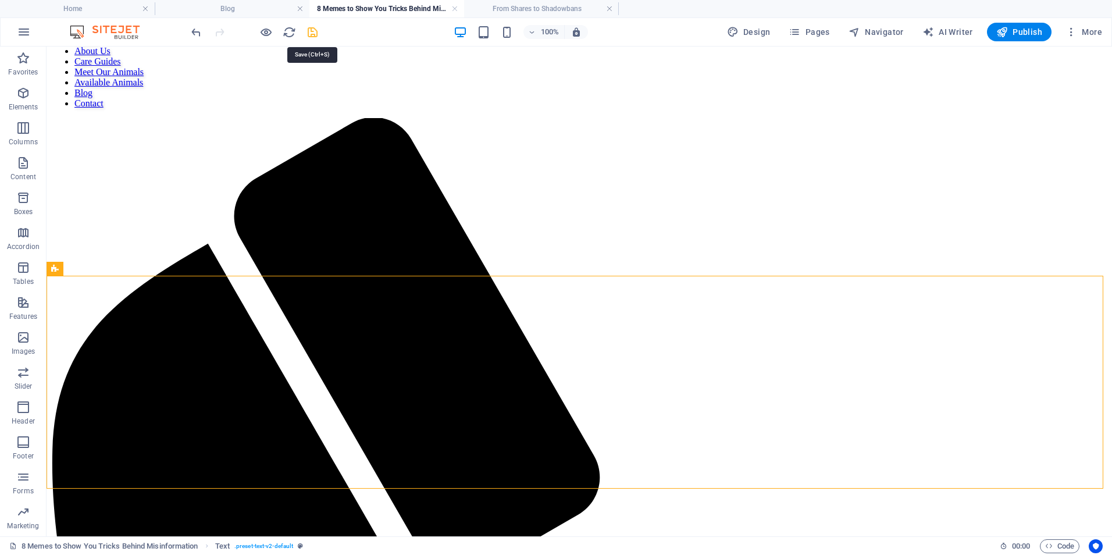
click at [315, 28] on icon "save" at bounding box center [312, 32] width 13 height 13
